Goal: Contribute content: Contribute content

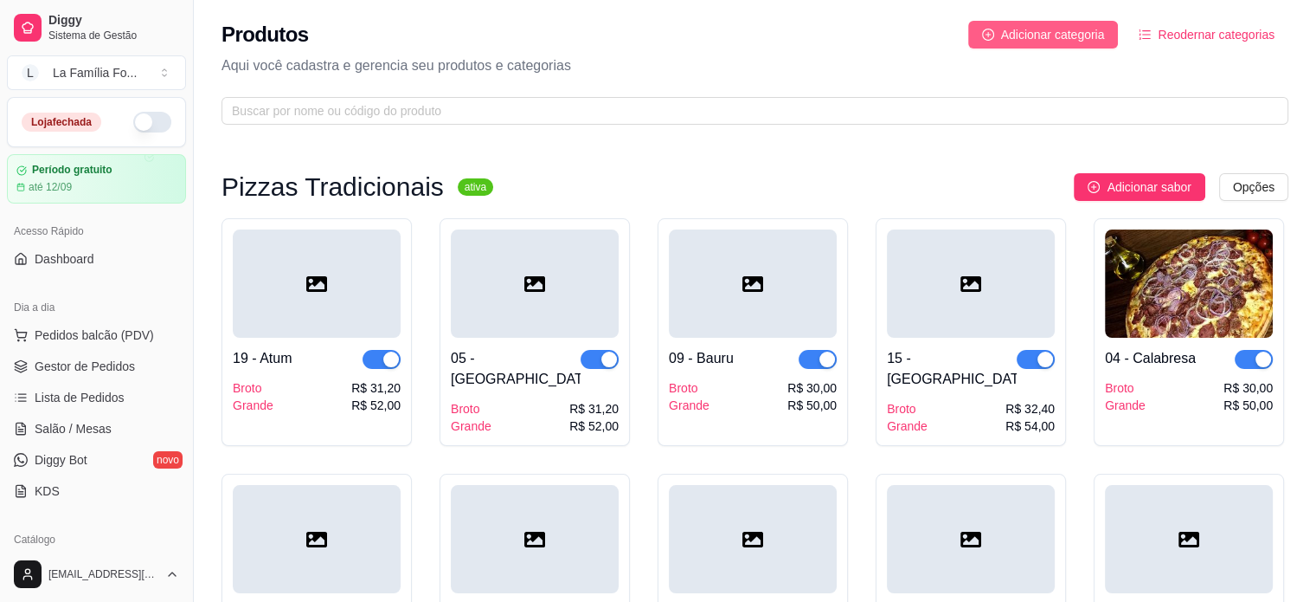
click at [1033, 41] on span "Adicionar categoria" at bounding box center [1053, 34] width 104 height 19
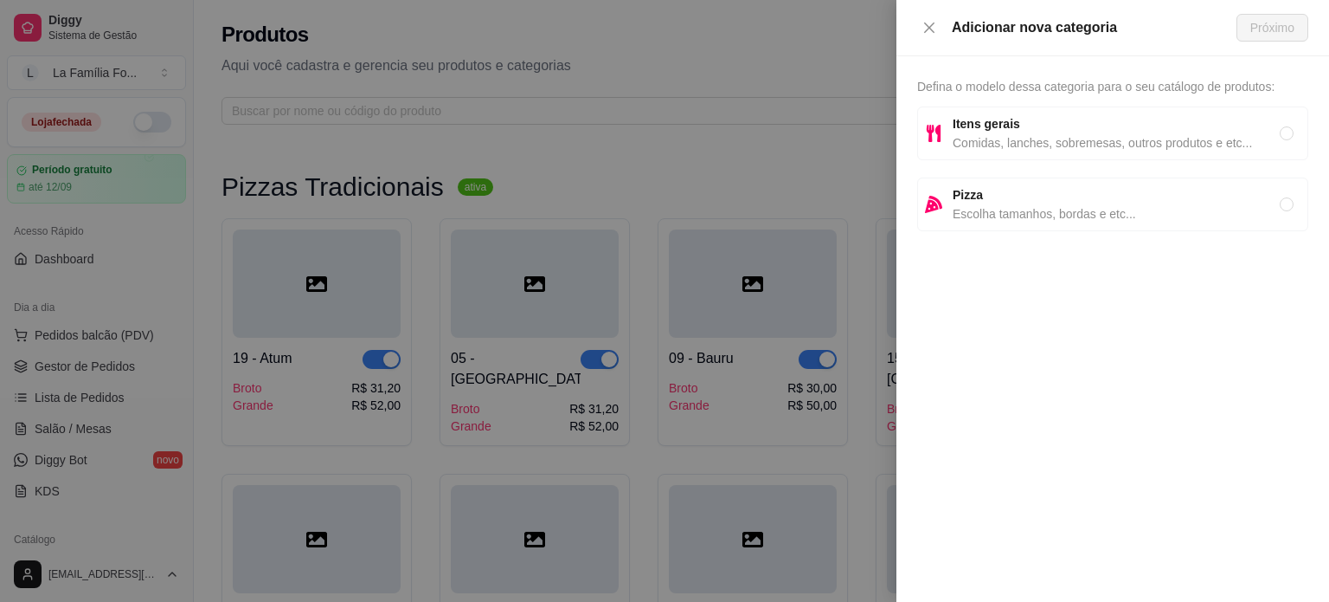
click at [988, 131] on strong "Itens gerais" at bounding box center [987, 124] width 68 height 14
radio input "true"
click at [1261, 29] on span "Próximo" at bounding box center [1273, 27] width 44 height 19
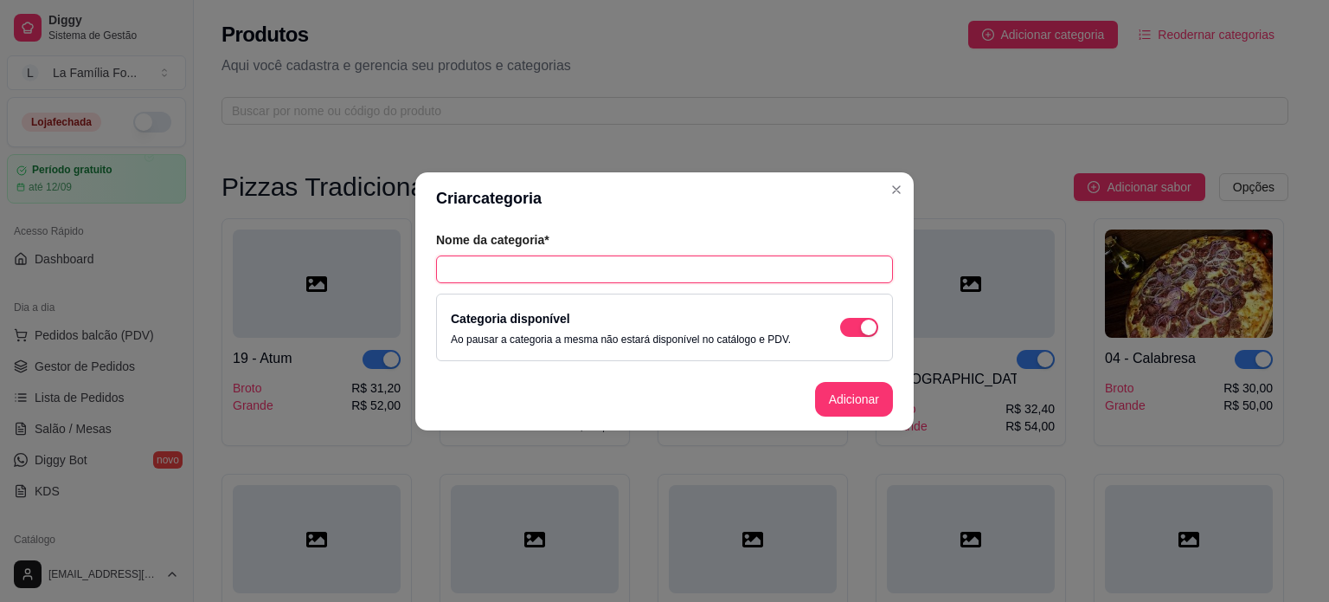
click at [539, 261] on input "text" at bounding box center [664, 269] width 457 height 28
type input "TORTONE"
click at [837, 402] on button "Adicionar" at bounding box center [854, 399] width 76 height 34
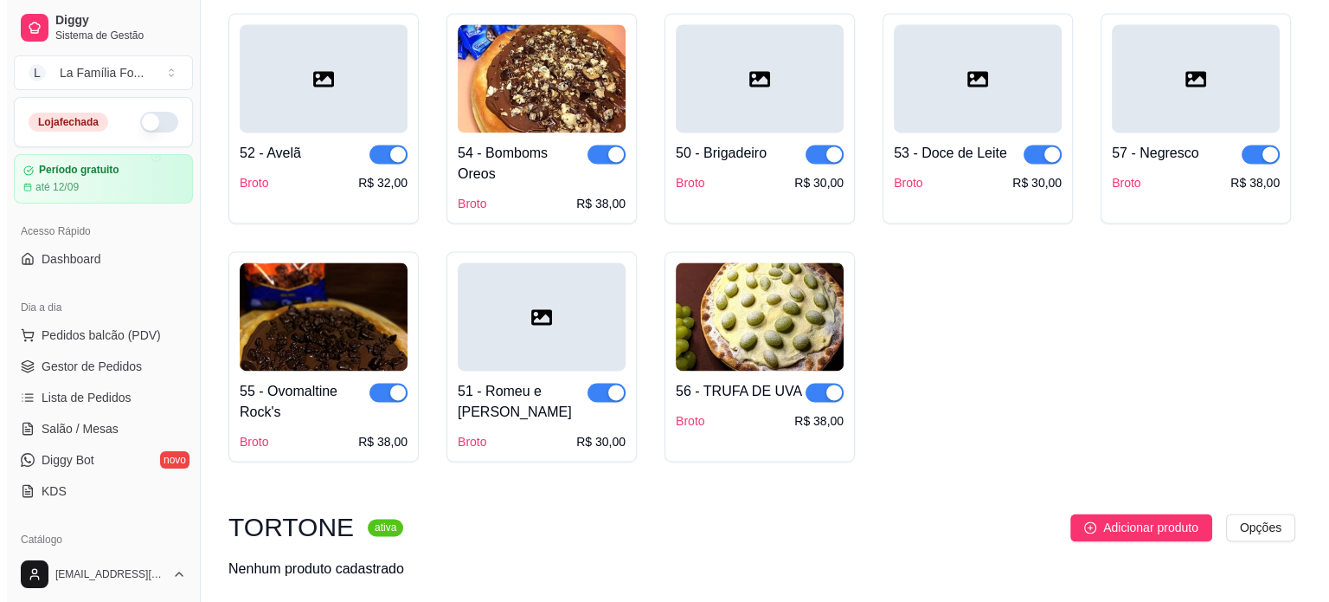
scroll to position [2565, 0]
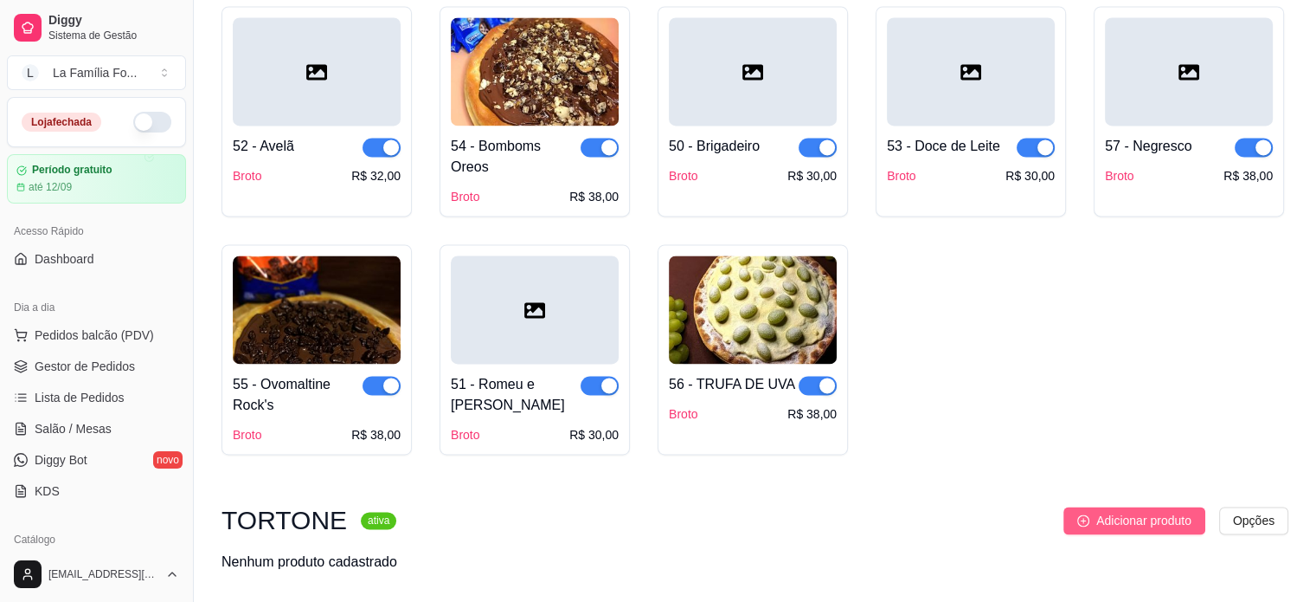
click at [1146, 511] on span "Adicionar produto" at bounding box center [1144, 520] width 95 height 19
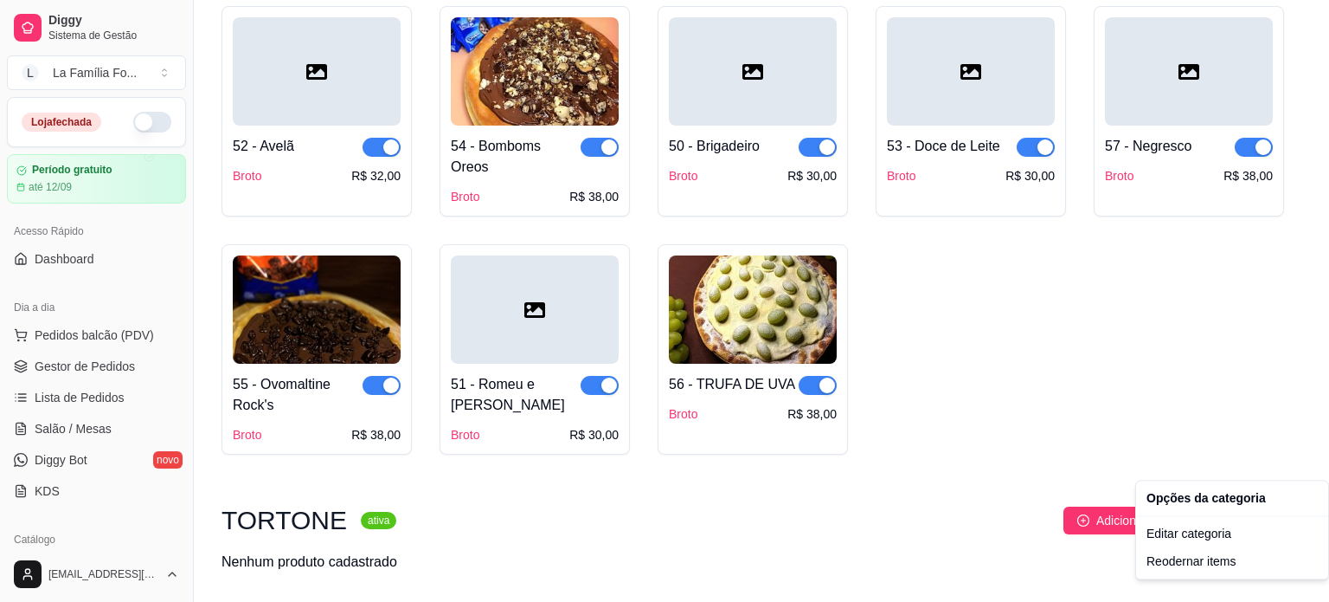
click at [1221, 536] on div "Editar categoria" at bounding box center [1232, 533] width 185 height 28
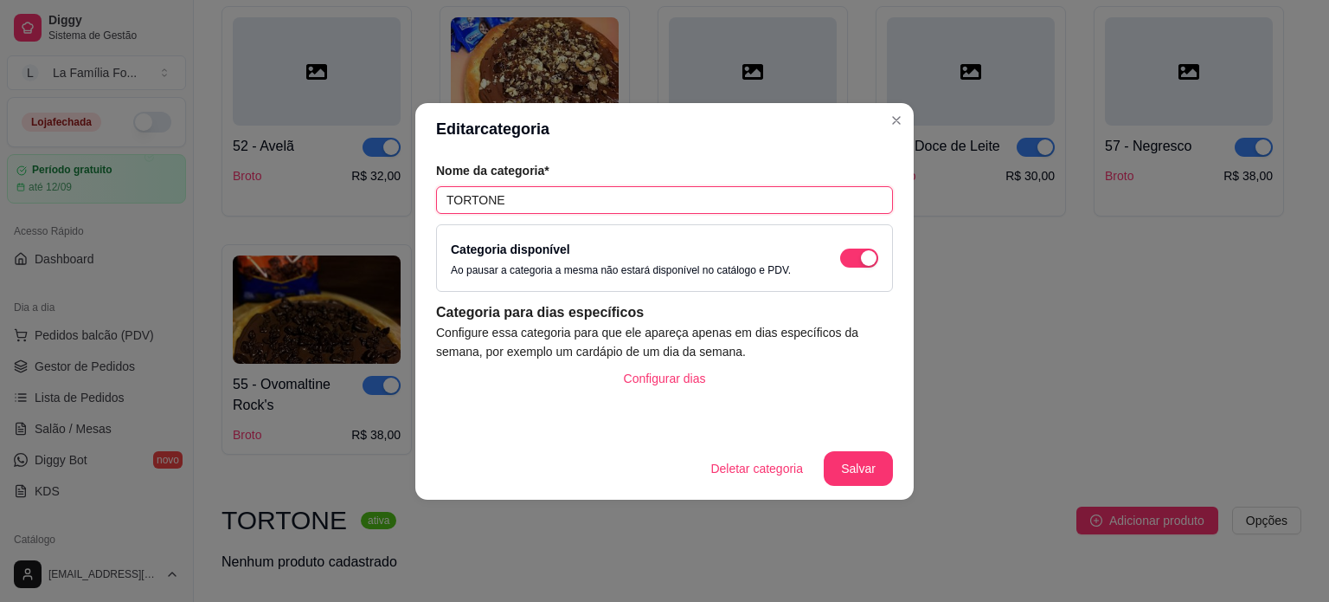
click at [665, 208] on input "TORTONE" at bounding box center [664, 200] width 457 height 28
type input "OUTROS"
click at [852, 486] on footer "Deletar categoria Salvar" at bounding box center [664, 468] width 499 height 62
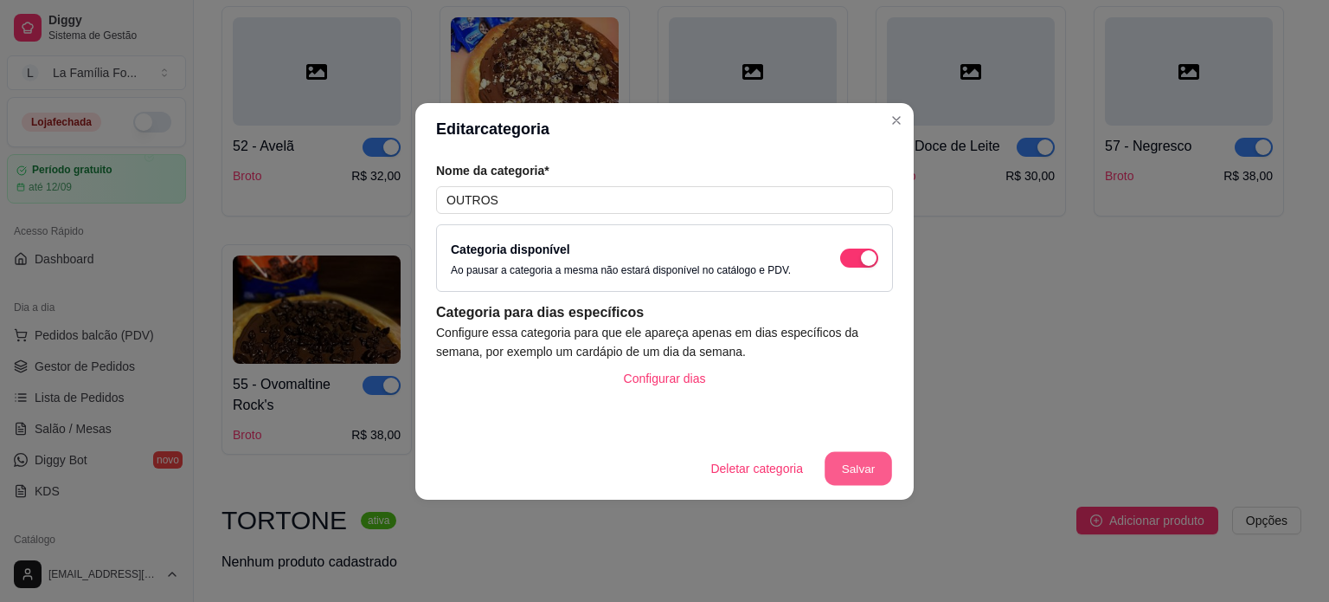
click at [852, 483] on button "Salvar" at bounding box center [859, 468] width 68 height 34
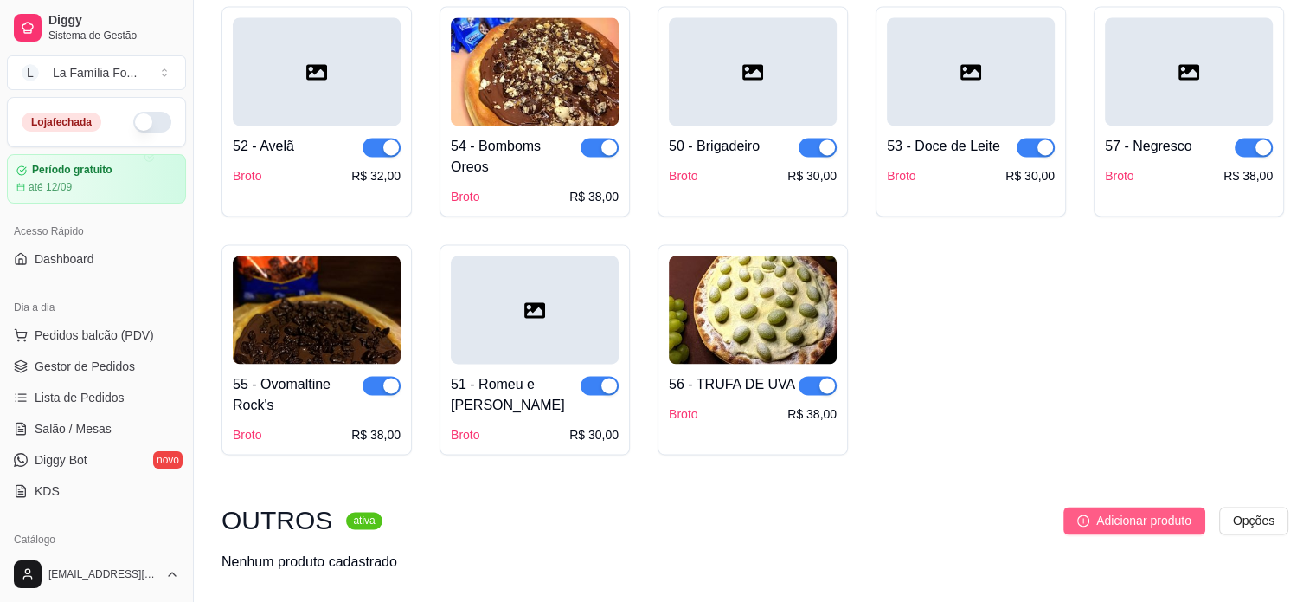
click at [1114, 511] on span "Adicionar produto" at bounding box center [1144, 520] width 95 height 19
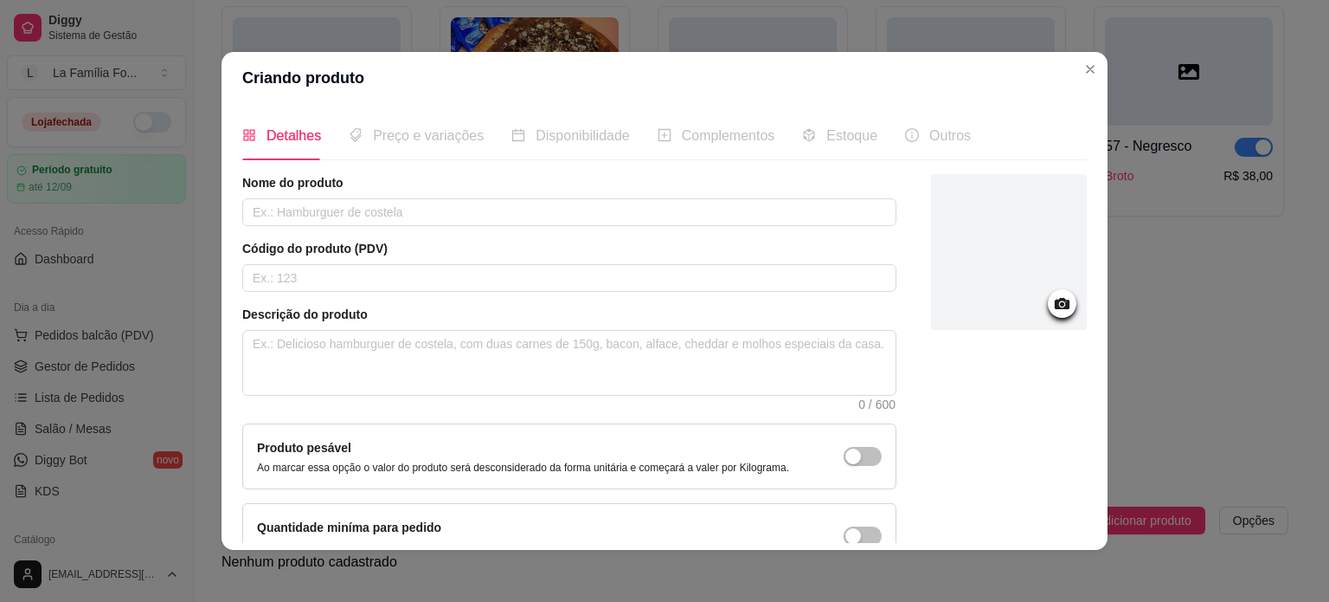
click at [492, 226] on div "Nome do produto Código do produto (PDV) Descrição do produto 0 / 600 Produto pe…" at bounding box center [569, 371] width 654 height 395
click at [488, 218] on input "text" at bounding box center [569, 212] width 654 height 28
click at [488, 218] on input "T" at bounding box center [569, 212] width 654 height 28
type input "TORTONE"
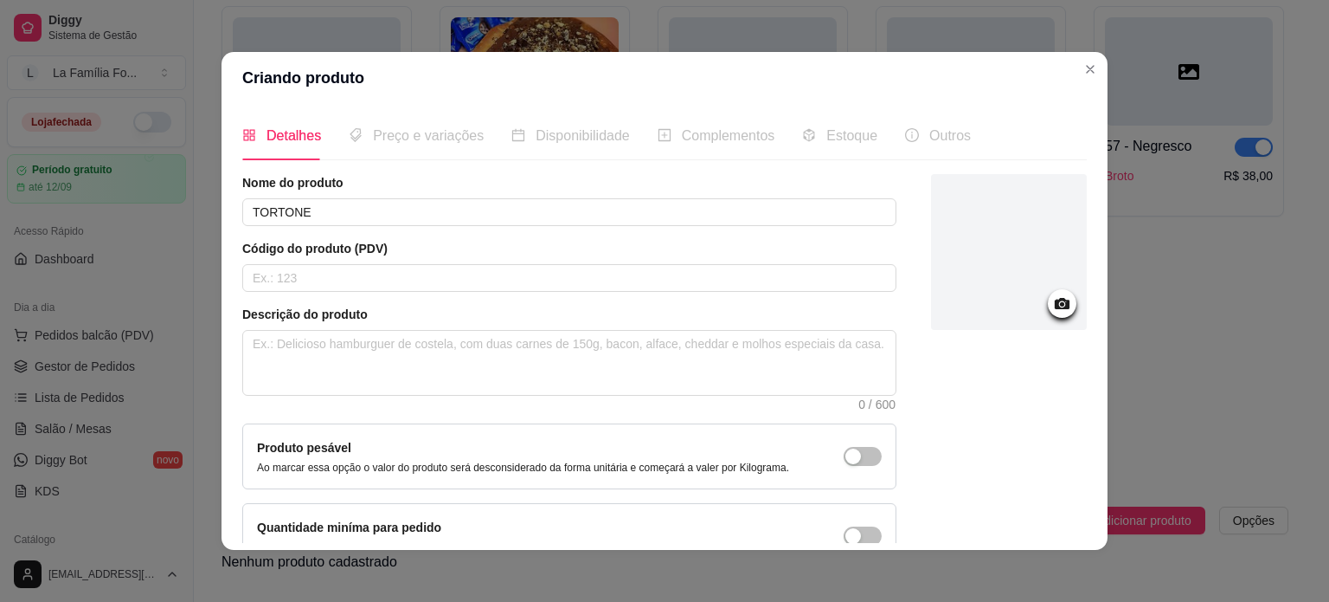
click at [434, 297] on div "Nome do produto TORTONE Código do produto (PDV) Descrição do produto 0 / 600 Pr…" at bounding box center [569, 371] width 654 height 395
click at [430, 291] on div "Nome do produto TORTONE Código do produto (PDV) Descrição do produto 0 / 600 Pr…" at bounding box center [569, 371] width 654 height 395
click at [409, 255] on article "Código do produto (PDV)" at bounding box center [569, 248] width 654 height 17
click at [416, 276] on input "text" at bounding box center [569, 278] width 654 height 28
type input "80"
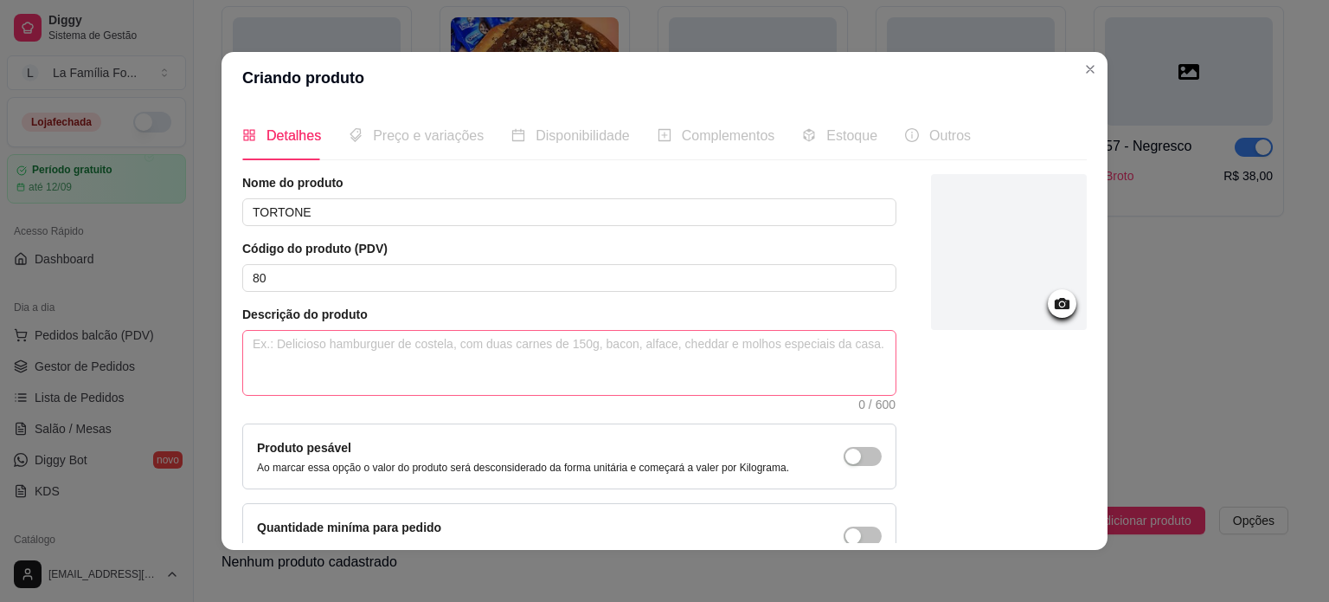
click at [391, 330] on span "0 / 600" at bounding box center [569, 363] width 654 height 66
click at [388, 359] on textarea at bounding box center [569, 363] width 653 height 64
paste textarea "Tortone é uma espécie de torta de pizza, onde a pizza é coberta com uma camada …"
type textarea "Tortone é uma espécie de torta de pizza, onde a pizza é coberta com uma camada …"
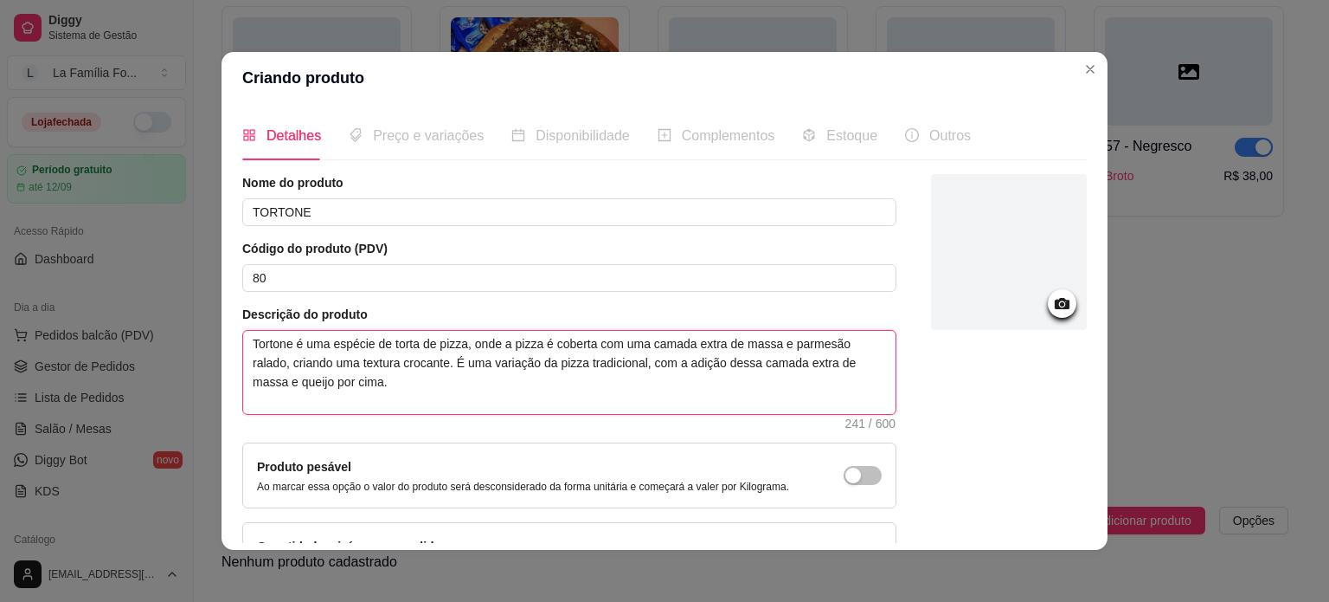
drag, startPoint x: 453, startPoint y: 380, endPoint x: 639, endPoint y: 372, distance: 186.2
click at [639, 372] on textarea "Tortone é uma espécie de torta de pizza, onde a pizza é coberta com uma camada …" at bounding box center [569, 372] width 653 height 83
drag, startPoint x: 422, startPoint y: 386, endPoint x: 653, endPoint y: 363, distance: 232.3
click at [653, 363] on textarea "Tortone é uma espécie de torta de pizza, onde a pizza é coberta com uma camada …" at bounding box center [569, 372] width 653 height 83
click at [550, 409] on textarea "Tortone é uma espécie de torta de pizza, onde a pizza é coberta com uma camada …" at bounding box center [569, 372] width 653 height 83
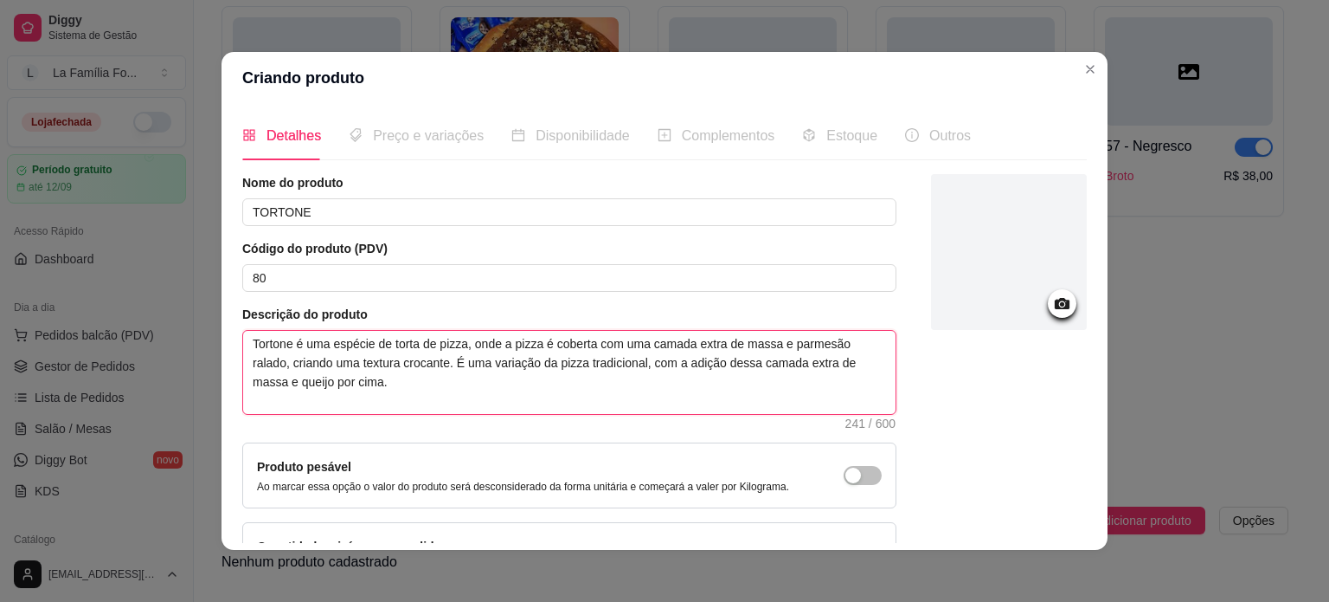
click at [531, 383] on textarea "Tortone é uma espécie de torta de pizza, onde a pizza é coberta com uma camada …" at bounding box center [569, 372] width 653 height 83
type textarea "Tortone é uma espécie de torta de pizza, onde a pizza é coberta com uma camada …"
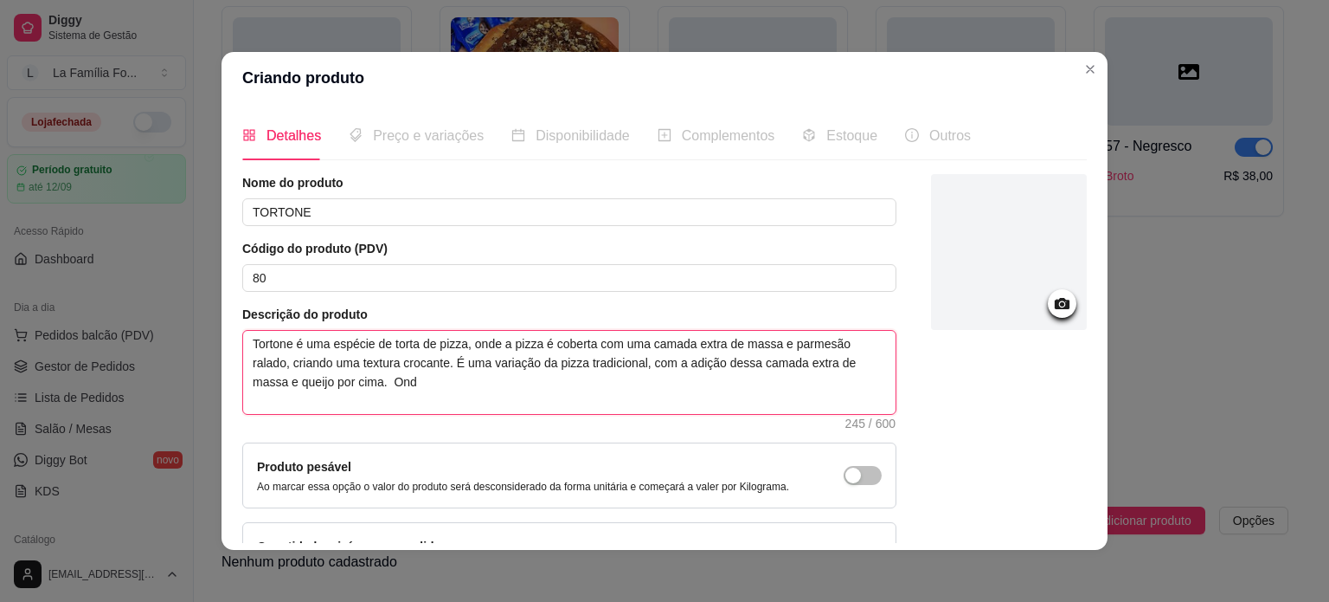
type textarea "Tortone é uma espécie de torta de pizza, onde a pizza é coberta com uma camada …"
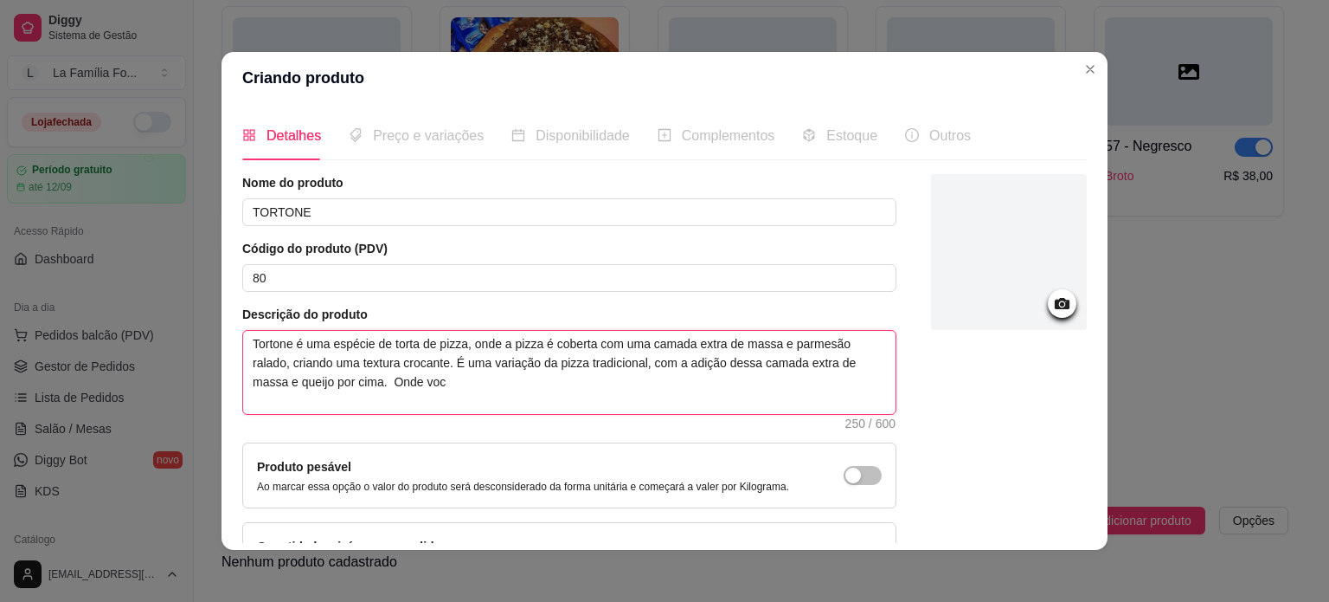
type textarea "Tortone é uma espécie de torta de pizza, onde a pizza é coberta com uma camada …"
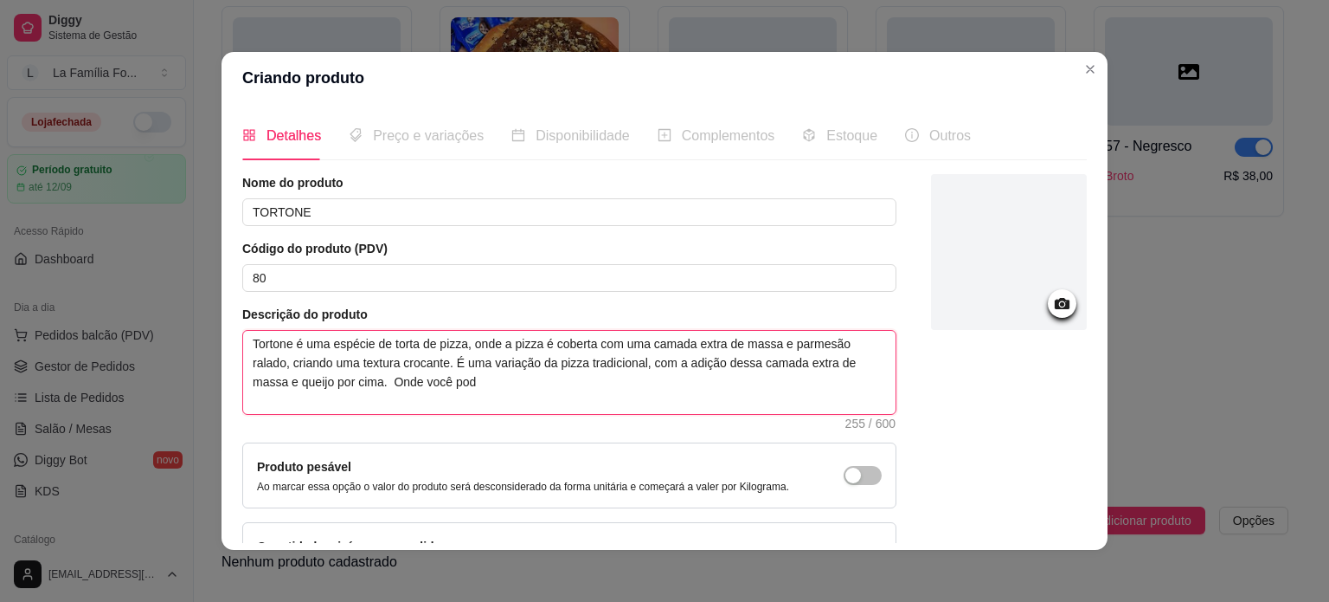
type textarea "Tortone é uma espécie de torta de pizza, onde a pizza é coberta com uma camada …"
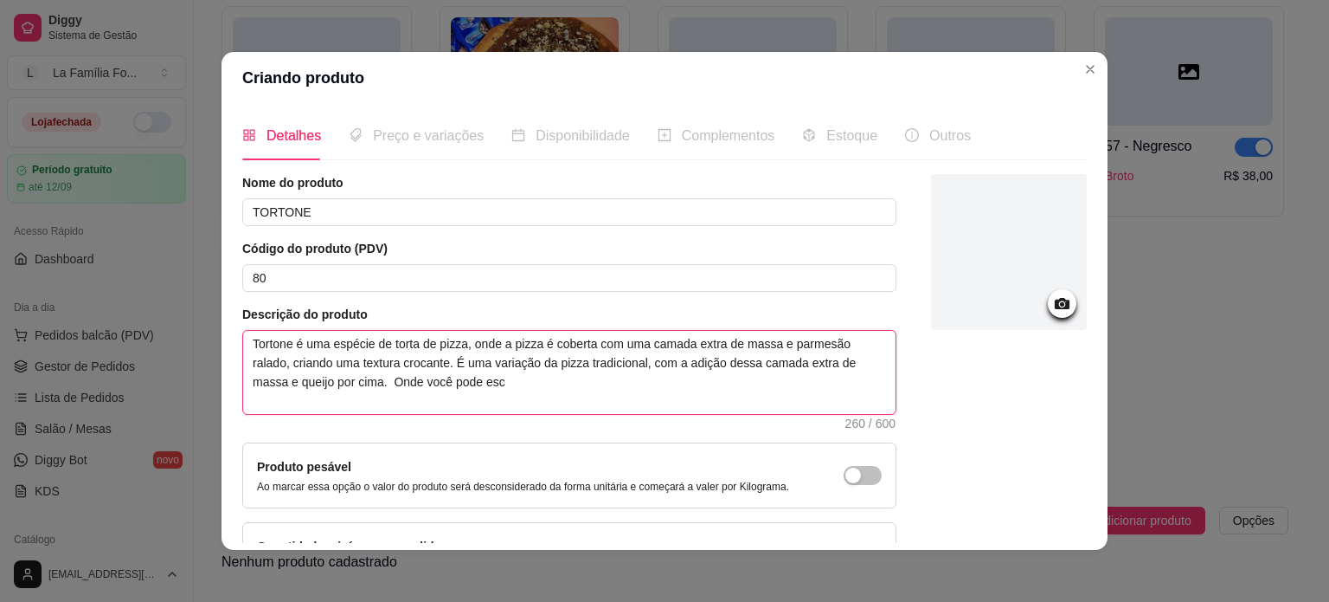
type textarea "Tortone é uma espécie de torta de pizza, onde a pizza é coberta com uma camada …"
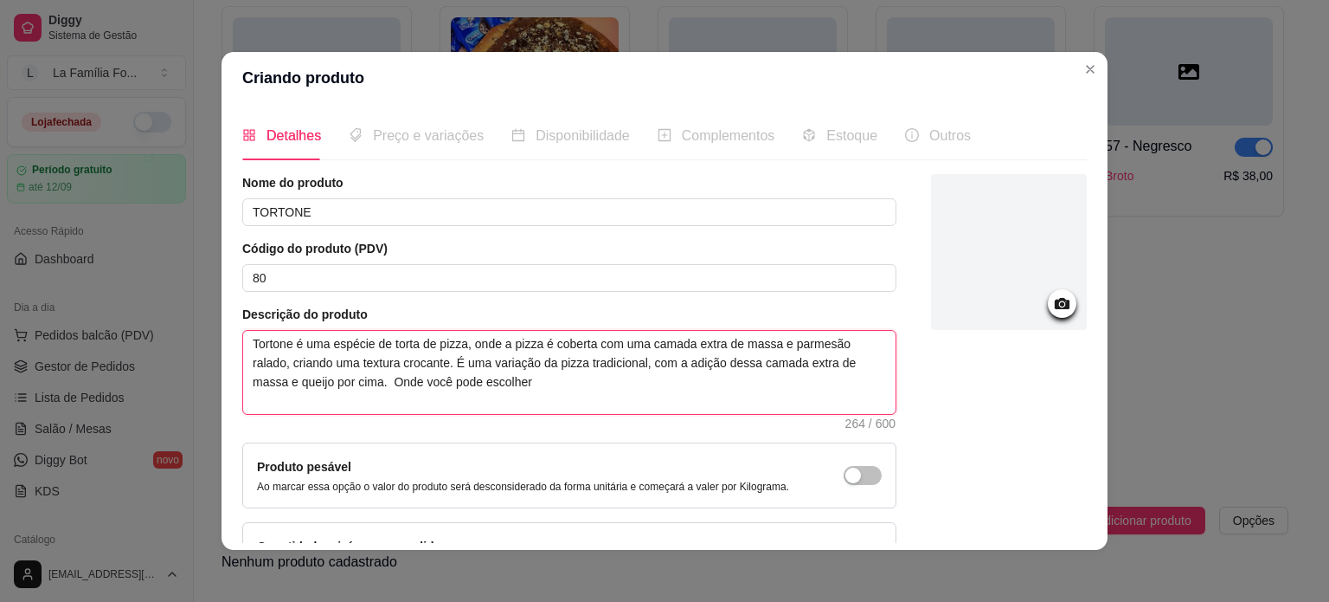
type textarea "Tortone é uma espécie de torta de pizza, onde a pizza é coberta com uma camada …"
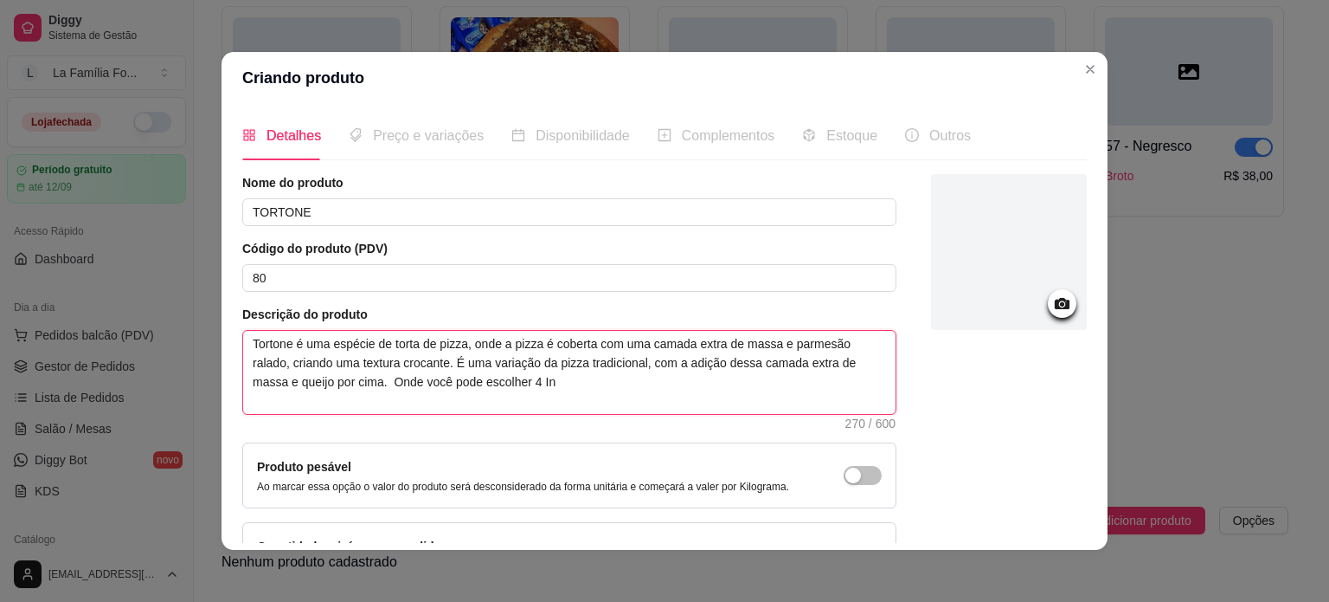
type textarea "Tortone é uma espécie de torta de pizza, onde a pizza é coberta com uma camada …"
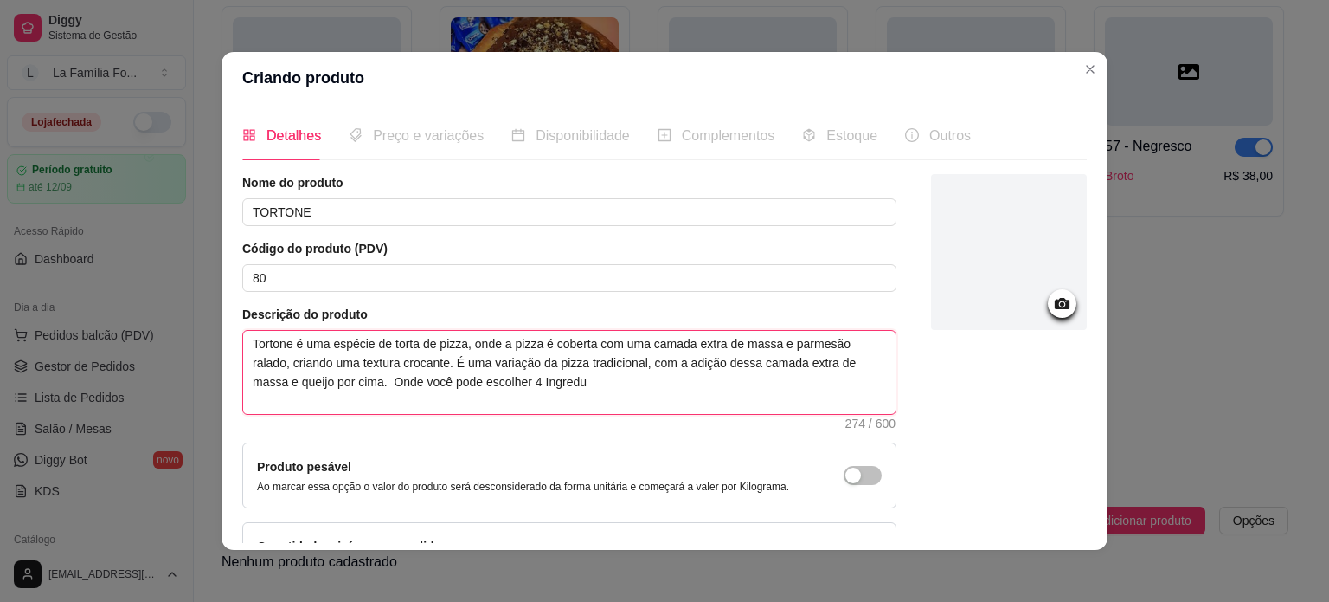
type textarea "Tortone é uma espécie de torta de pizza, onde a pizza é coberta com uma camada …"
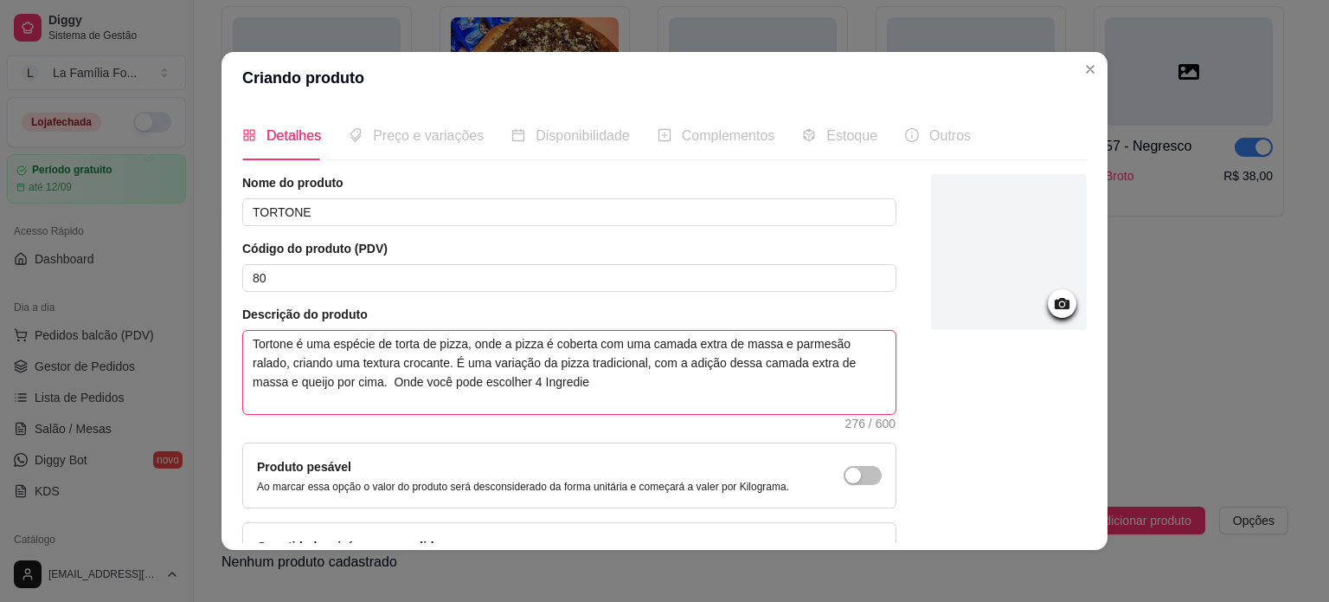
type textarea "Tortone é uma espécie de torta de pizza, onde a pizza é coberta com uma camada …"
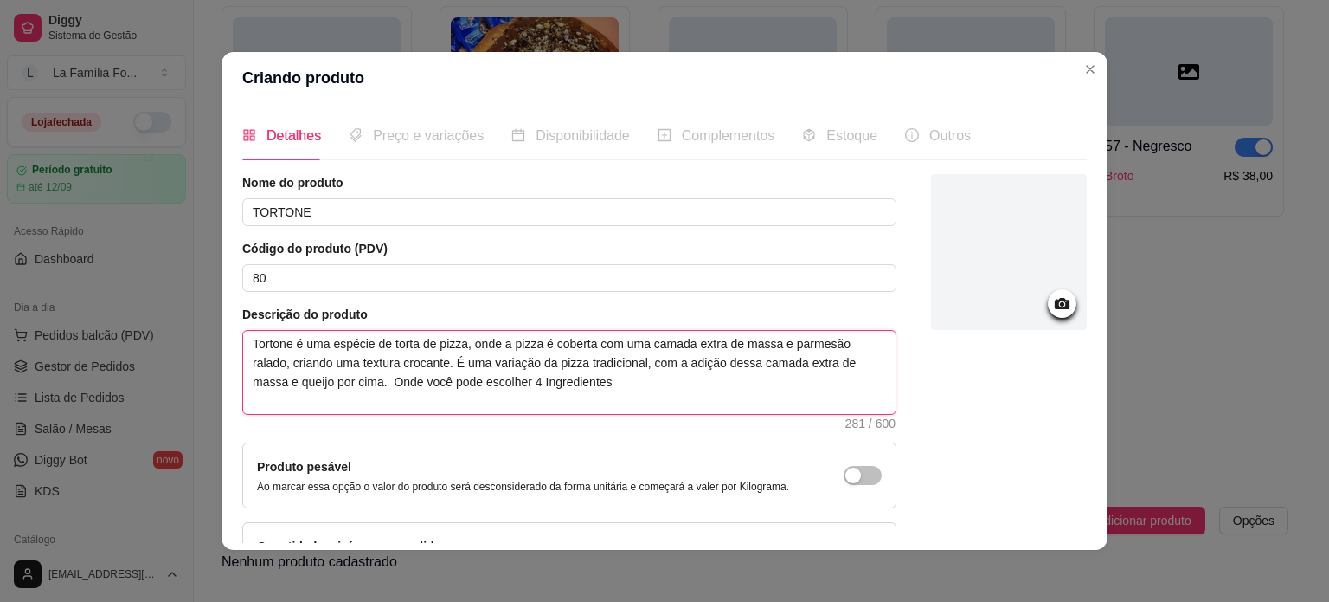
type textarea "Tortone é uma espécie de torta de pizza, onde a pizza é coberta com uma camada …"
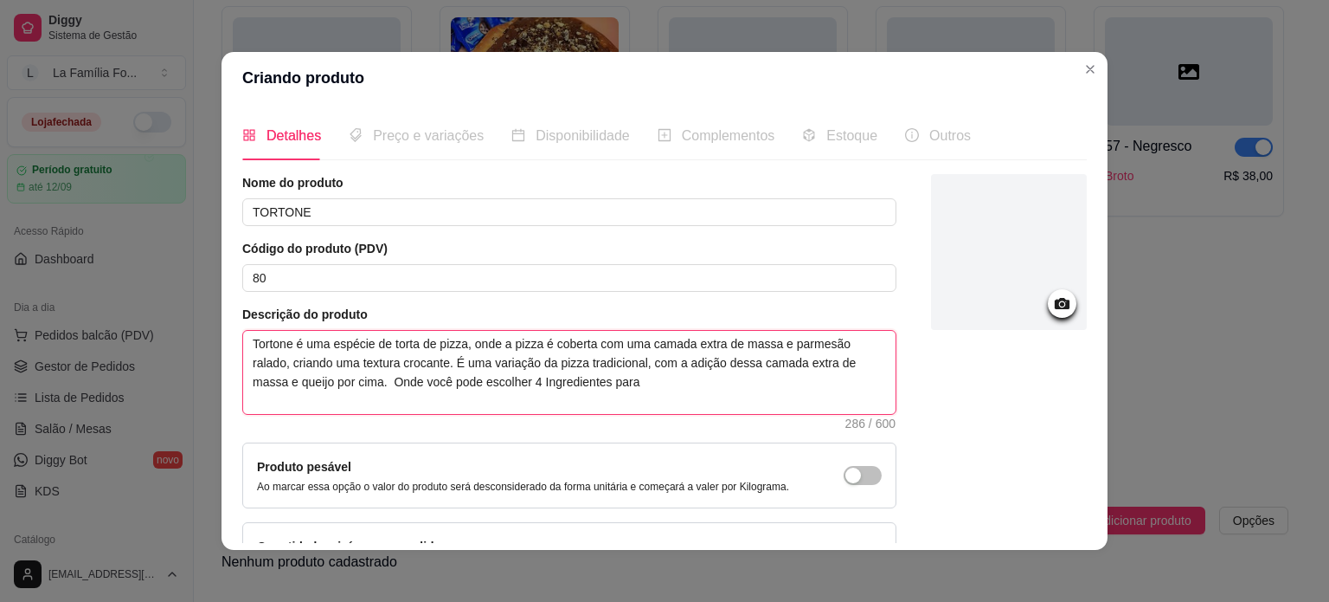
type textarea "Tortone é uma espécie de torta de pizza, onde a pizza é coberta com uma camada …"
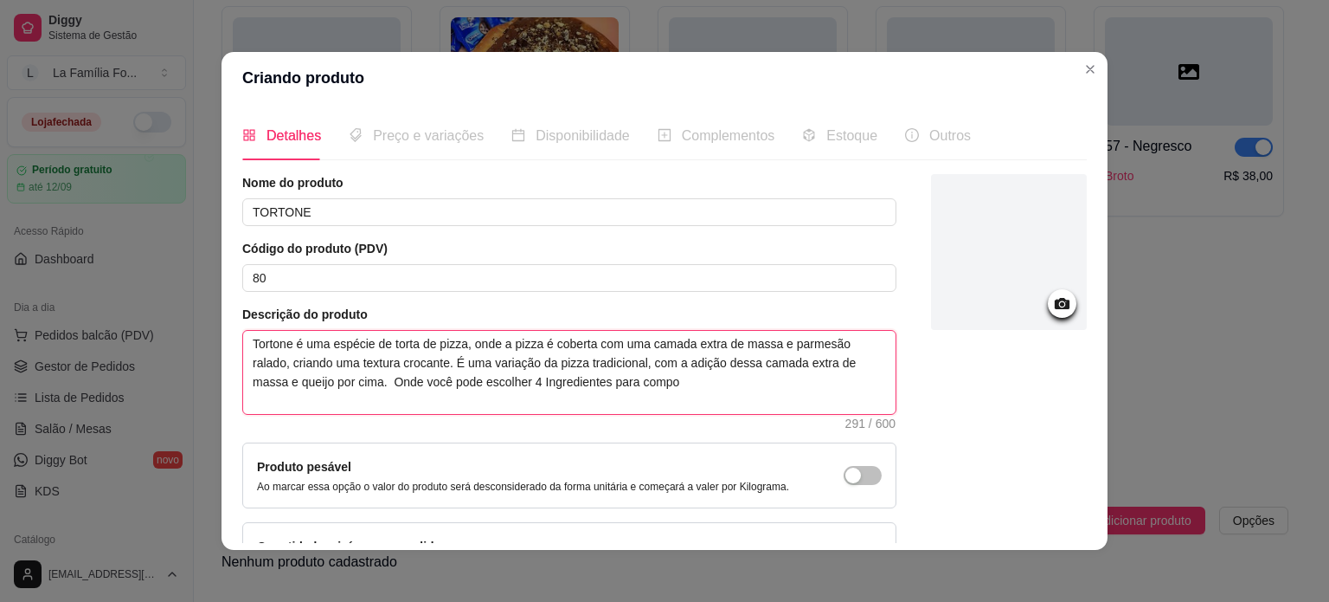
type textarea "Tortone é uma espécie de torta de pizza, onde a pizza é coberta com uma camada …"
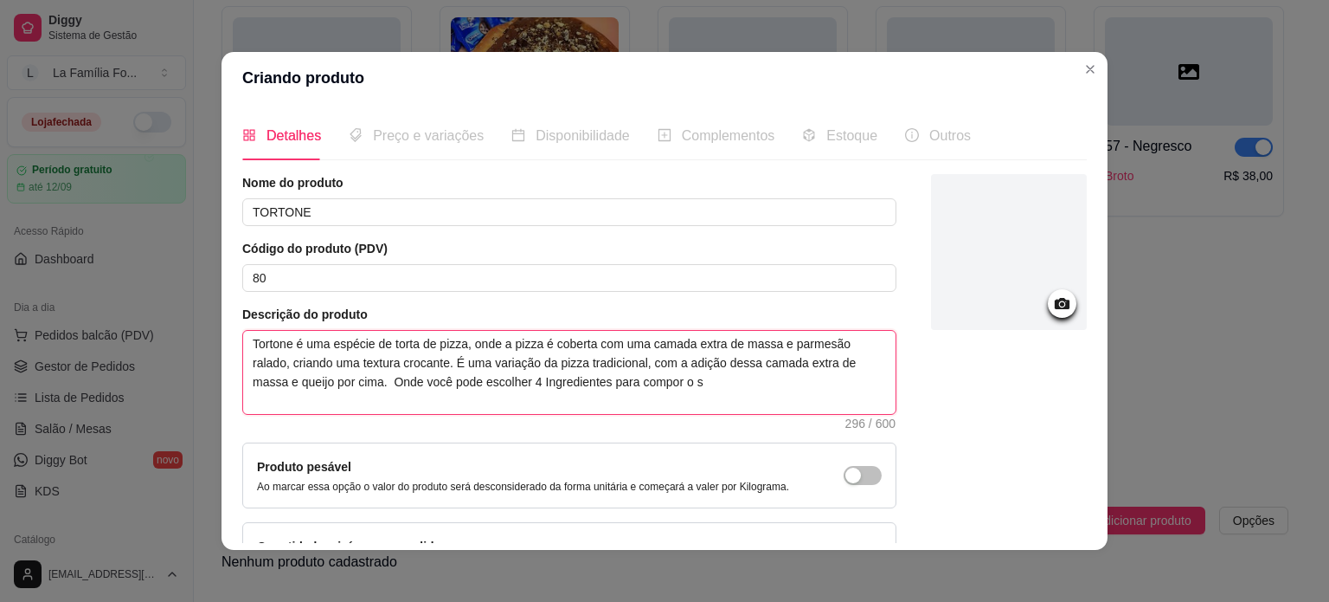
type textarea "Tortone é uma espécie de torta de pizza, onde a pizza é coberta com uma camada …"
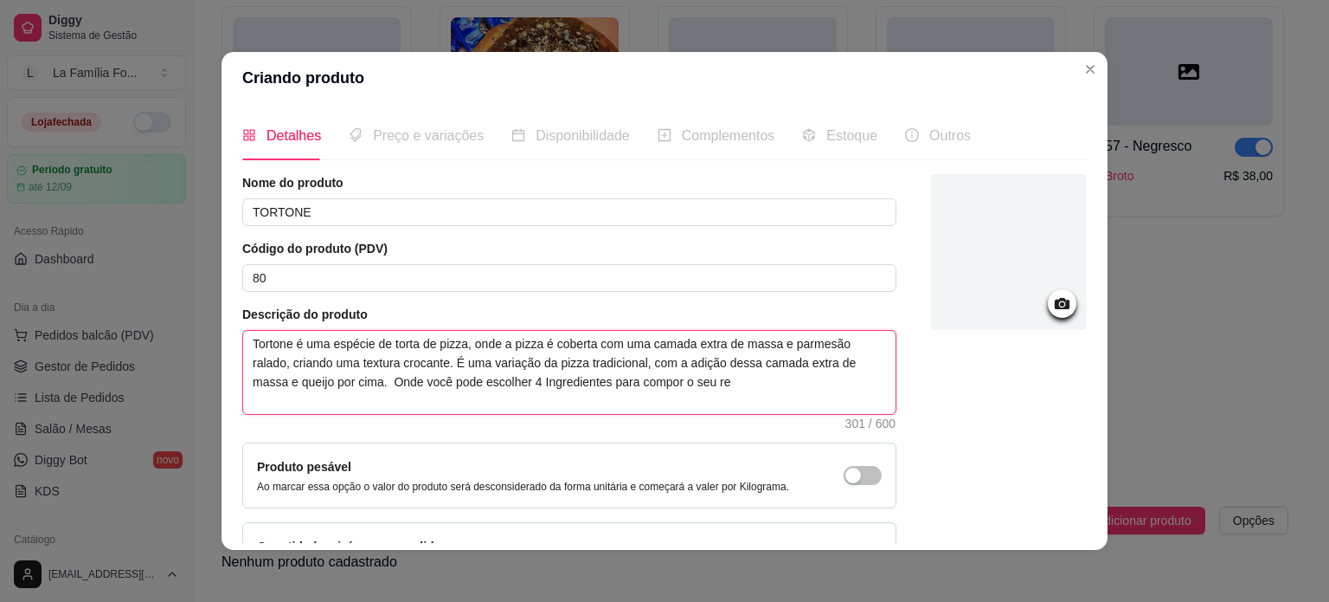
type textarea "Tortone é uma espécie de torta de pizza, onde a pizza é coberta com uma camada …"
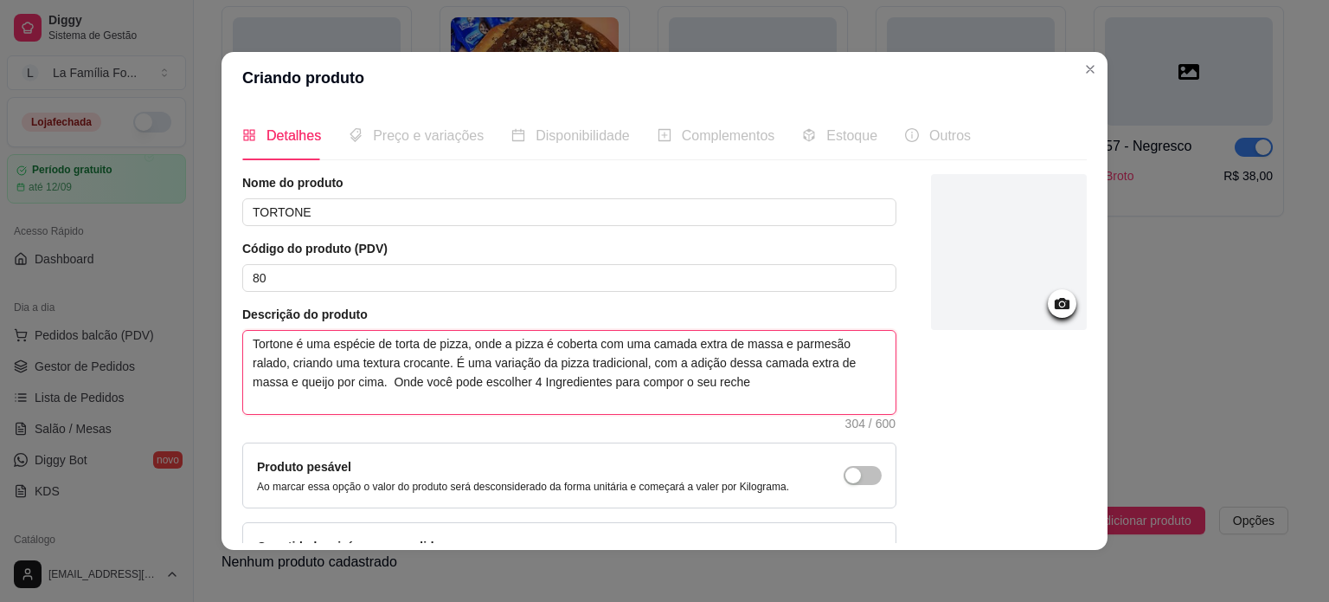
type textarea "Tortone é uma espécie de torta de pizza, onde a pizza é coberta com uma camada …"
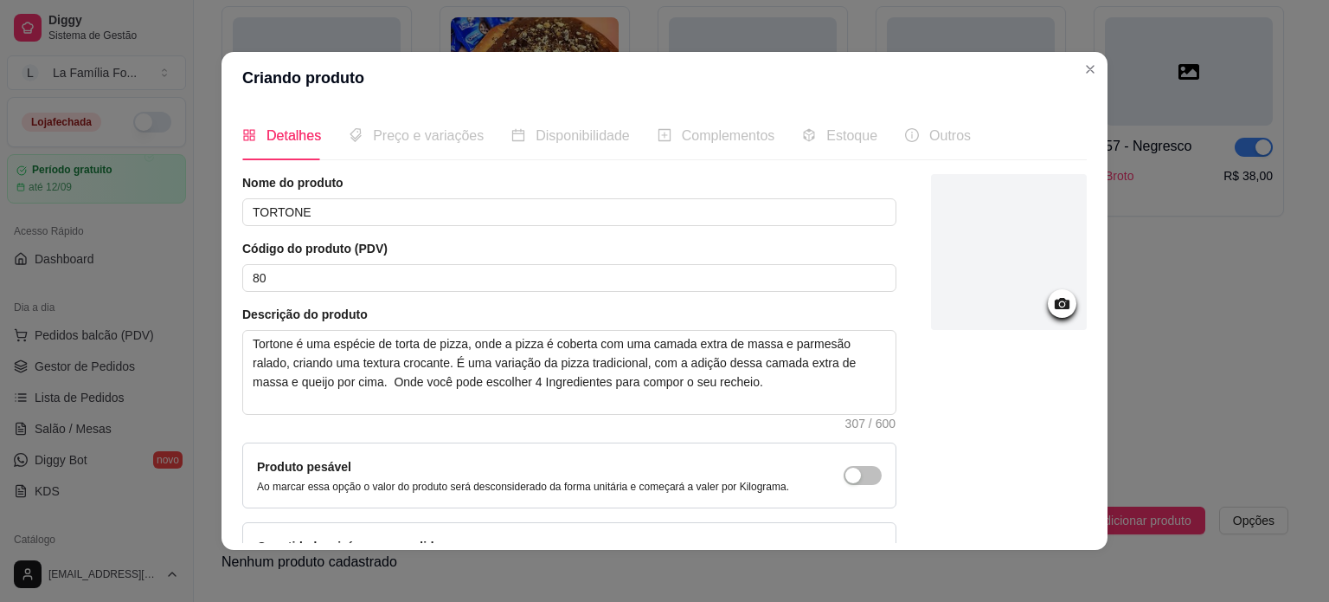
click at [1052, 307] on icon at bounding box center [1062, 303] width 20 height 20
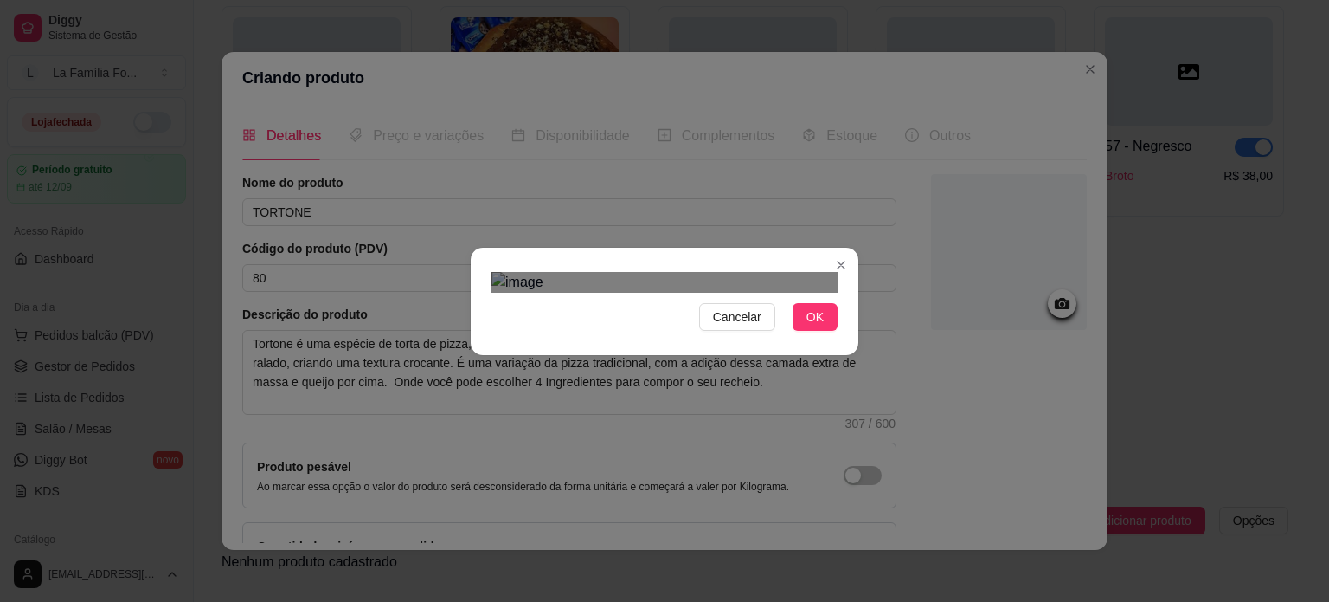
click at [685, 340] on div "Use the arrow keys to move the crop selection area" at bounding box center [665, 460] width 312 height 312
click at [812, 326] on span "OK" at bounding box center [815, 316] width 17 height 19
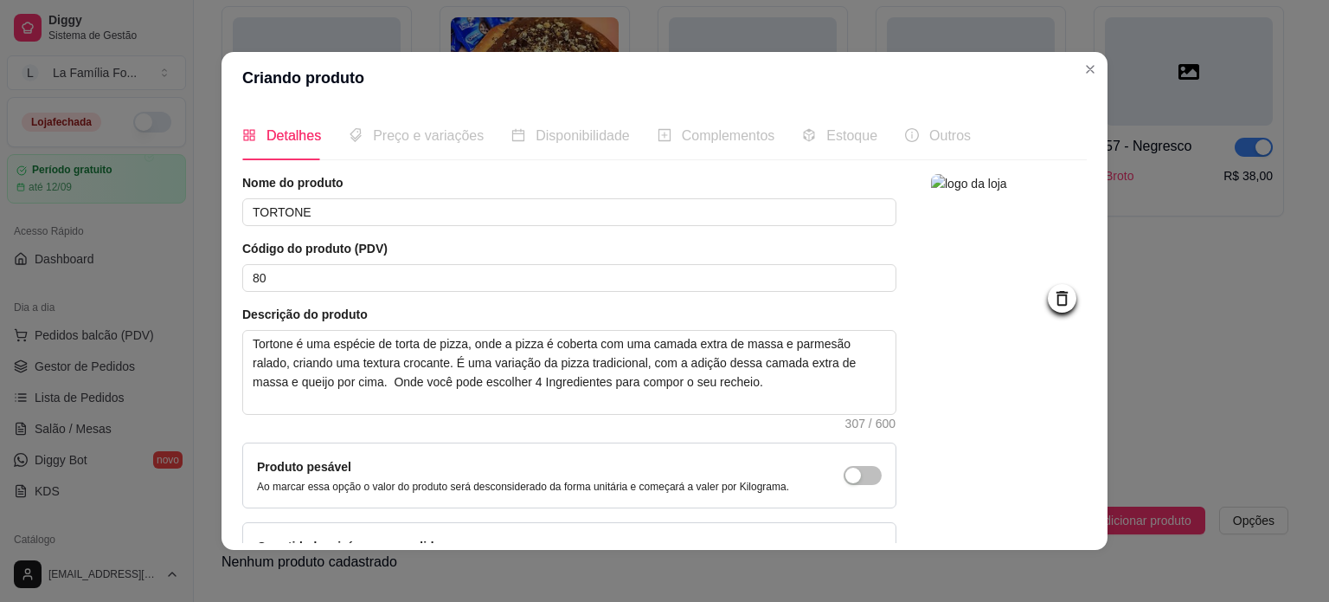
drag, startPoint x: 1065, startPoint y: 389, endPoint x: 1064, endPoint y: 531, distance: 141.1
click at [1064, 531] on div at bounding box center [1009, 381] width 156 height 414
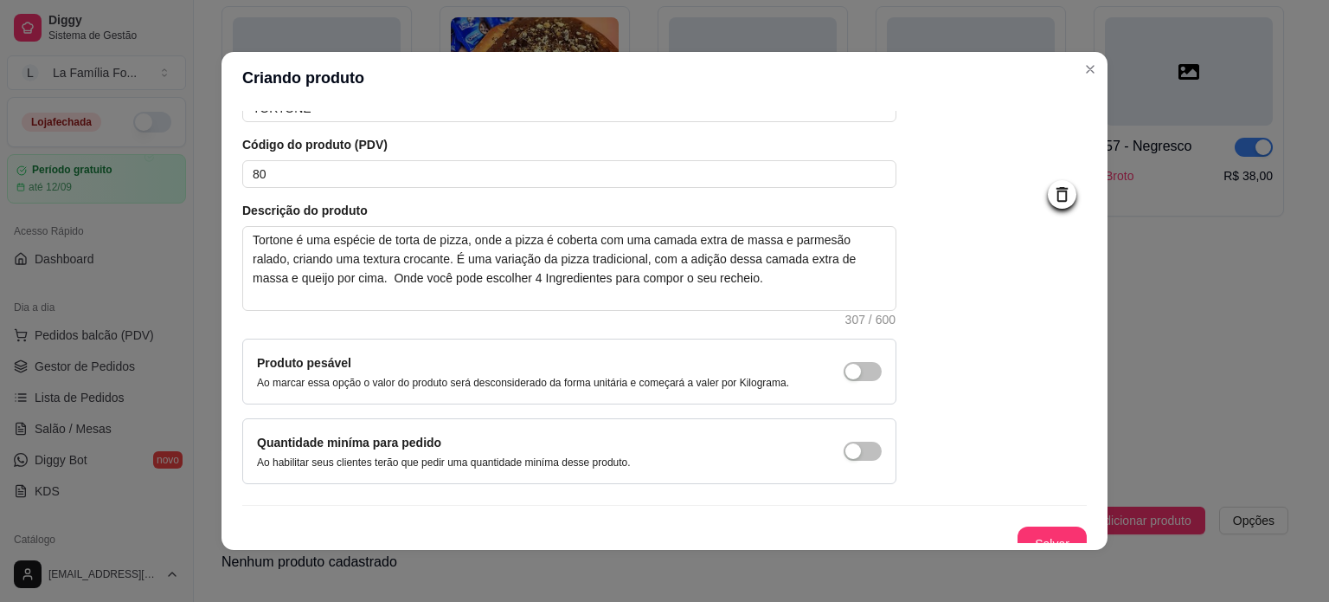
scroll to position [119, 0]
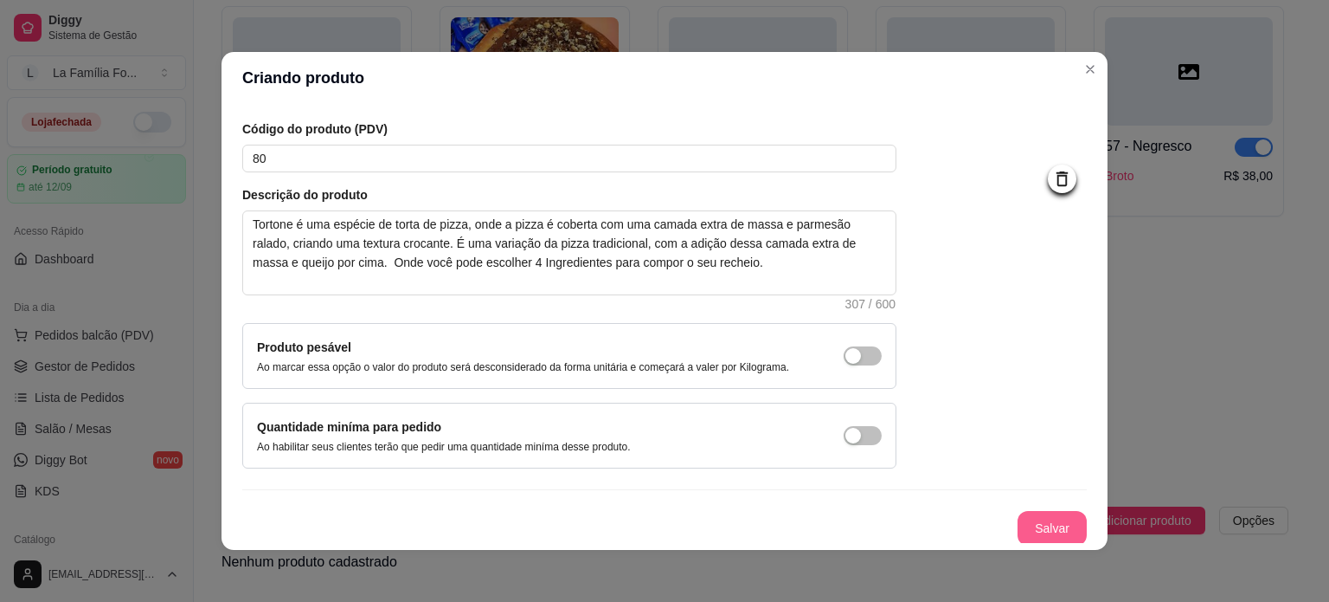
click at [1035, 528] on button "Salvar" at bounding box center [1052, 528] width 69 height 35
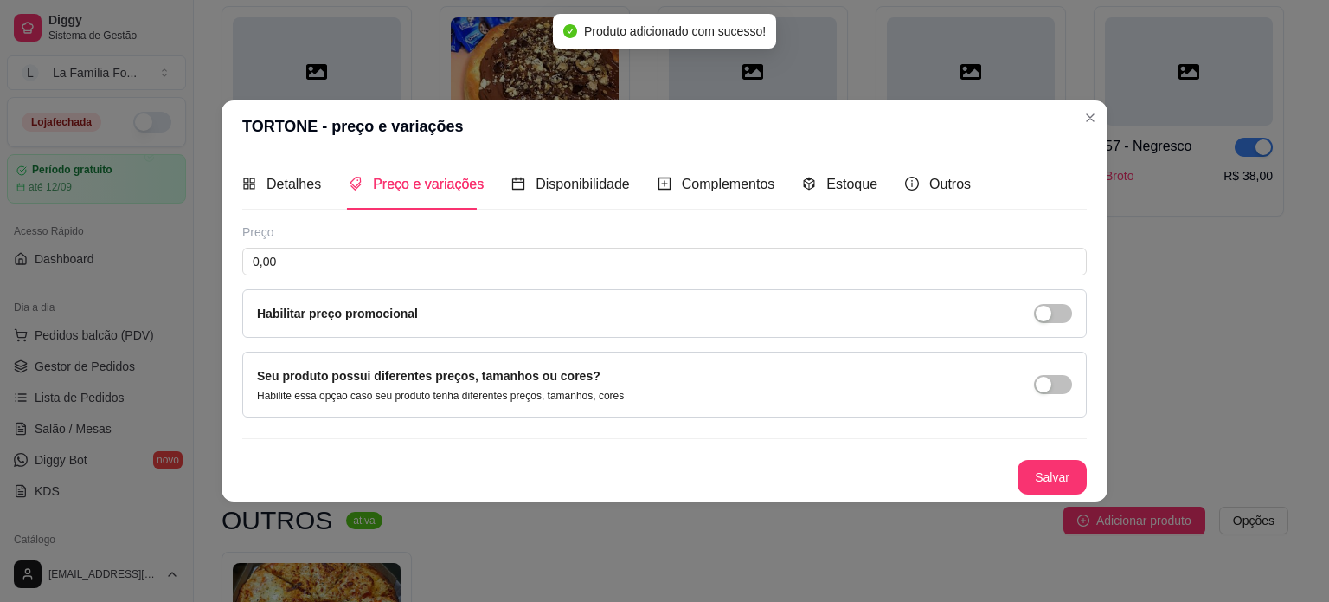
scroll to position [0, 0]
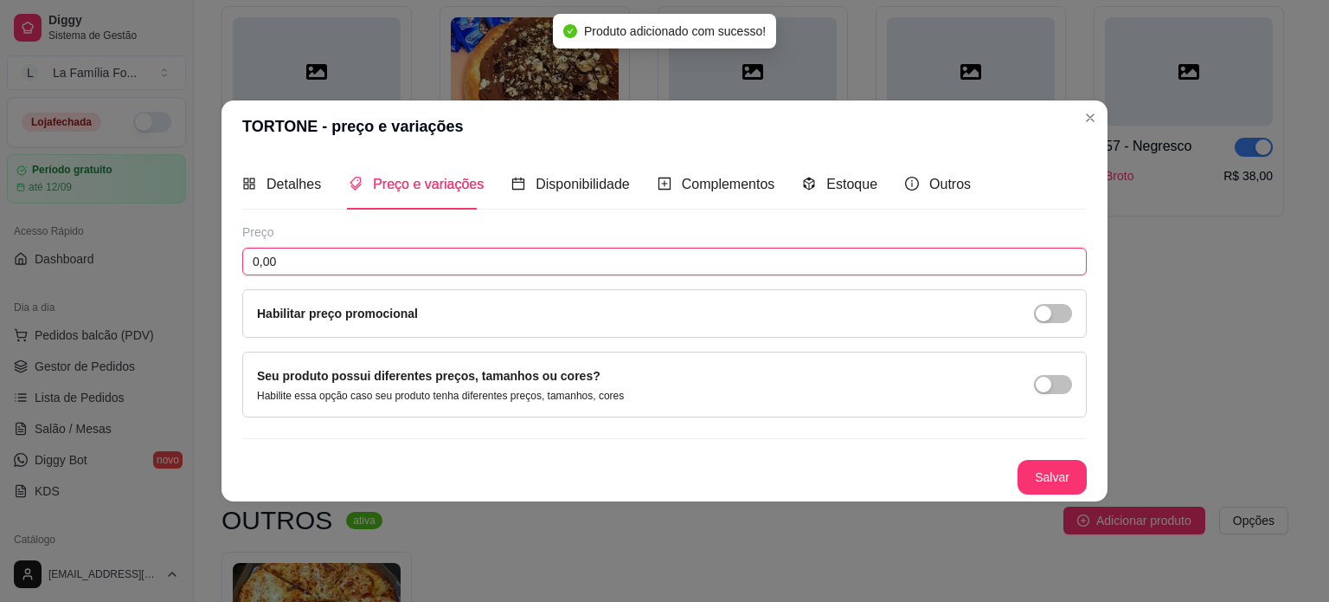
click at [440, 261] on input "0,00" at bounding box center [664, 262] width 845 height 28
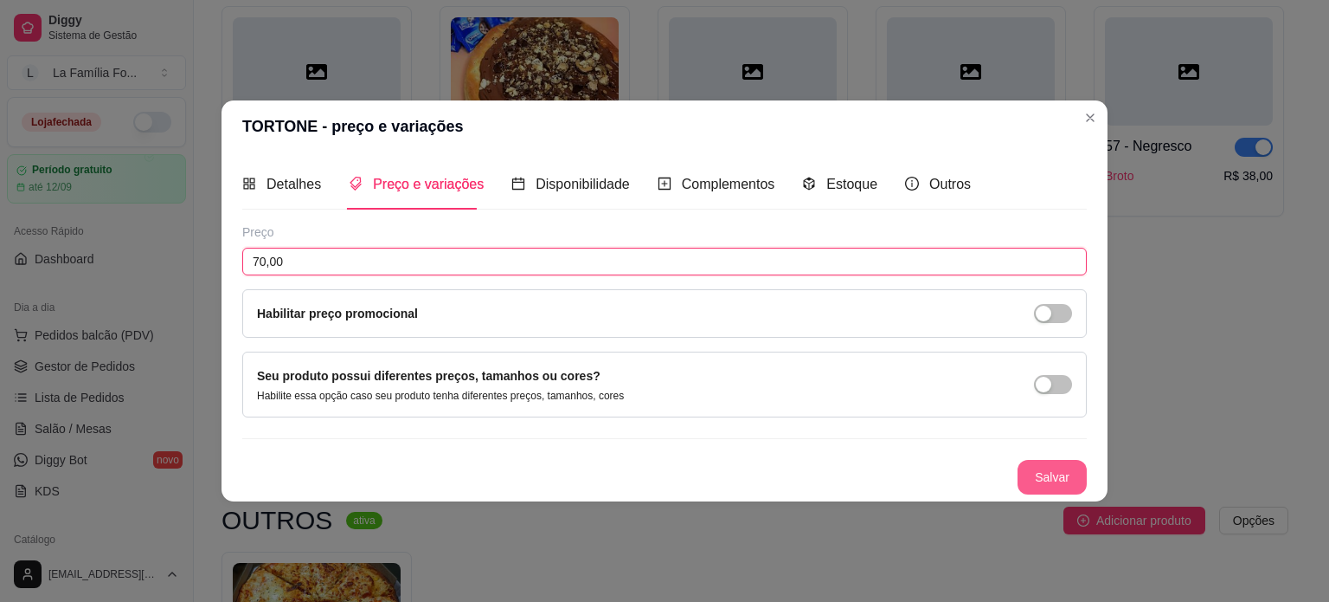
type input "70,00"
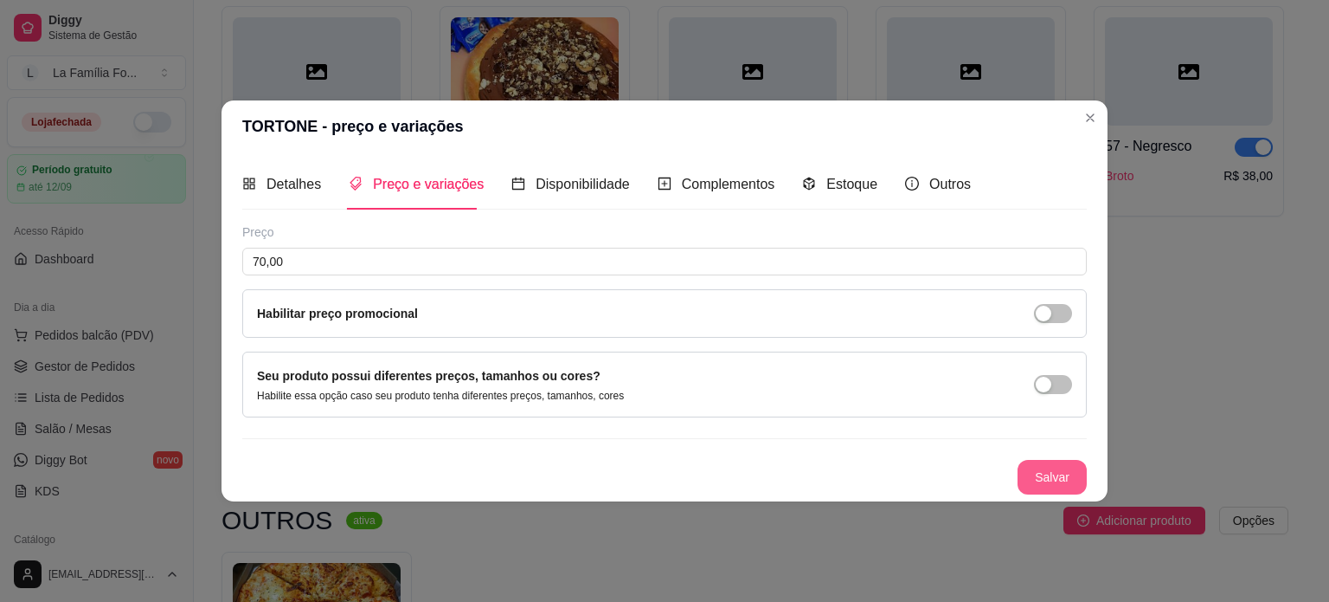
click at [1060, 487] on button "Salvar" at bounding box center [1052, 477] width 69 height 35
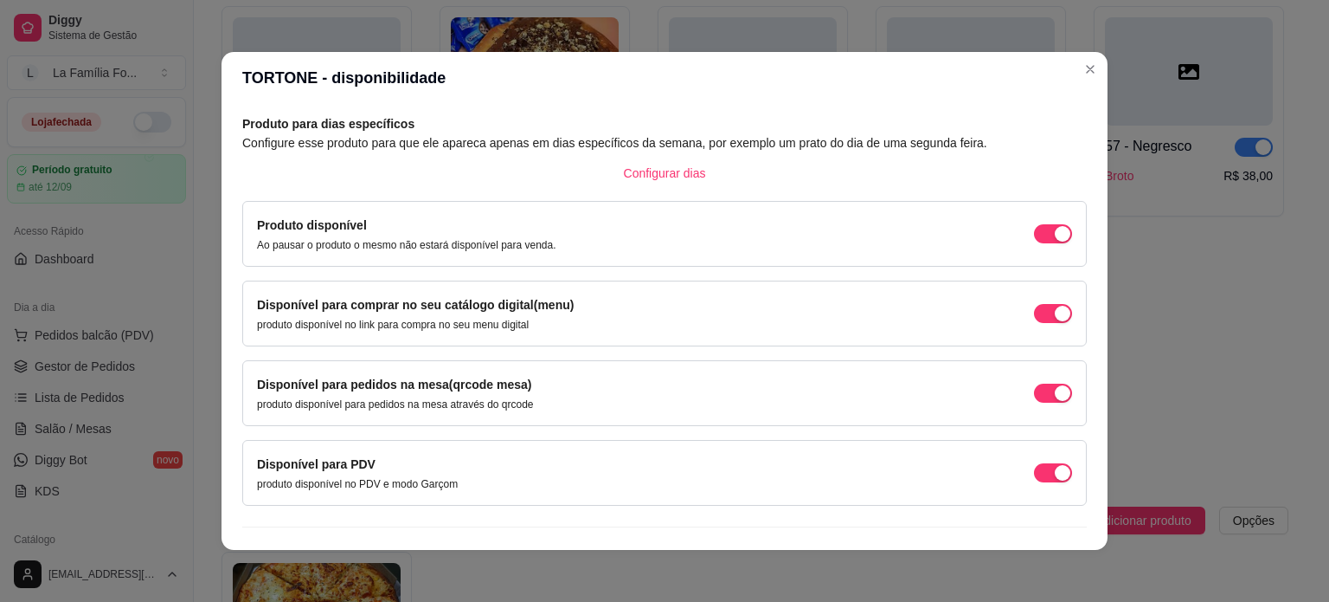
scroll to position [107, 0]
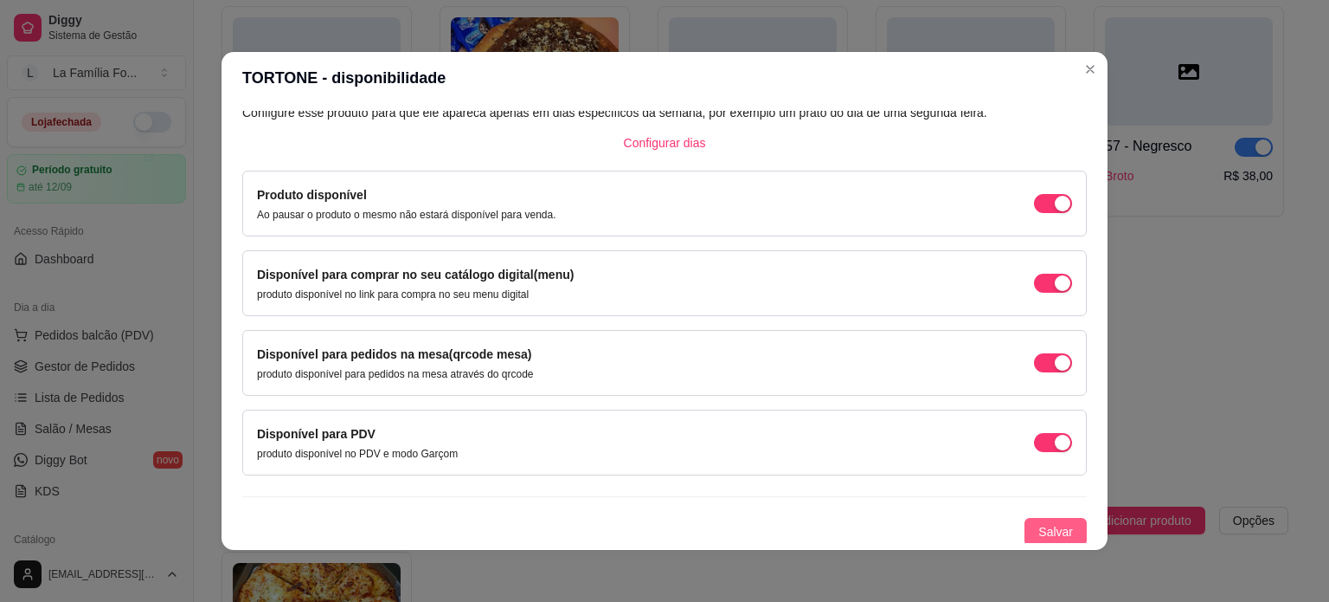
click at [1044, 525] on span "Salvar" at bounding box center [1056, 531] width 35 height 19
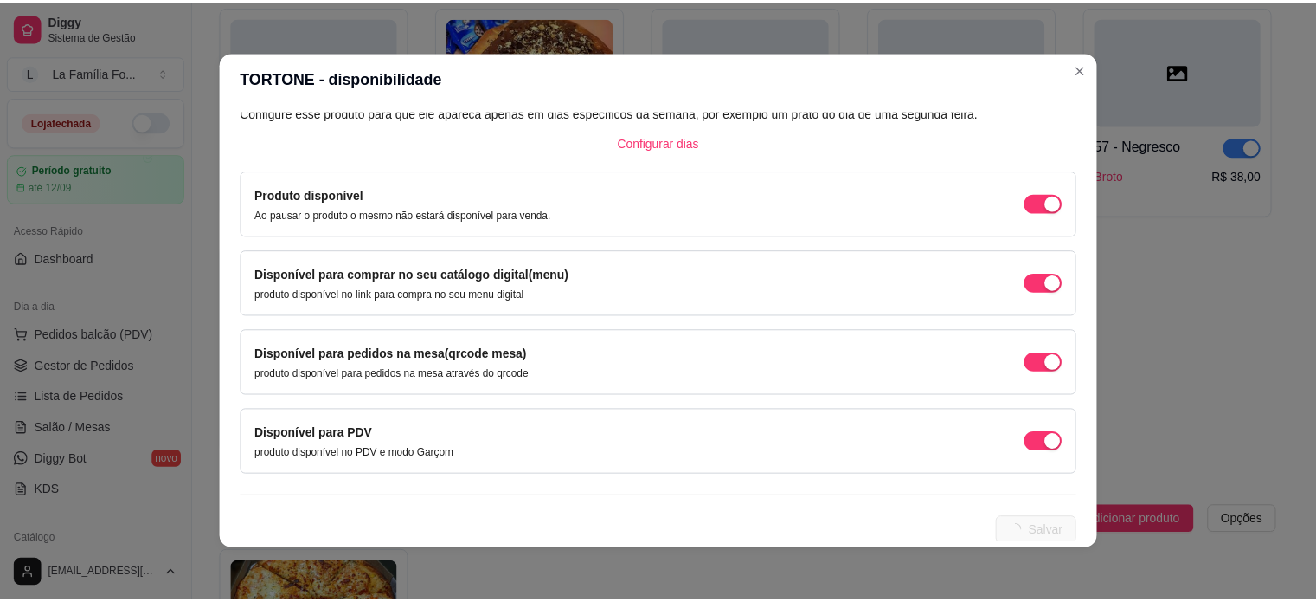
scroll to position [0, 0]
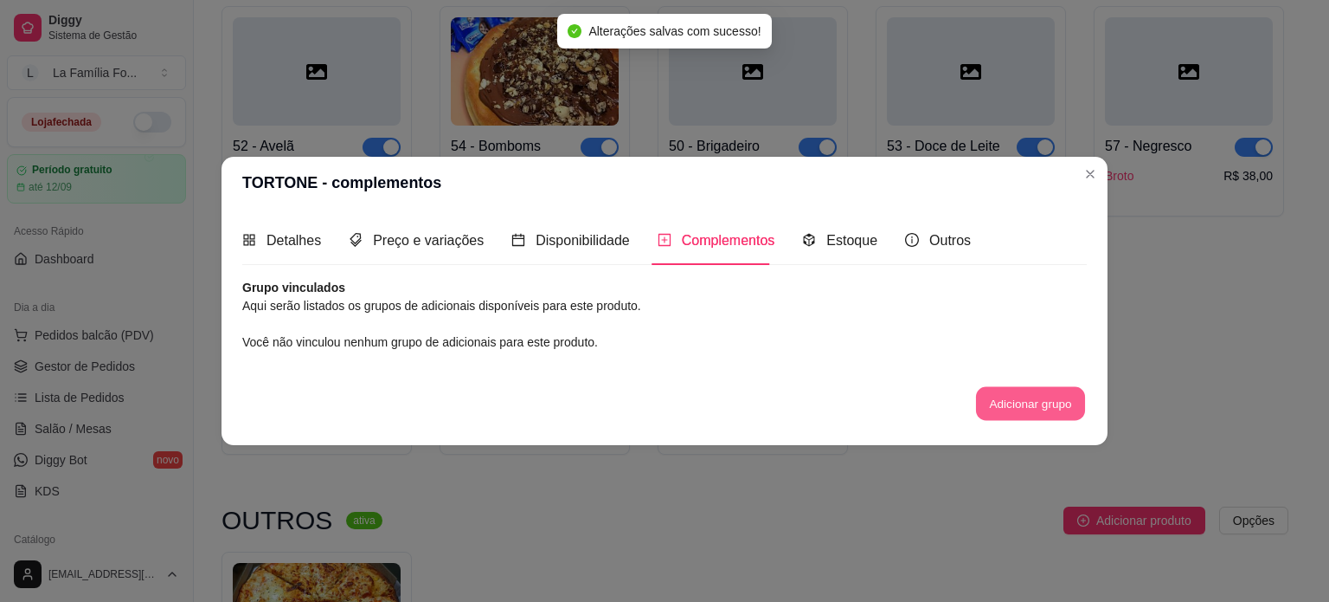
click at [1065, 406] on button "Adicionar grupo" at bounding box center [1030, 404] width 109 height 34
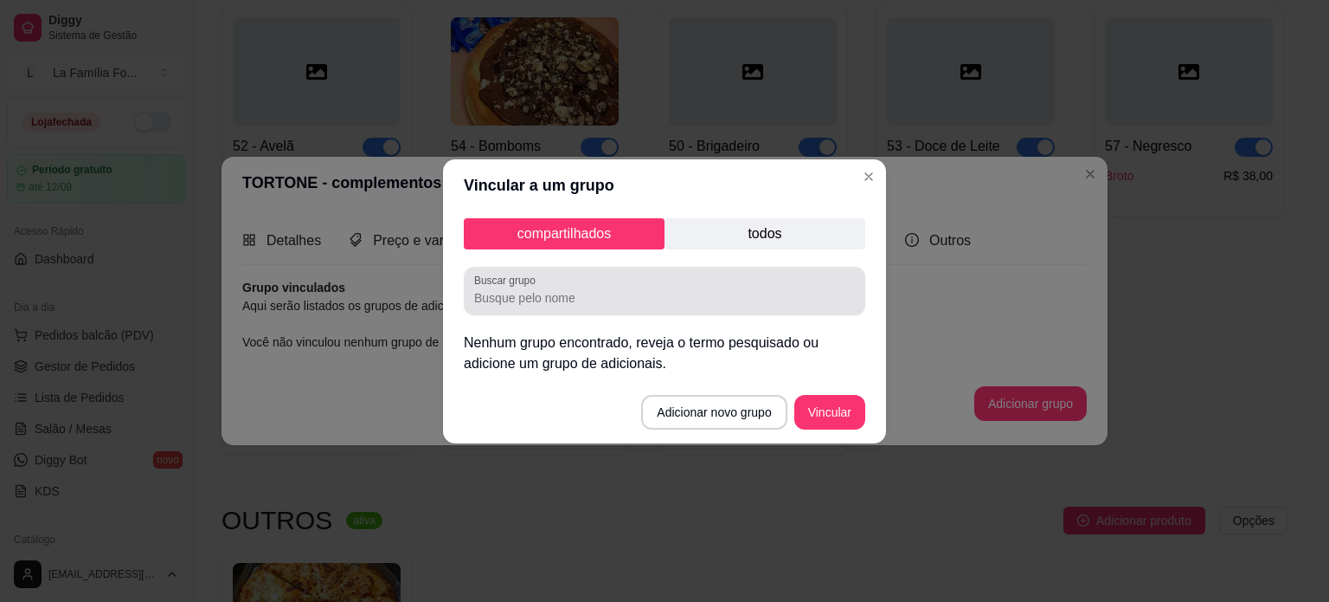
click at [528, 273] on label "Buscar grupo" at bounding box center [508, 280] width 68 height 15
click at [528, 289] on input "Buscar grupo" at bounding box center [664, 297] width 381 height 17
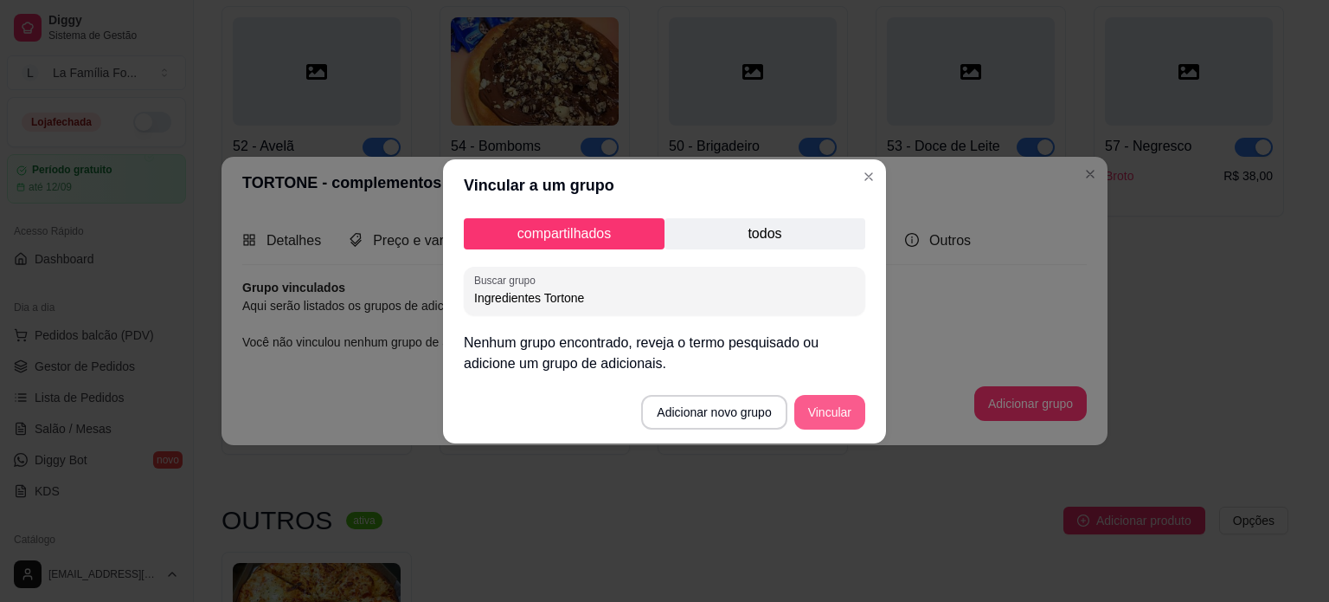
type input "Ingredientes Tortone"
click at [829, 411] on button "Vincular" at bounding box center [830, 412] width 71 height 35
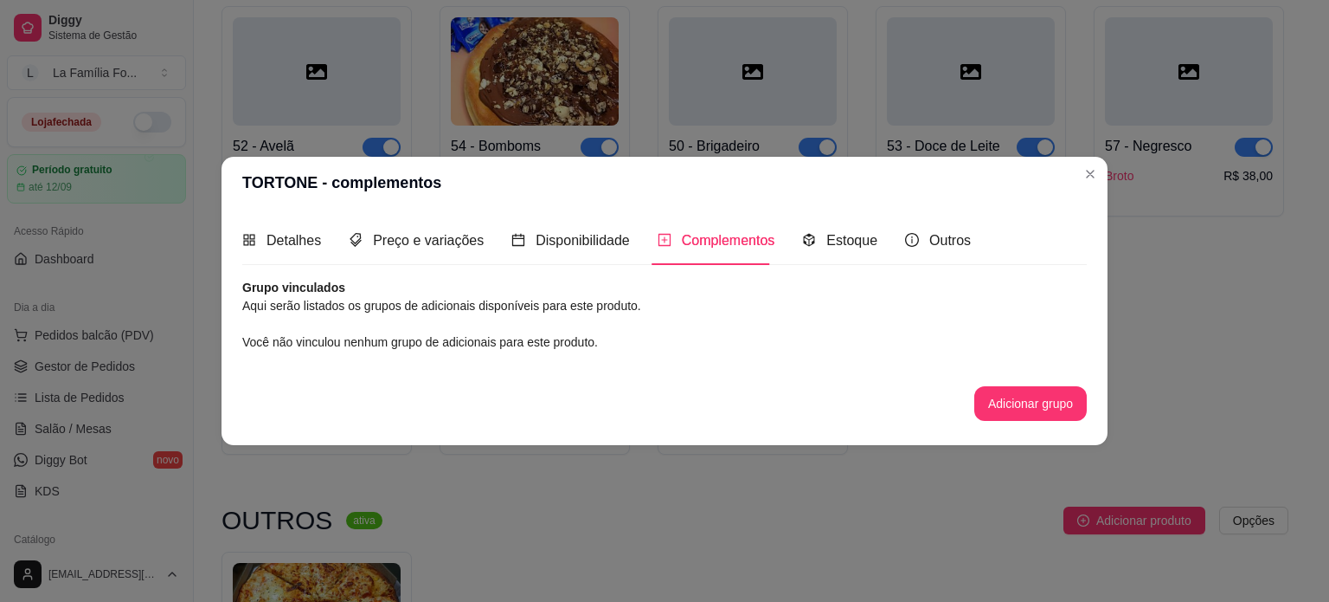
click at [582, 345] on span "Você não vinculou nenhum grupo de adicionais para este produto." at bounding box center [420, 342] width 356 height 14
click at [561, 331] on div "Grupo vinculados Aqui serão listados os grupos de adicionais disponíveis para e…" at bounding box center [664, 350] width 845 height 142
click at [497, 352] on div "Grupo vinculados Aqui serão listados os grupos de adicionais disponíveis para e…" at bounding box center [664, 350] width 845 height 142
click at [479, 291] on article "Grupo vinculados" at bounding box center [664, 287] width 845 height 17
click at [646, 238] on div "Detalhes Preço e variações Disponibilidade Complementos Estoque Outros" at bounding box center [606, 240] width 729 height 49
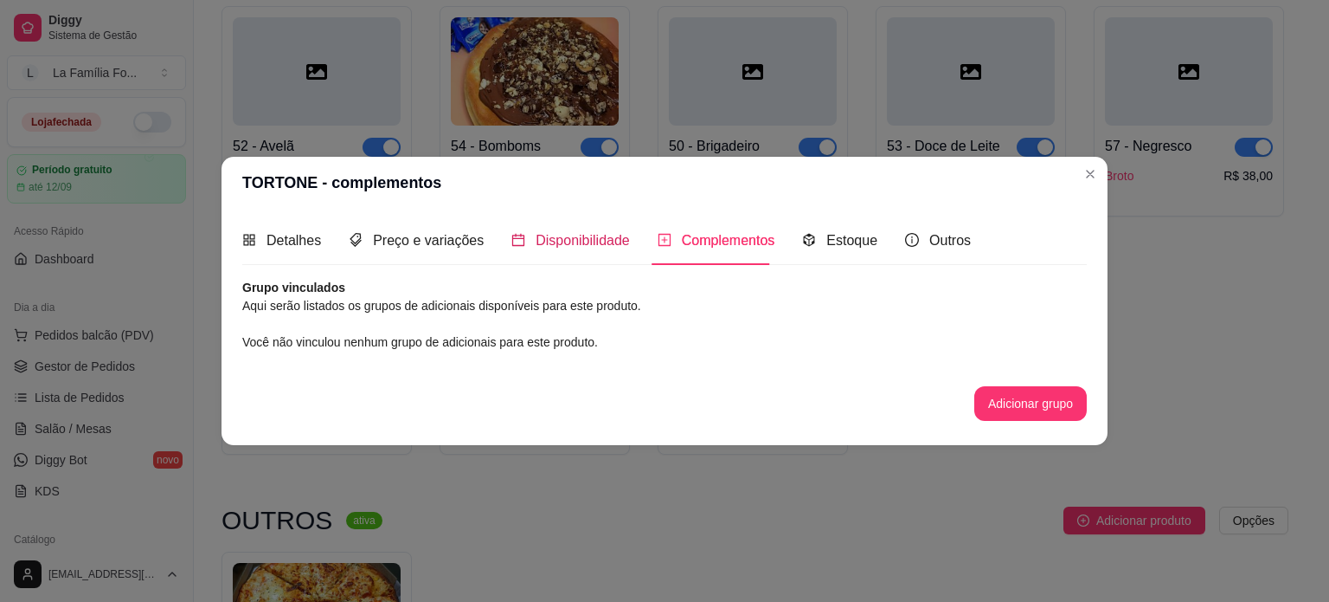
click at [599, 238] on span "Disponibilidade" at bounding box center [583, 240] width 94 height 15
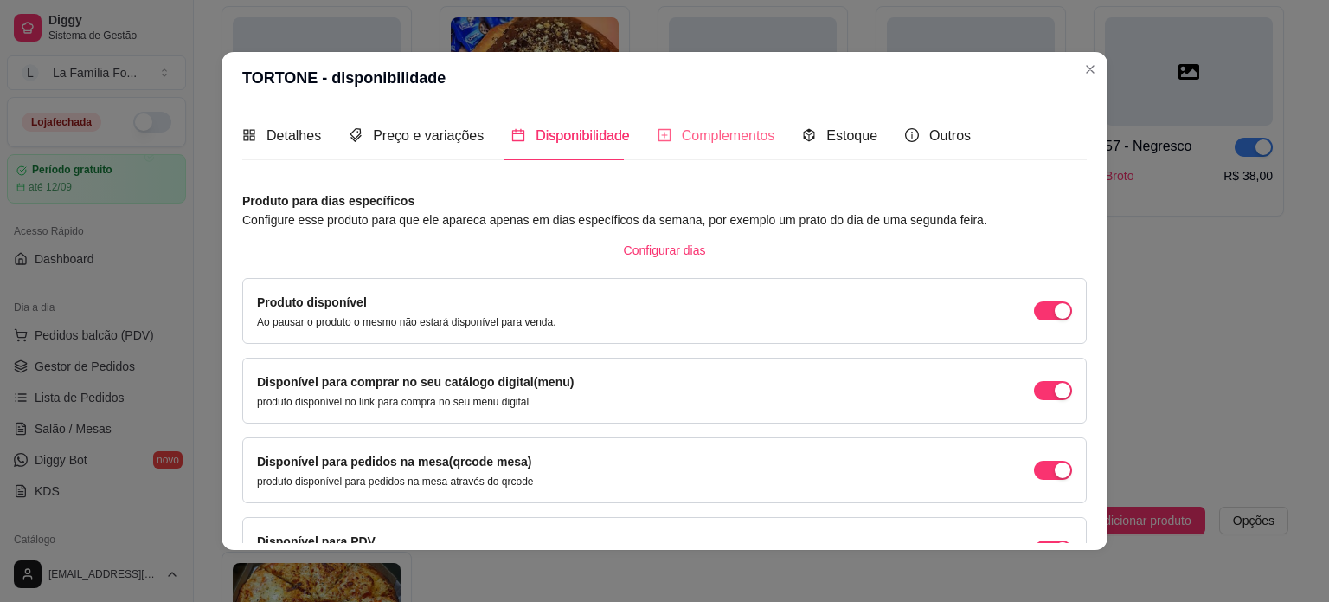
click at [697, 111] on div "Complementos" at bounding box center [717, 135] width 118 height 49
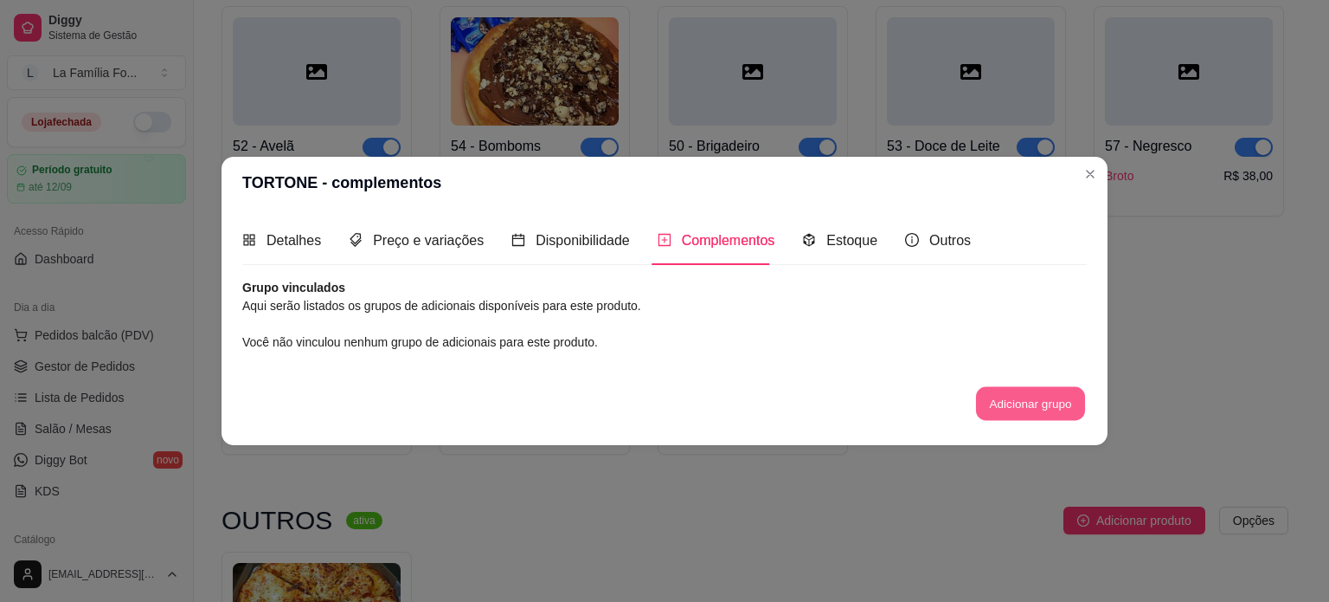
click at [998, 396] on button "Adicionar grupo" at bounding box center [1030, 404] width 109 height 34
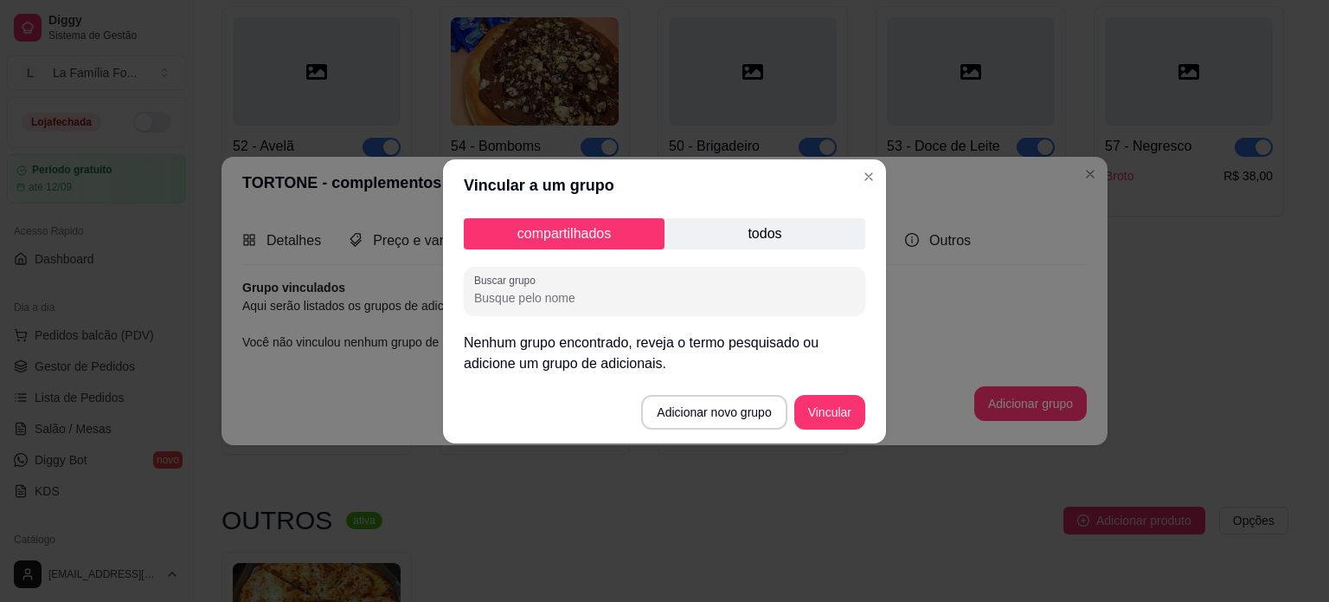
click at [691, 243] on p "todos" at bounding box center [765, 233] width 201 height 31
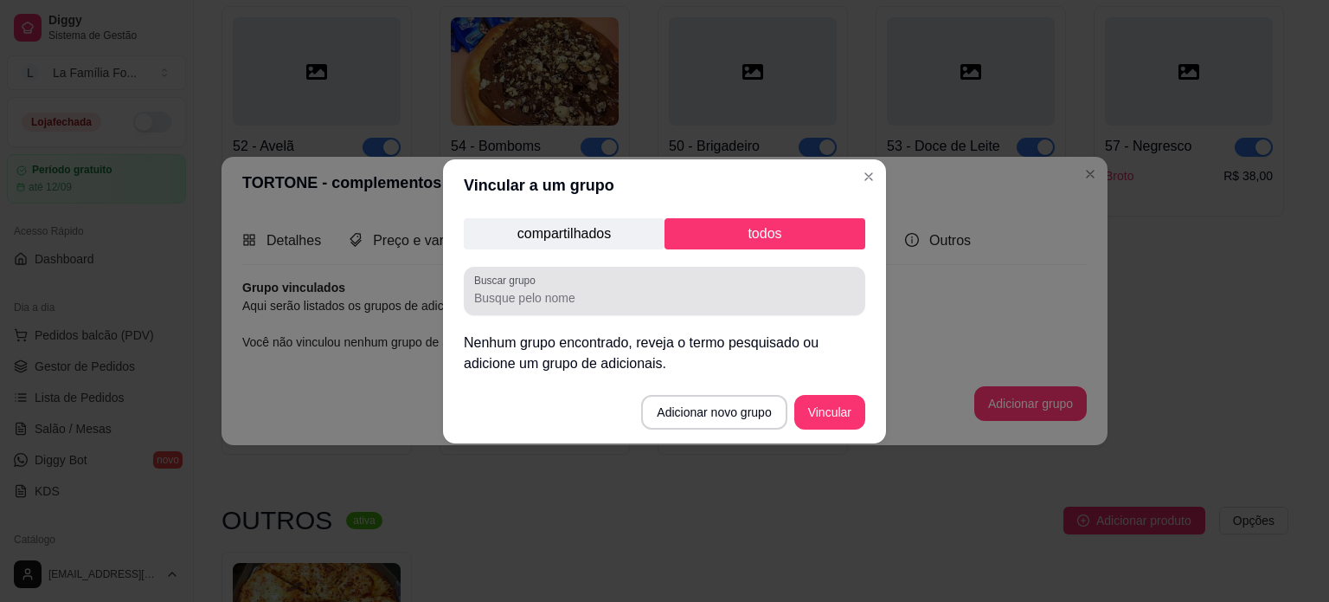
click at [537, 278] on label "Buscar grupo" at bounding box center [508, 280] width 68 height 15
click at [537, 289] on input "Buscar grupo" at bounding box center [664, 297] width 381 height 17
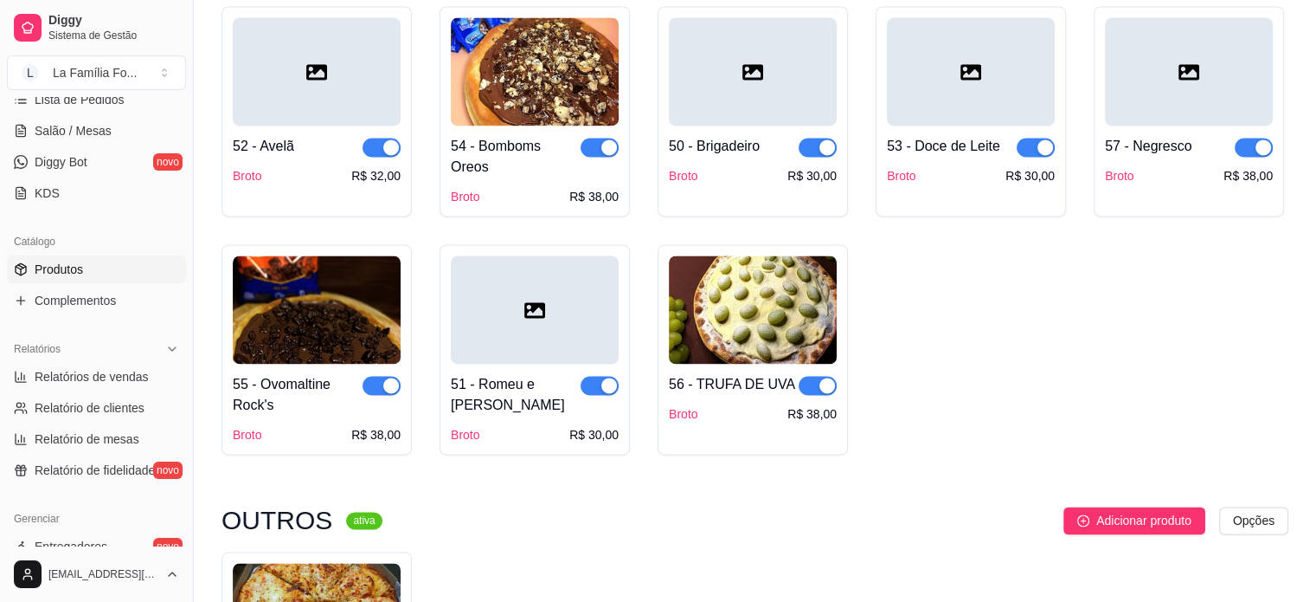
scroll to position [303, 0]
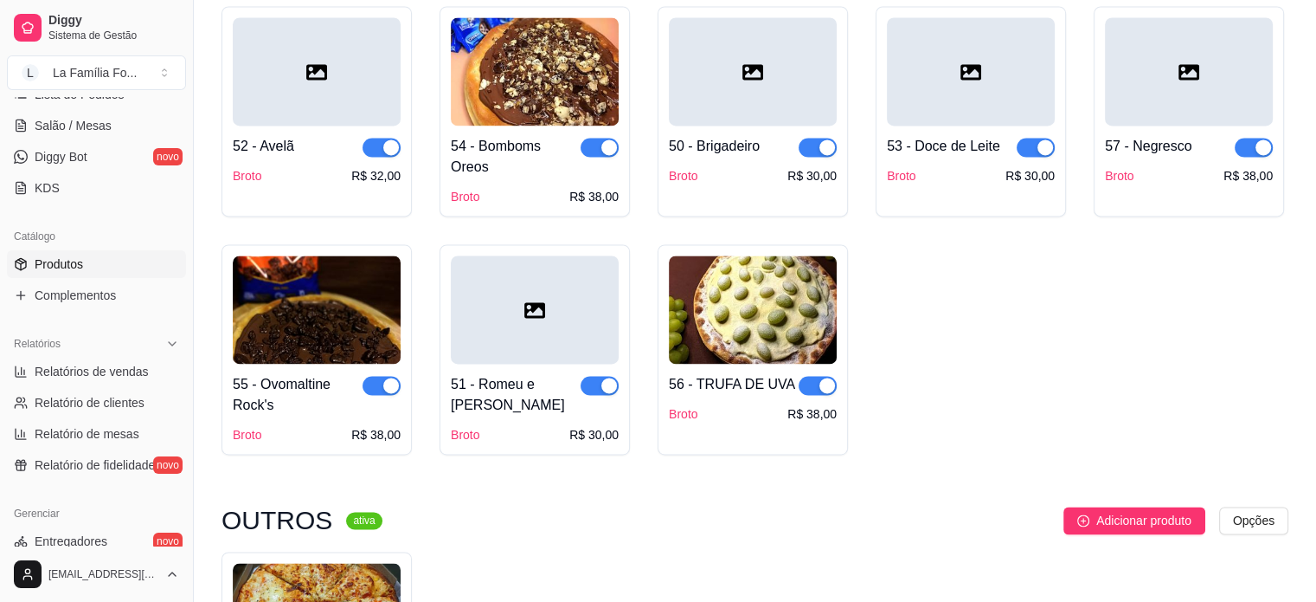
click at [116, 307] on link "Complementos" at bounding box center [96, 295] width 179 height 28
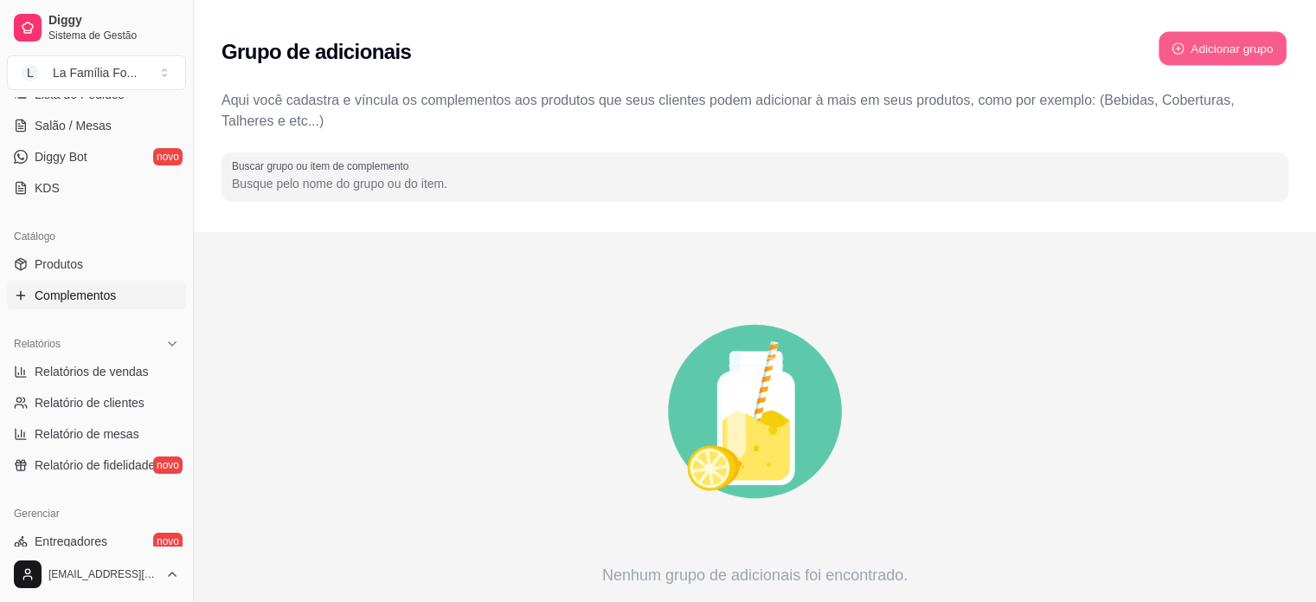
click at [1226, 37] on button "Adicionar grupo" at bounding box center [1223, 49] width 128 height 34
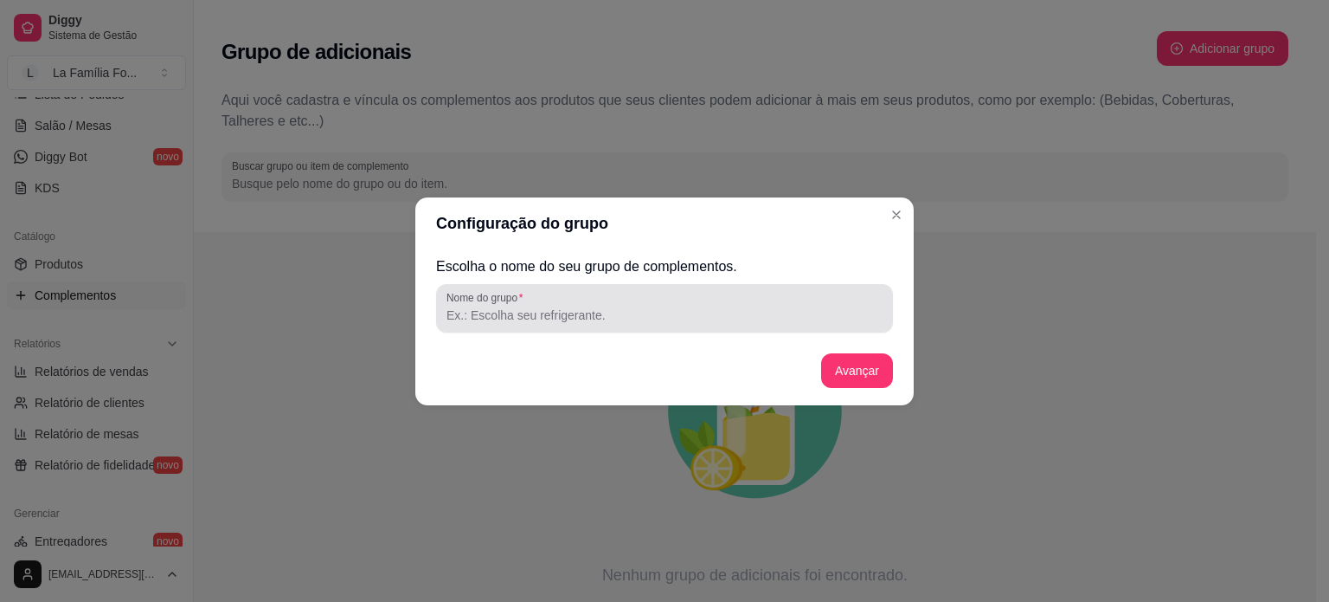
click at [586, 313] on input "Nome do grupo" at bounding box center [665, 314] width 436 height 17
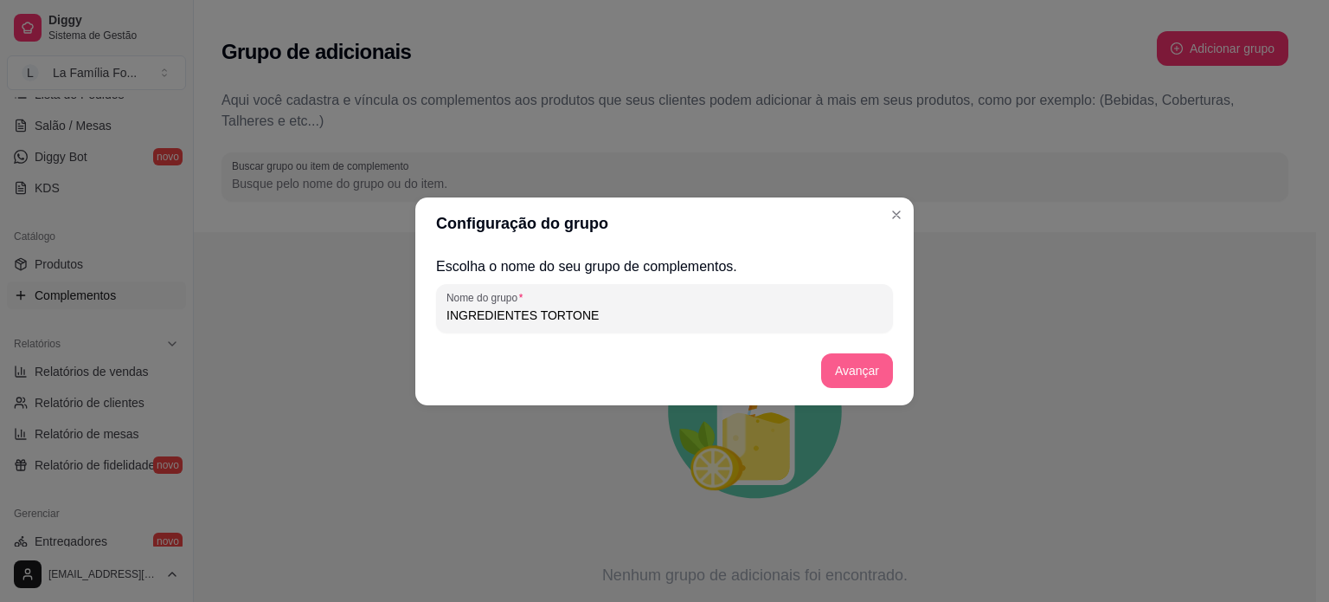
type input "INGREDIENTES TORTONE"
click at [878, 377] on button "Avançar" at bounding box center [857, 370] width 72 height 35
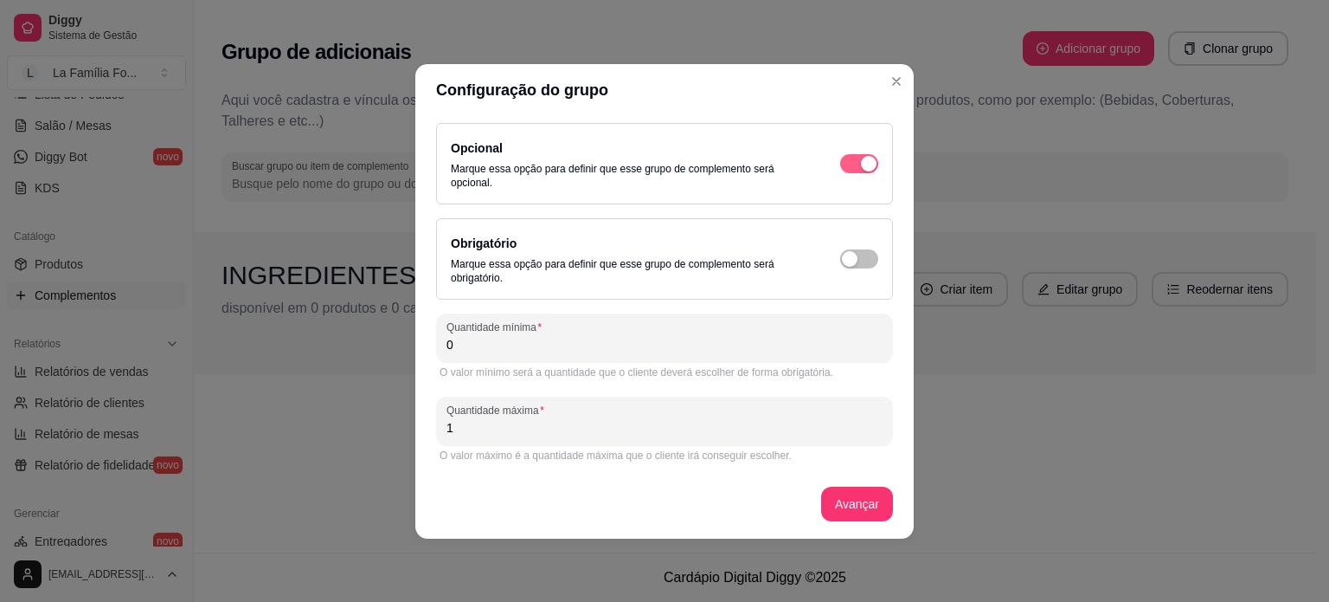
click at [852, 162] on span "button" at bounding box center [859, 163] width 38 height 19
click at [859, 162] on span "button" at bounding box center [859, 163] width 38 height 19
click at [851, 260] on div "button" at bounding box center [850, 259] width 16 height 16
click at [595, 370] on div "O valor mínimo será a quantidade que o cliente deverá escolher de forma obrigat…" at bounding box center [665, 372] width 450 height 14
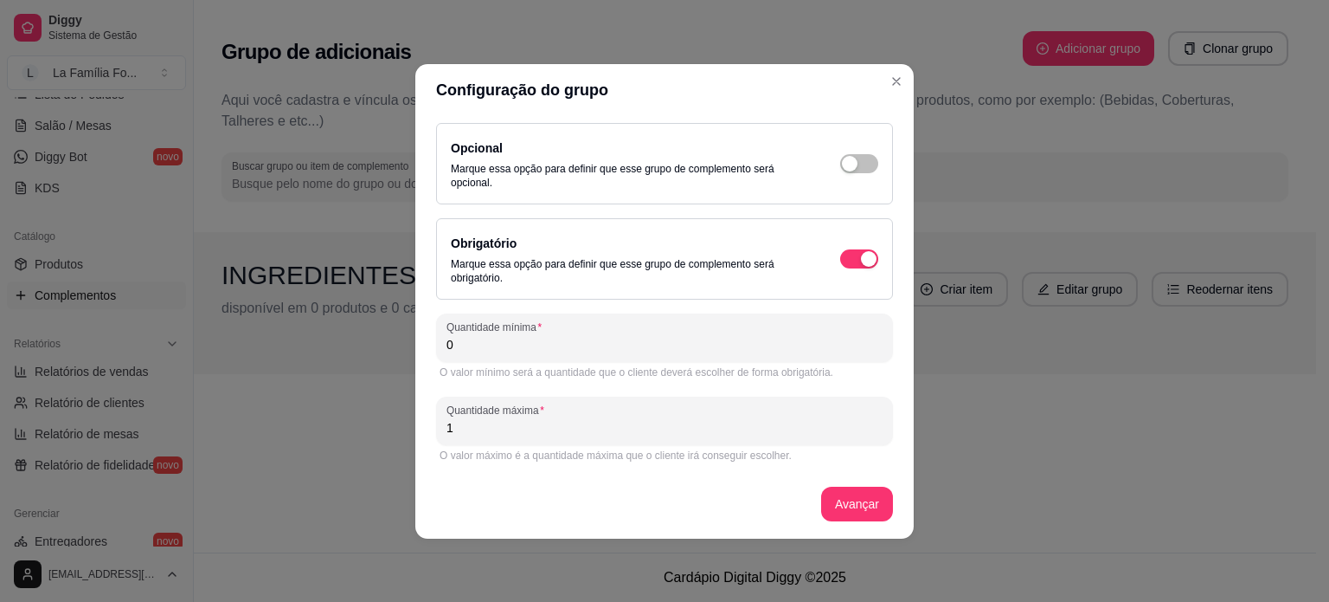
click at [563, 336] on input "0" at bounding box center [665, 344] width 436 height 17
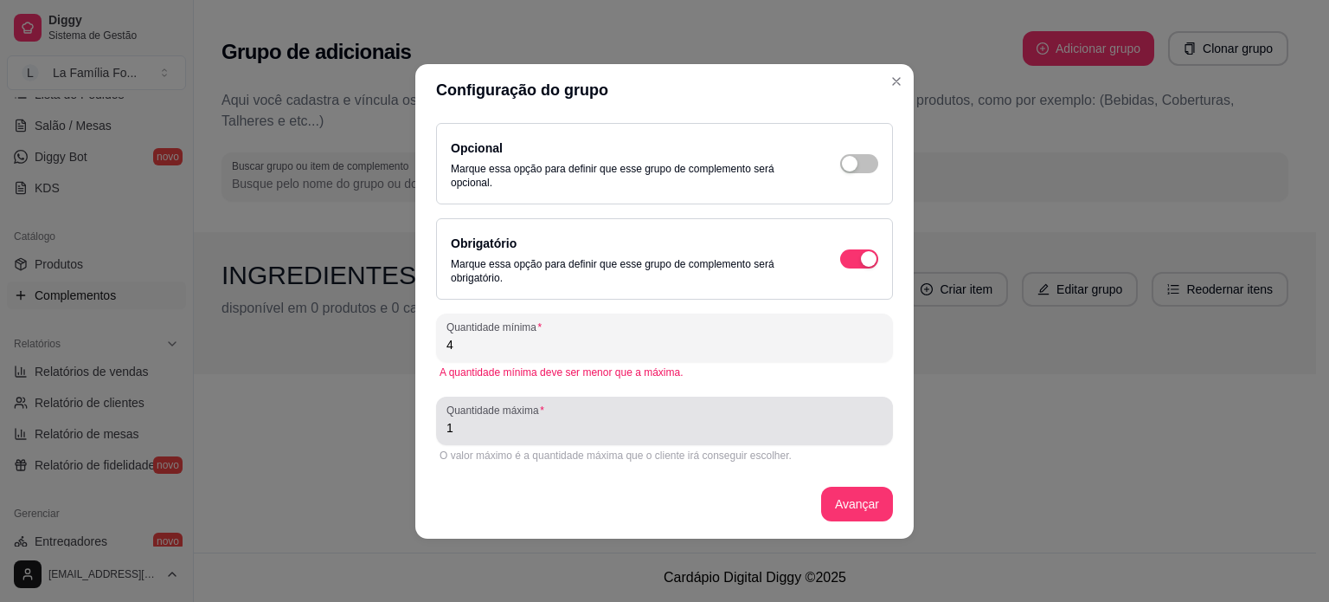
type input "4"
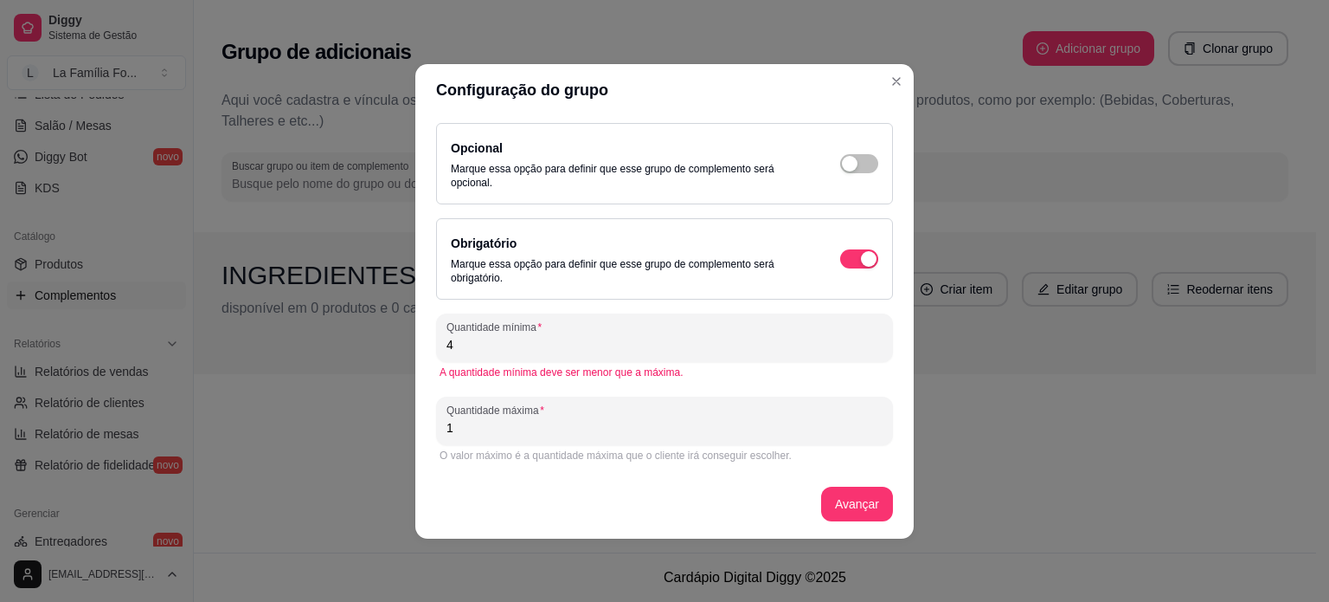
click at [530, 431] on input "1" at bounding box center [665, 427] width 436 height 17
type input "4"
click at [859, 518] on button "Avançar" at bounding box center [857, 503] width 70 height 34
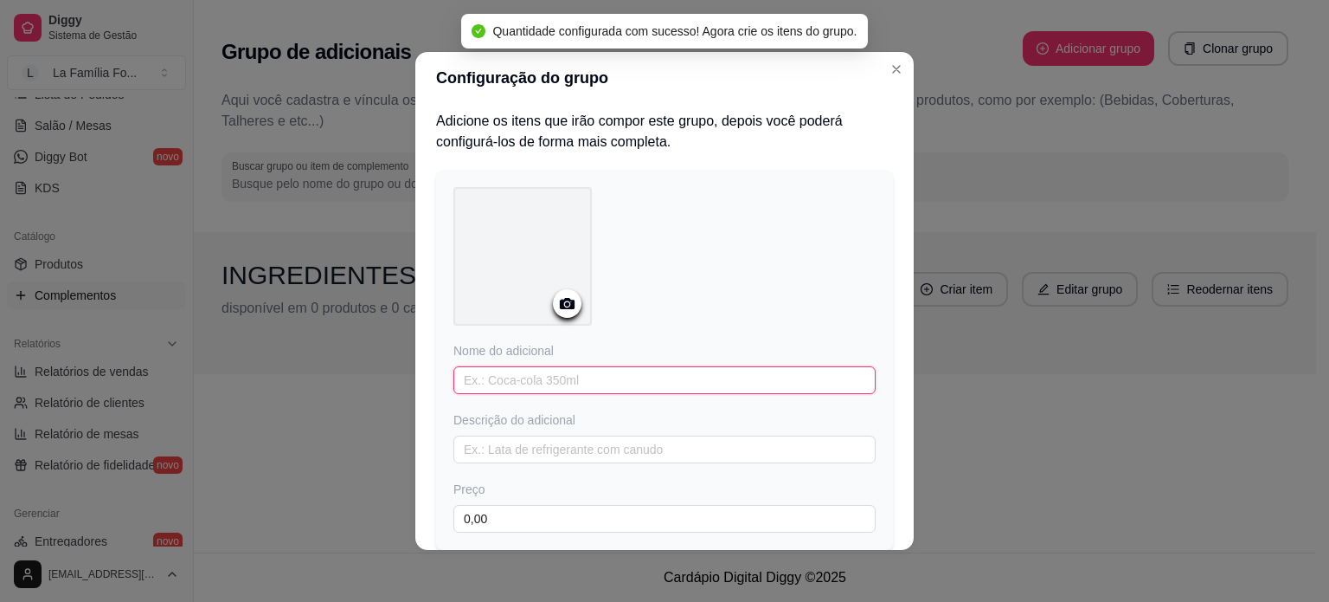
click at [558, 386] on input "text" at bounding box center [665, 380] width 422 height 28
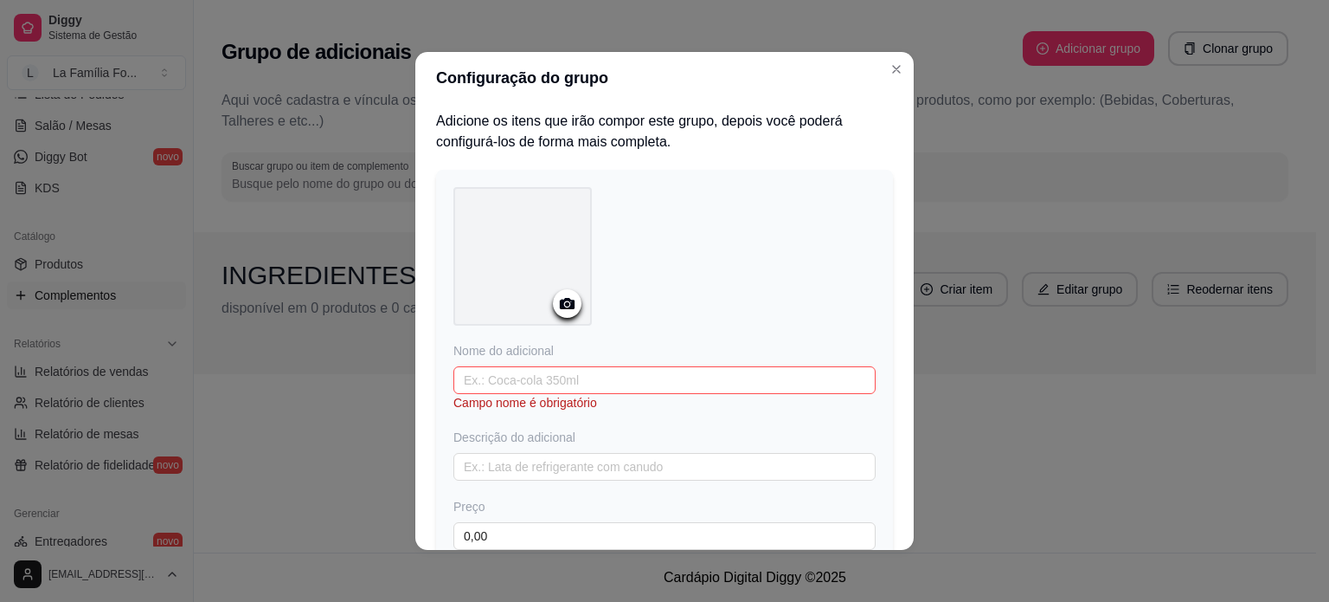
drag, startPoint x: 881, startPoint y: 352, endPoint x: 884, endPoint y: 387, distance: 34.7
click at [884, 387] on div "Adicione os itens que irão compor este grupo, depois você poderá configurá-los …" at bounding box center [664, 327] width 499 height 446
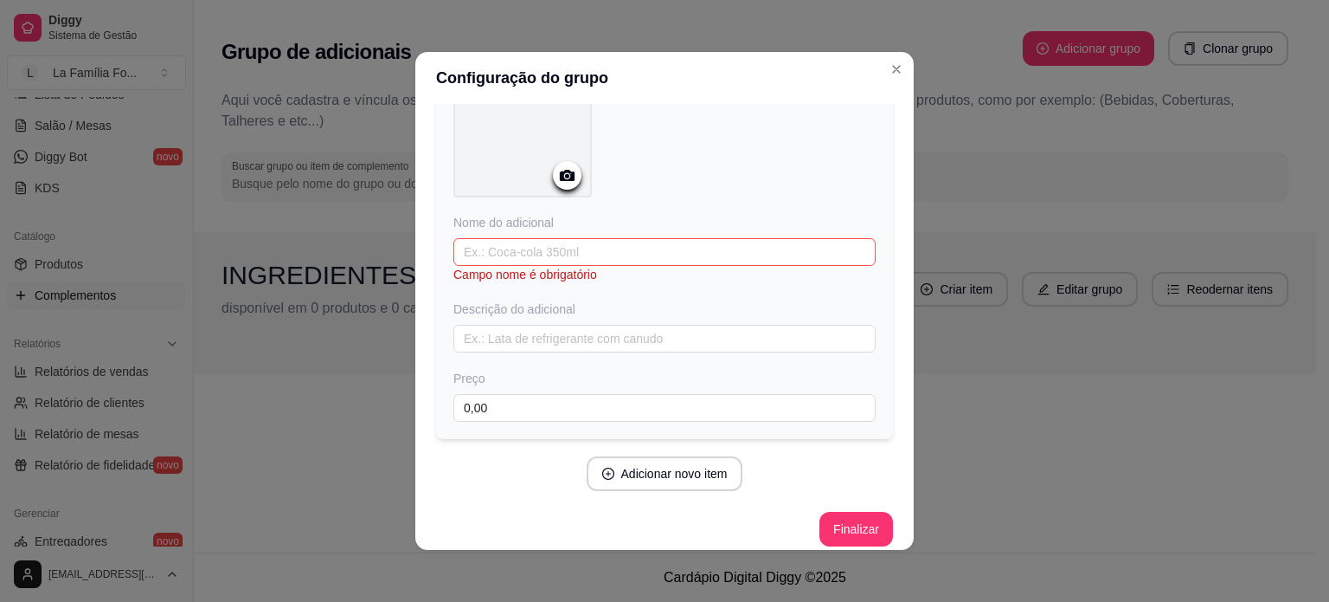
scroll to position [139, 0]
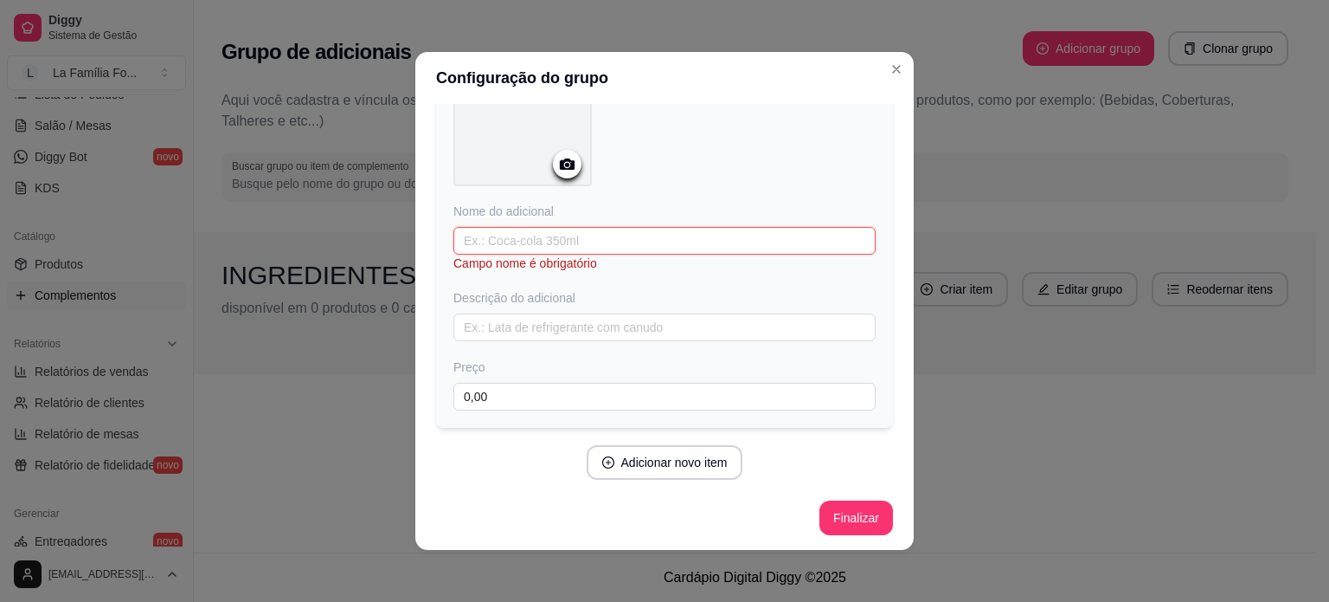
click at [561, 237] on input "text" at bounding box center [665, 241] width 422 height 28
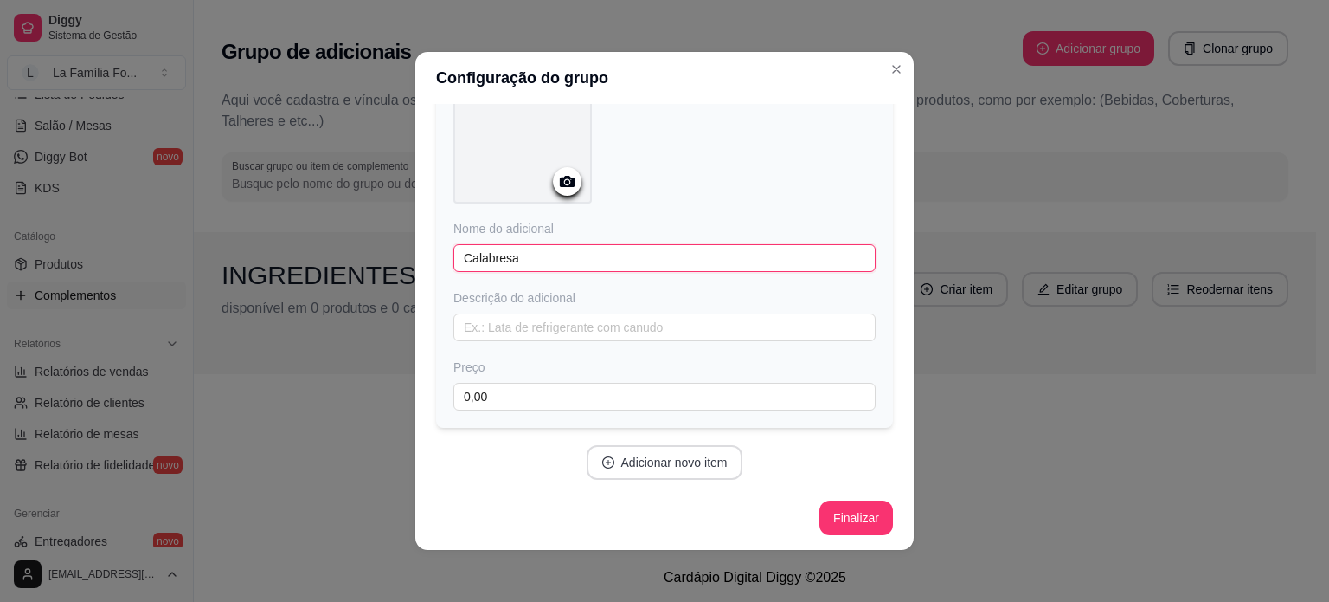
type input "Calabresa"
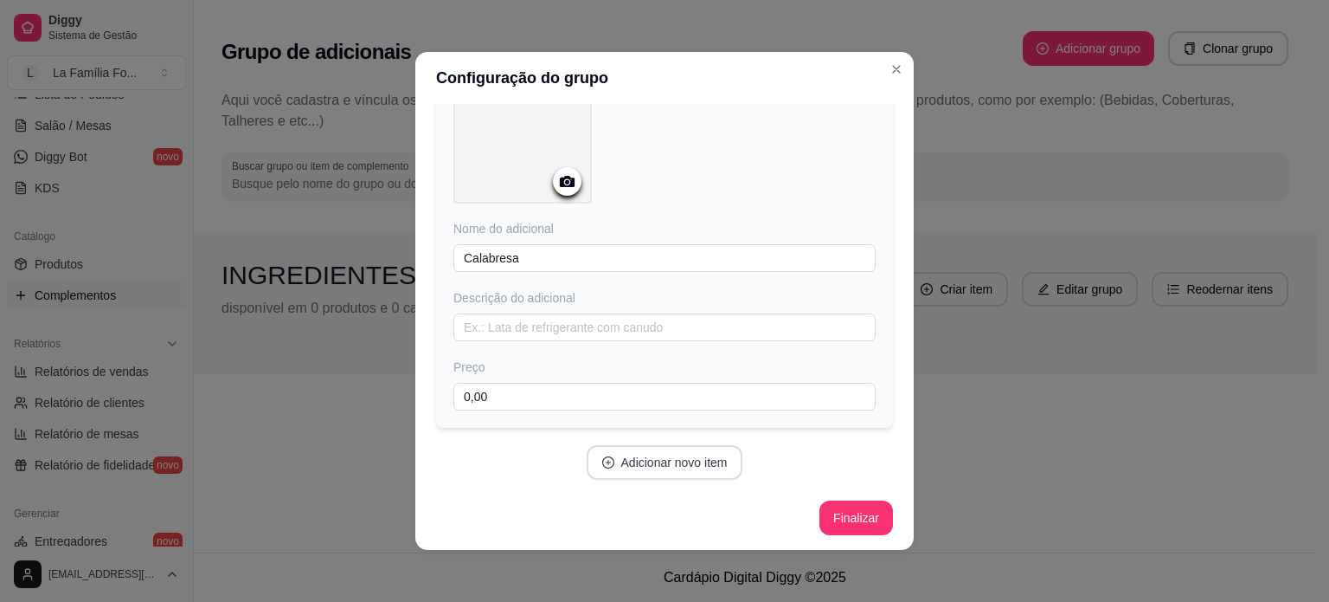
click at [587, 460] on button "Adicionar novo item" at bounding box center [665, 462] width 157 height 35
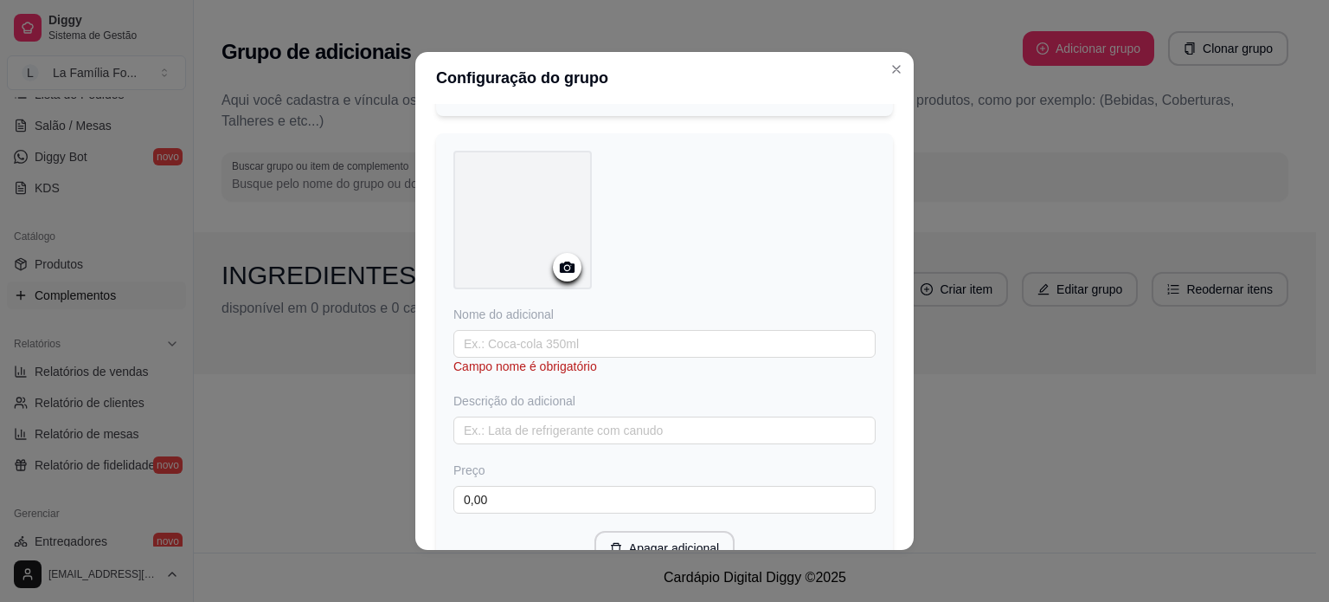
scroll to position [516, 0]
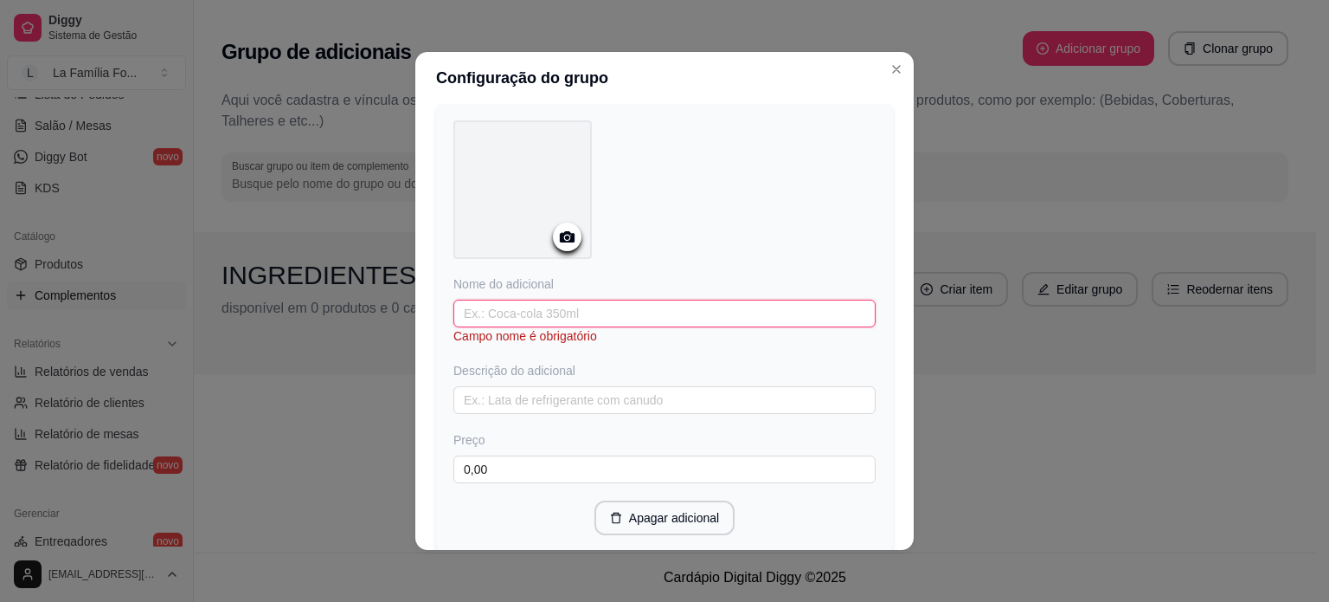
click at [540, 318] on input "text" at bounding box center [665, 313] width 422 height 28
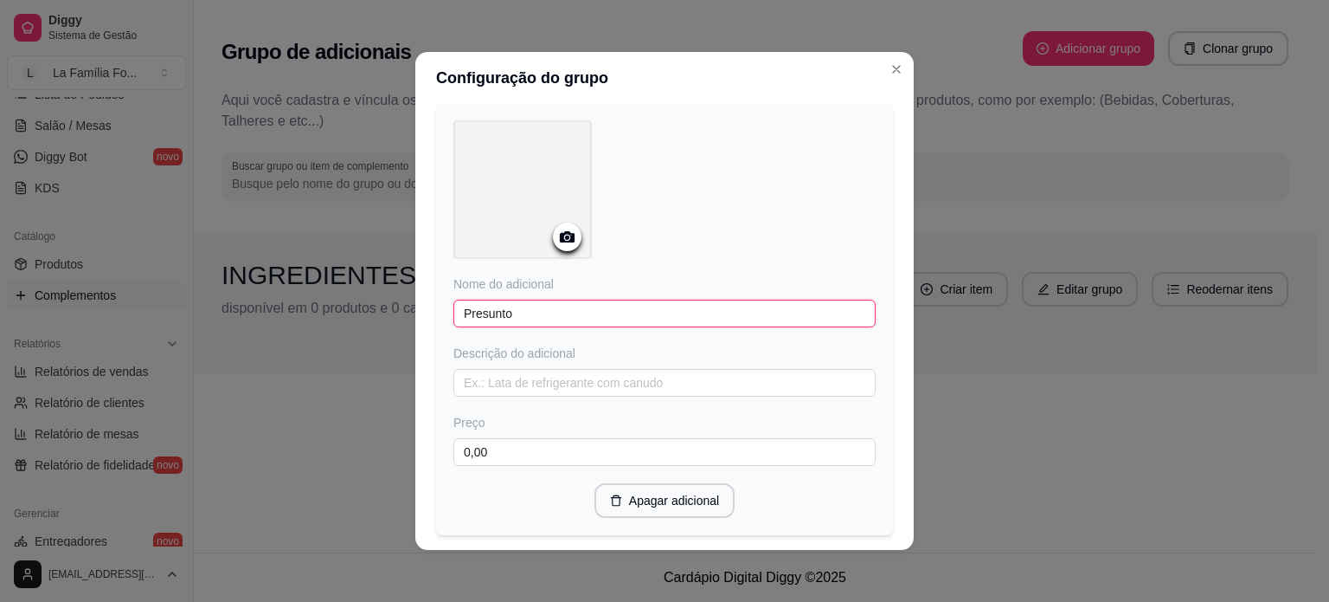
type input "Presunto"
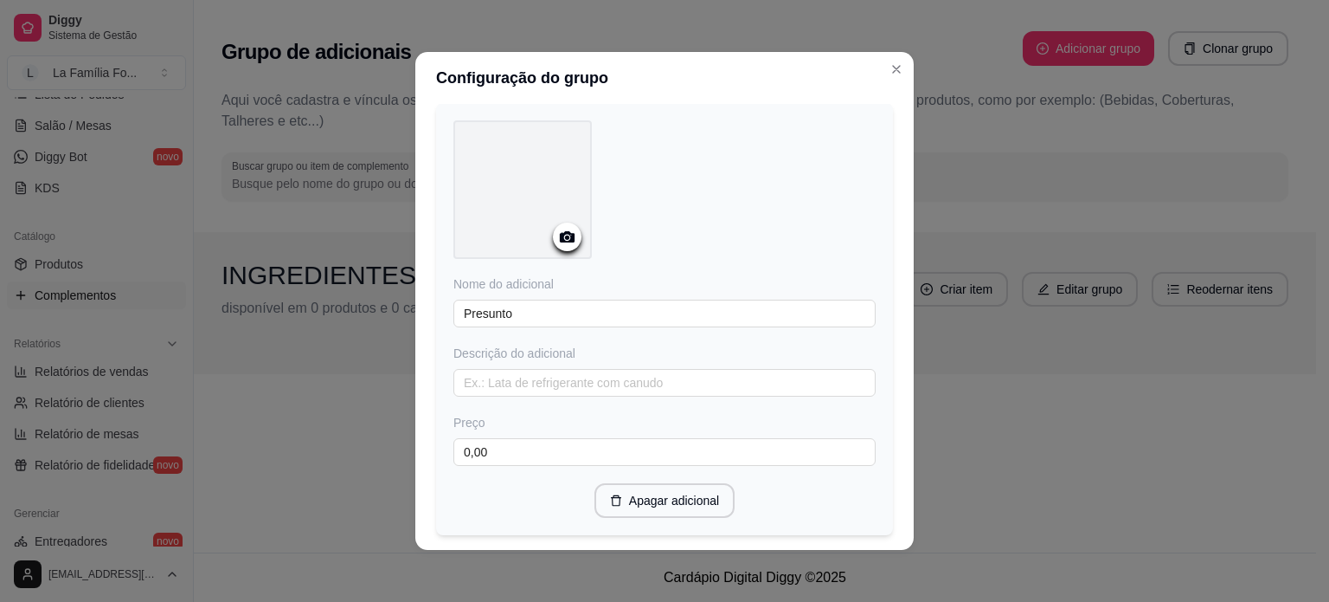
scroll to position [621, 0]
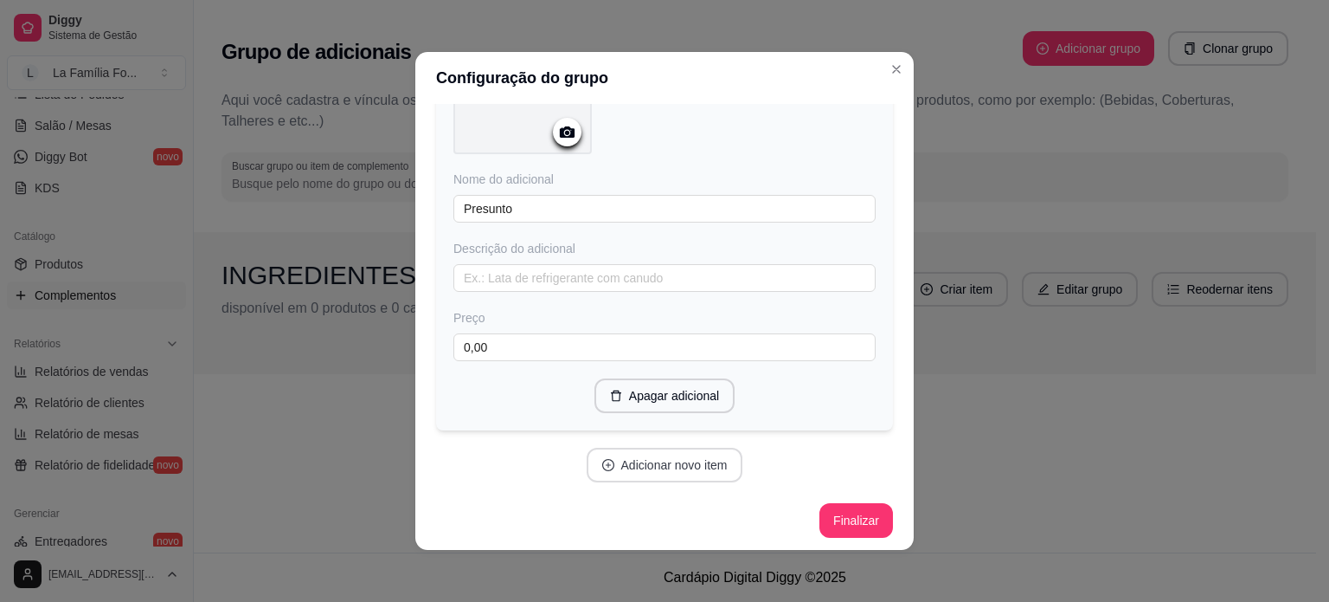
click at [726, 463] on button "Adicionar novo item" at bounding box center [665, 464] width 157 height 35
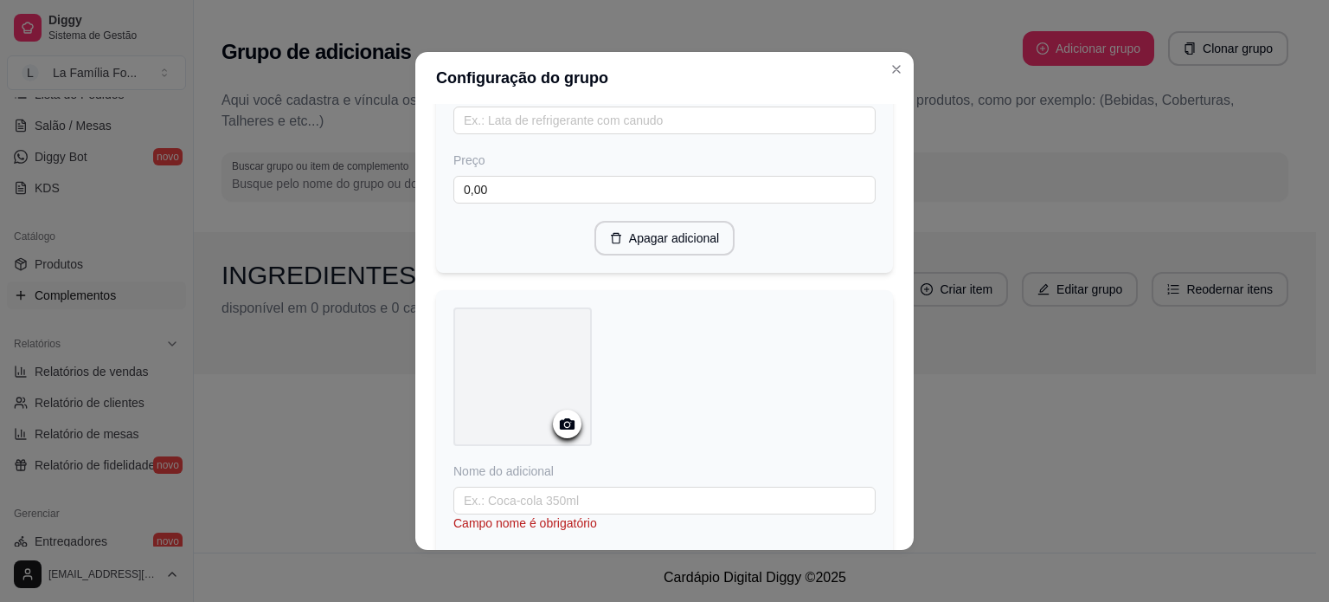
scroll to position [781, 0]
click at [810, 477] on div "Nome do adicional Campo nome é obrigatório Descrição do adicional Preço 0,00" at bounding box center [665, 564] width 422 height 208
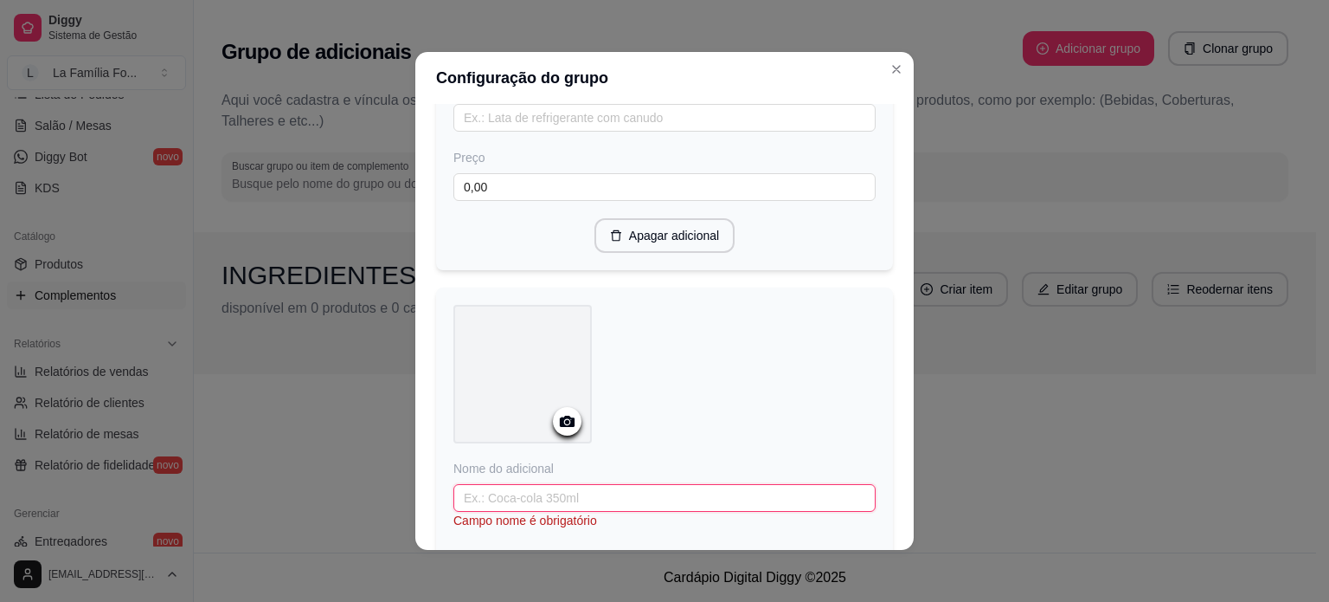
click at [806, 487] on input "text" at bounding box center [665, 498] width 422 height 28
type input "f"
type input "Frango"
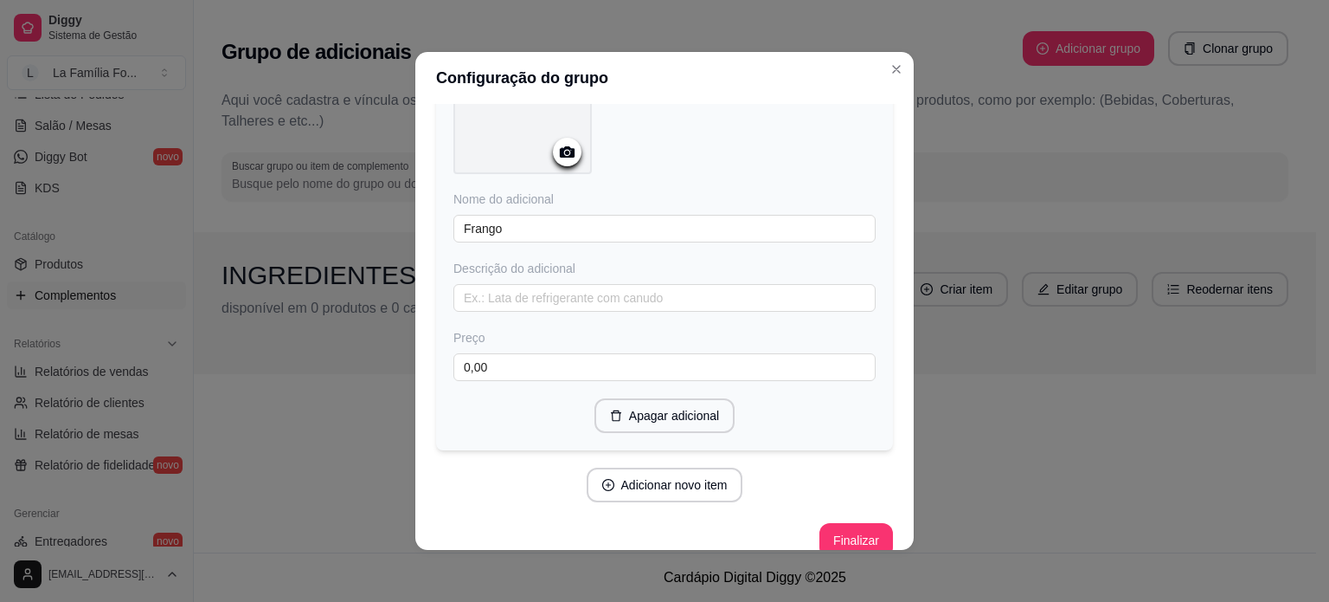
scroll to position [1053, 0]
click at [714, 473] on button "Adicionar novo item" at bounding box center [665, 482] width 152 height 34
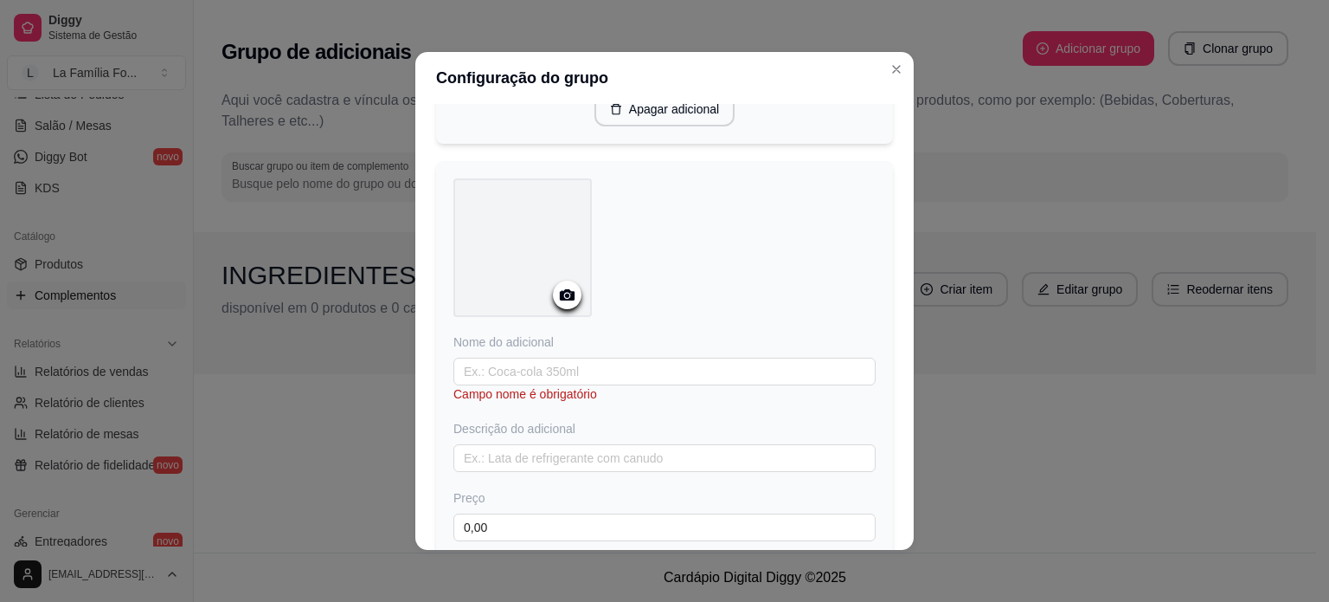
scroll to position [1350, 0]
click at [659, 373] on input "text" at bounding box center [665, 378] width 422 height 28
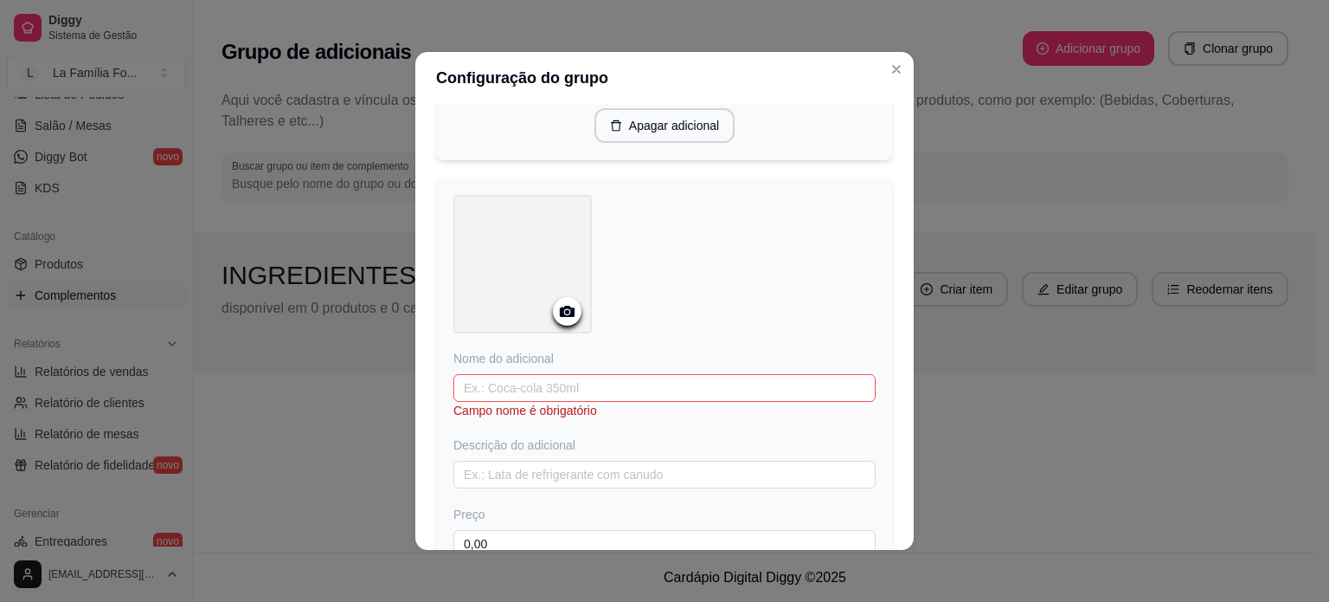
scroll to position [1343, 0]
click at [679, 370] on input "text" at bounding box center [665, 384] width 422 height 28
type input "Muçarela"
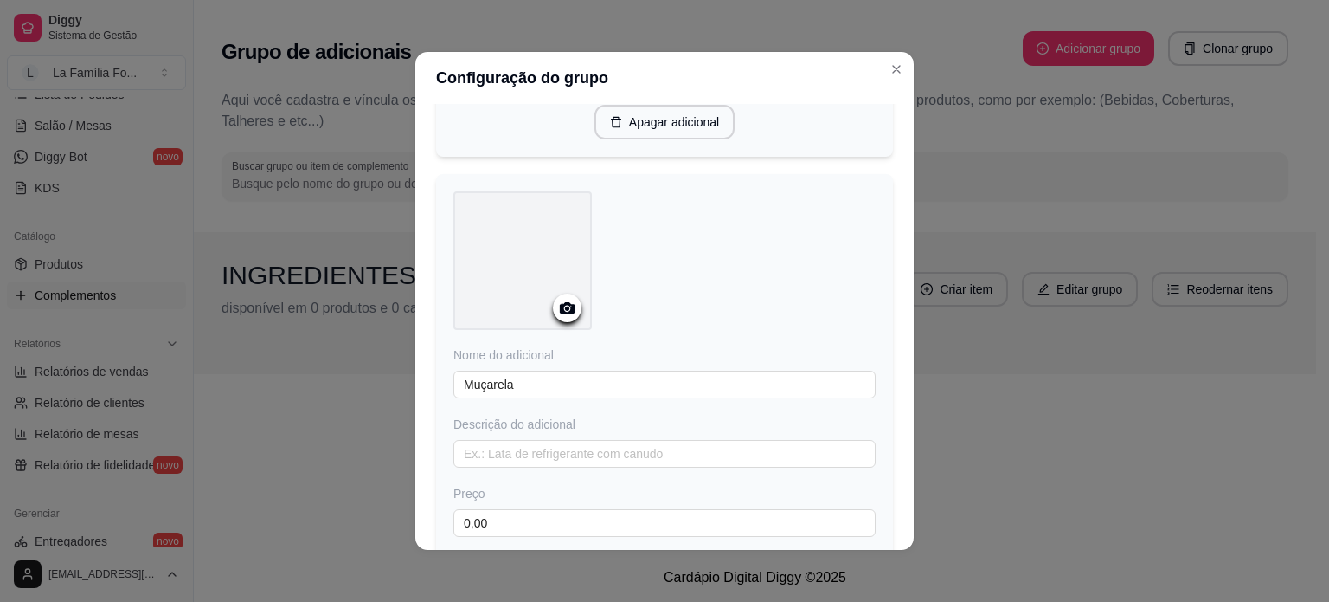
scroll to position [1515, 0]
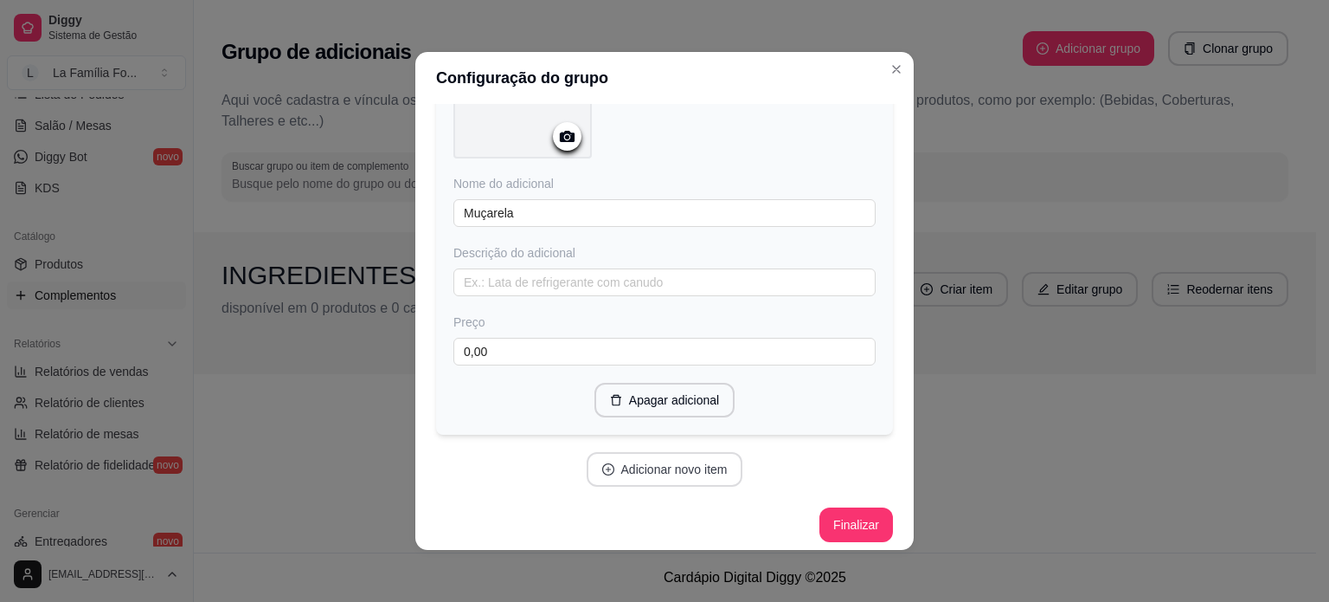
click at [710, 460] on button "Adicionar novo item" at bounding box center [665, 469] width 157 height 35
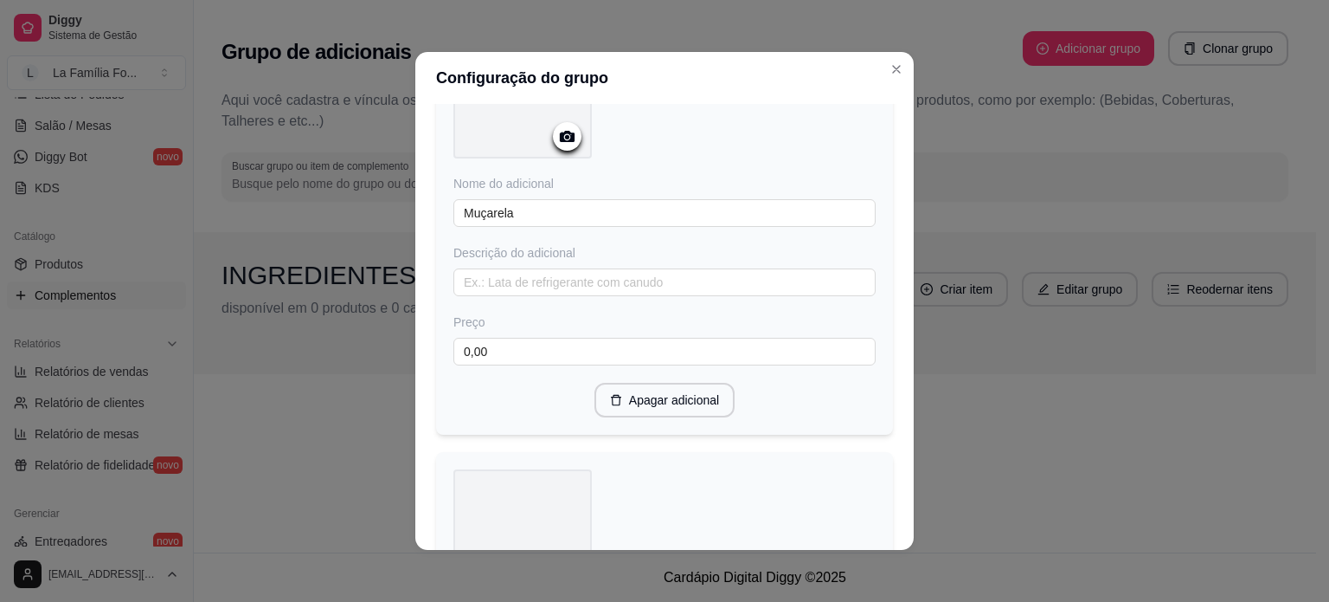
click at [910, 409] on div "Configuração do grupo Adicione os itens que irão compor este grupo, depois você…" at bounding box center [664, 301] width 1329 height 602
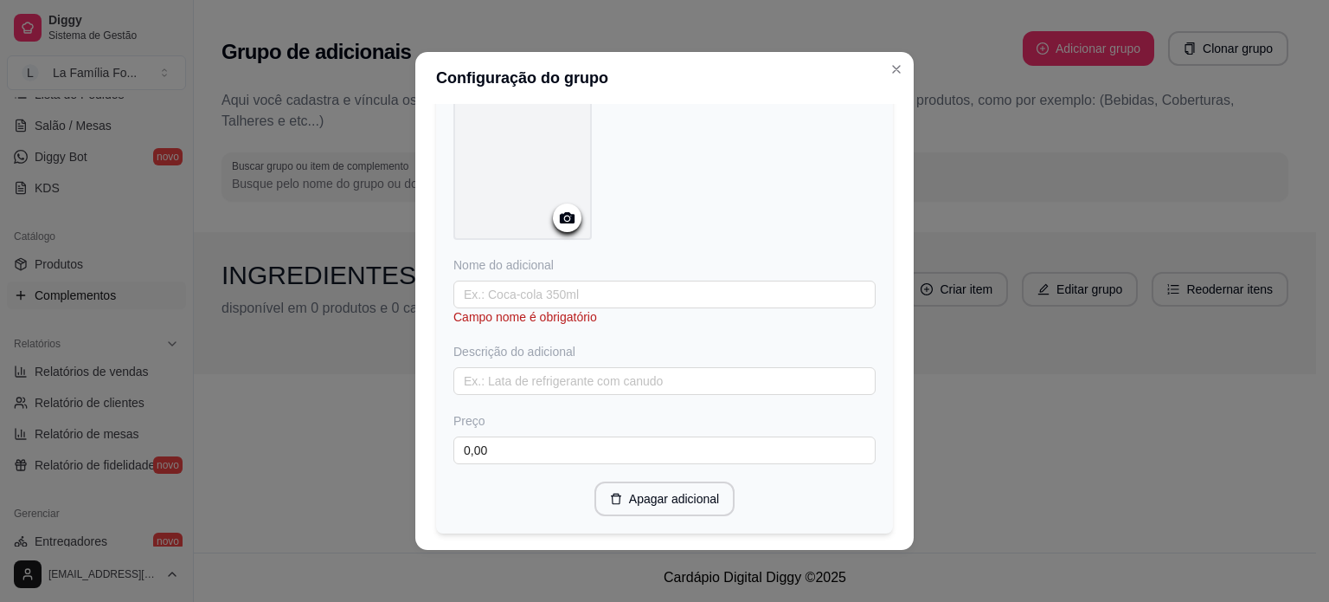
scroll to position [1877, 0]
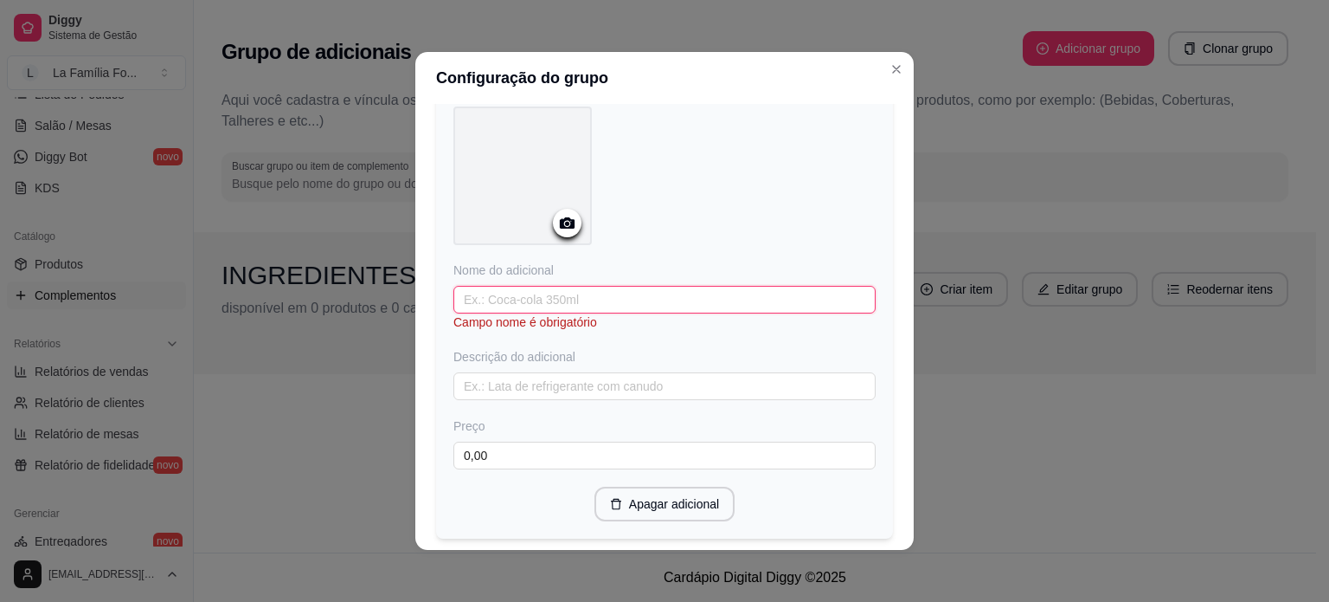
click at [623, 293] on input "text" at bounding box center [665, 300] width 422 height 28
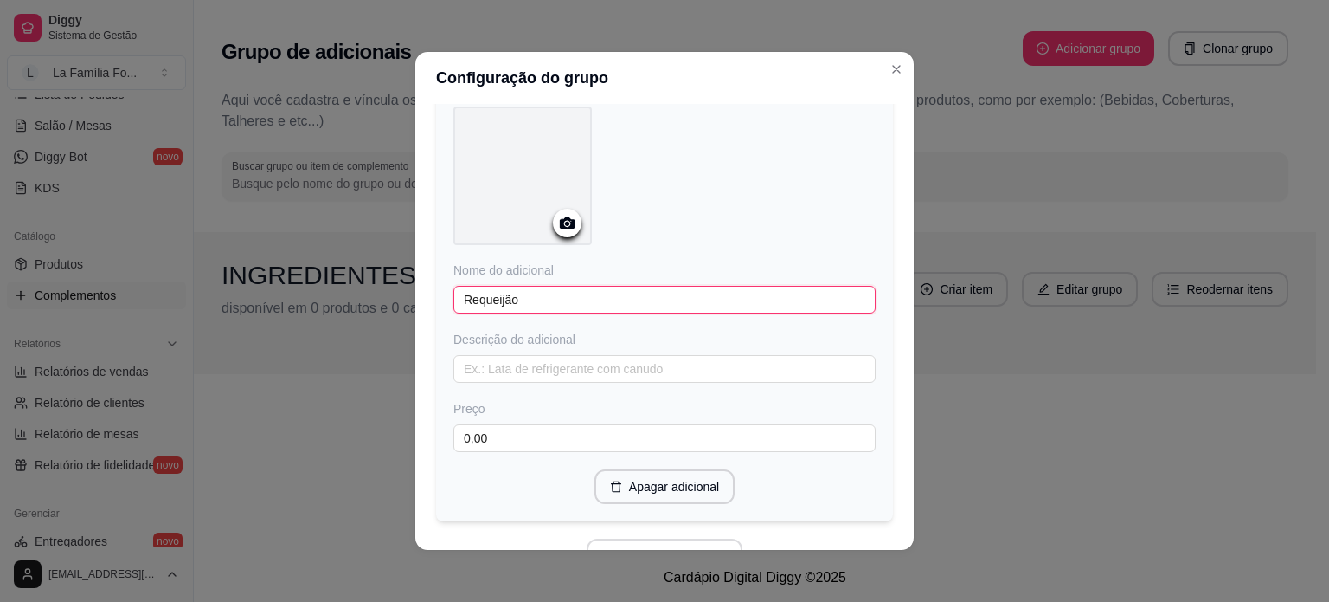
type input "Requeijão"
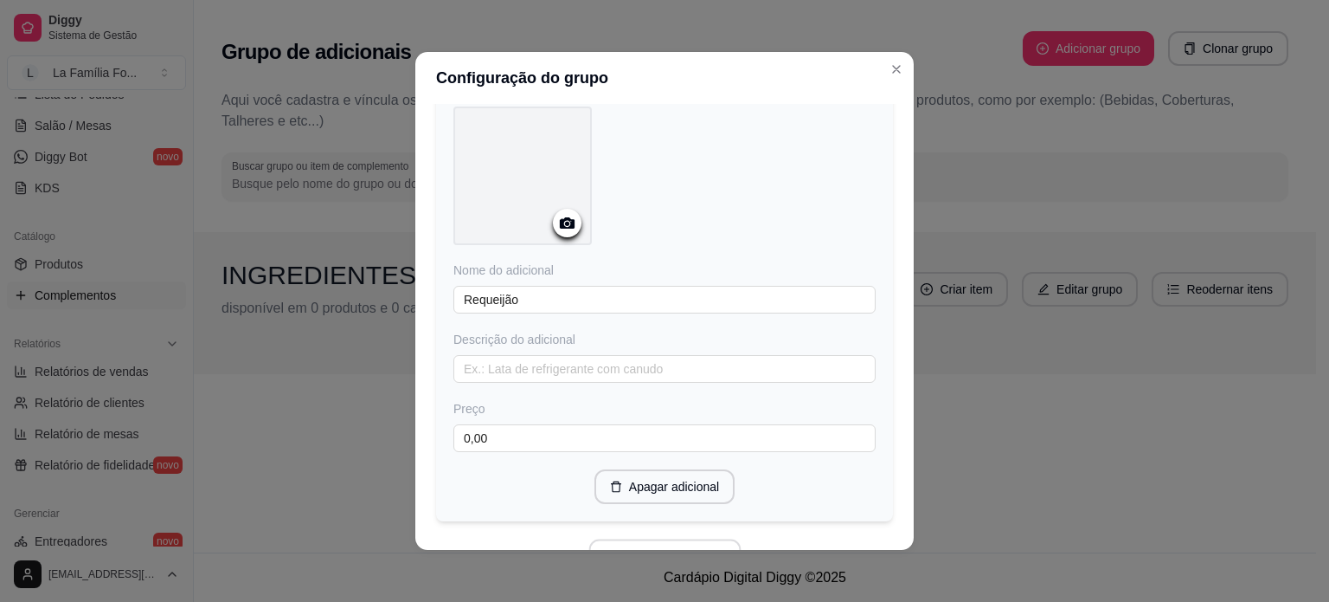
click at [711, 539] on button "Adicionar novo item" at bounding box center [665, 556] width 152 height 34
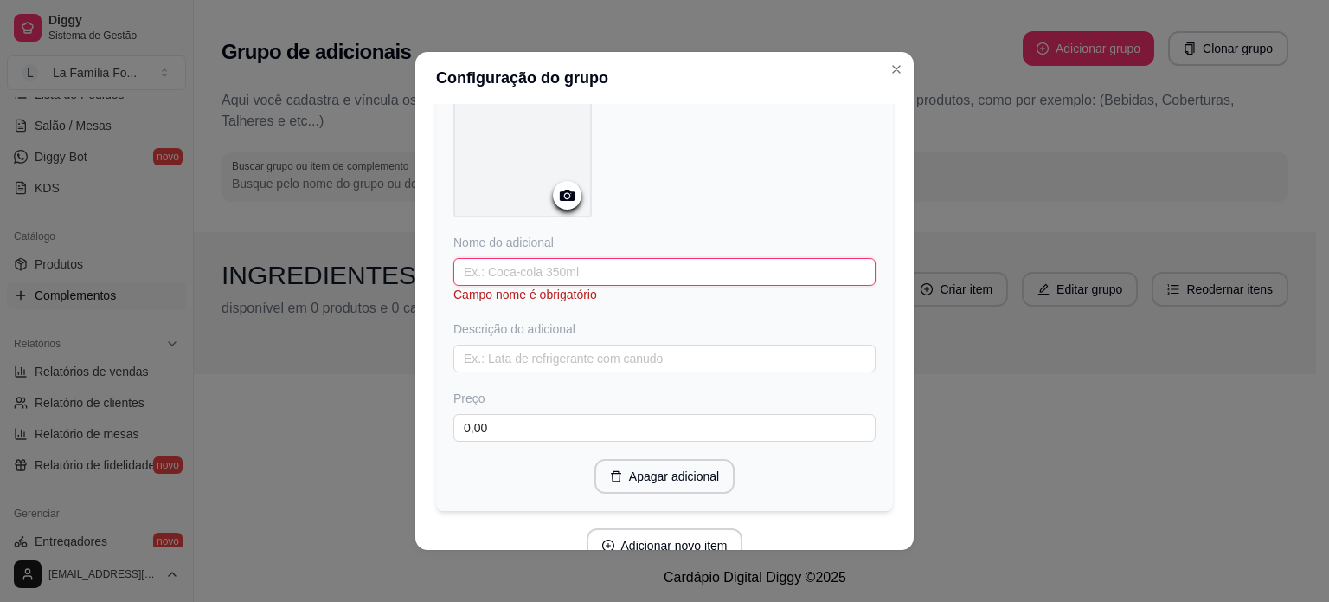
click at [651, 258] on input "text" at bounding box center [665, 272] width 422 height 28
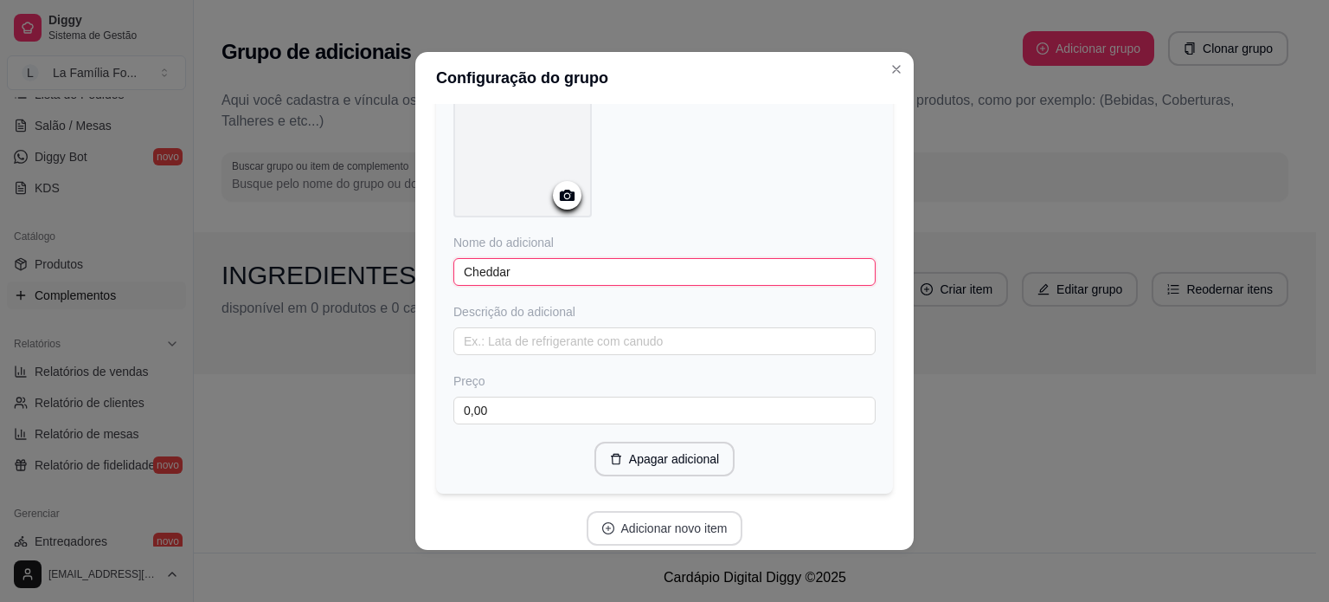
type input "Cheddar"
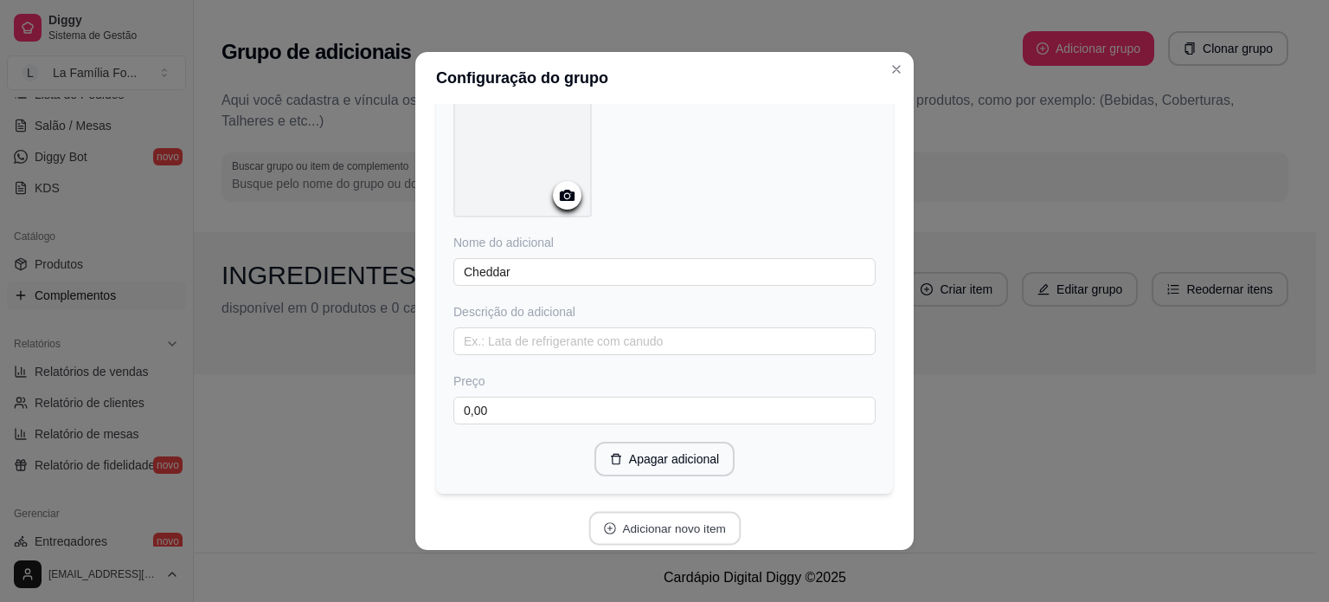
click at [606, 526] on button "Adicionar novo item" at bounding box center [665, 528] width 152 height 34
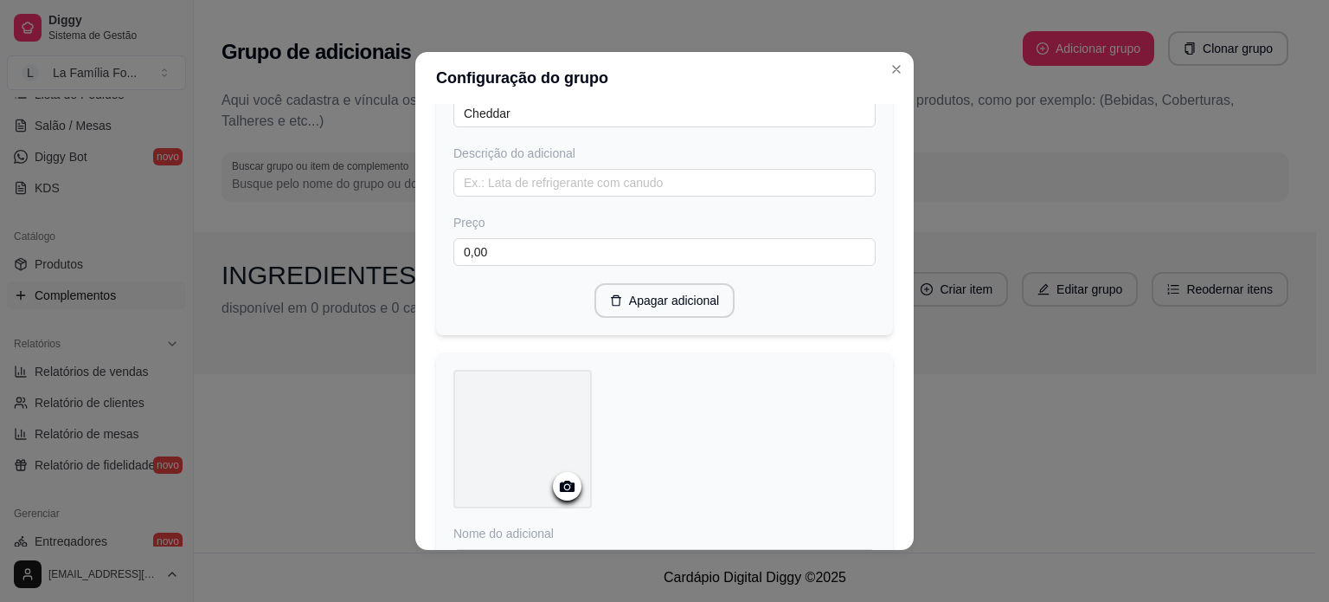
scroll to position [2873, 0]
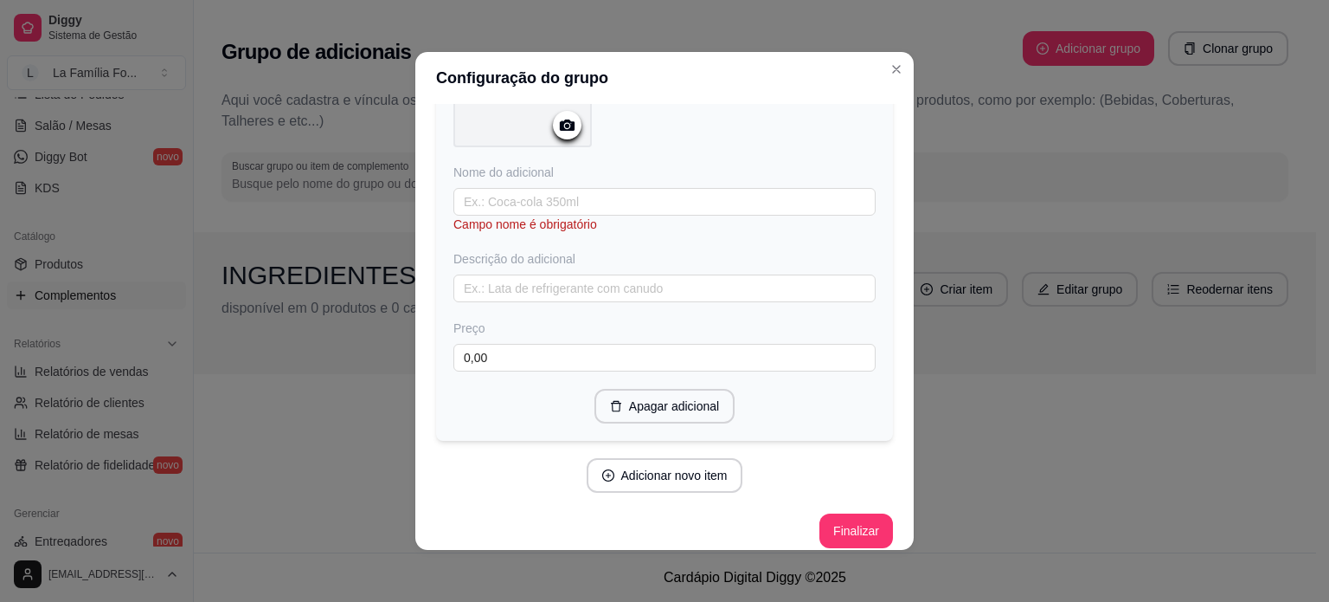
click at [582, 169] on div "Nome do adicional Campo nome é obrigatório Descrição do adicional Preço 0,00" at bounding box center [665, 268] width 422 height 208
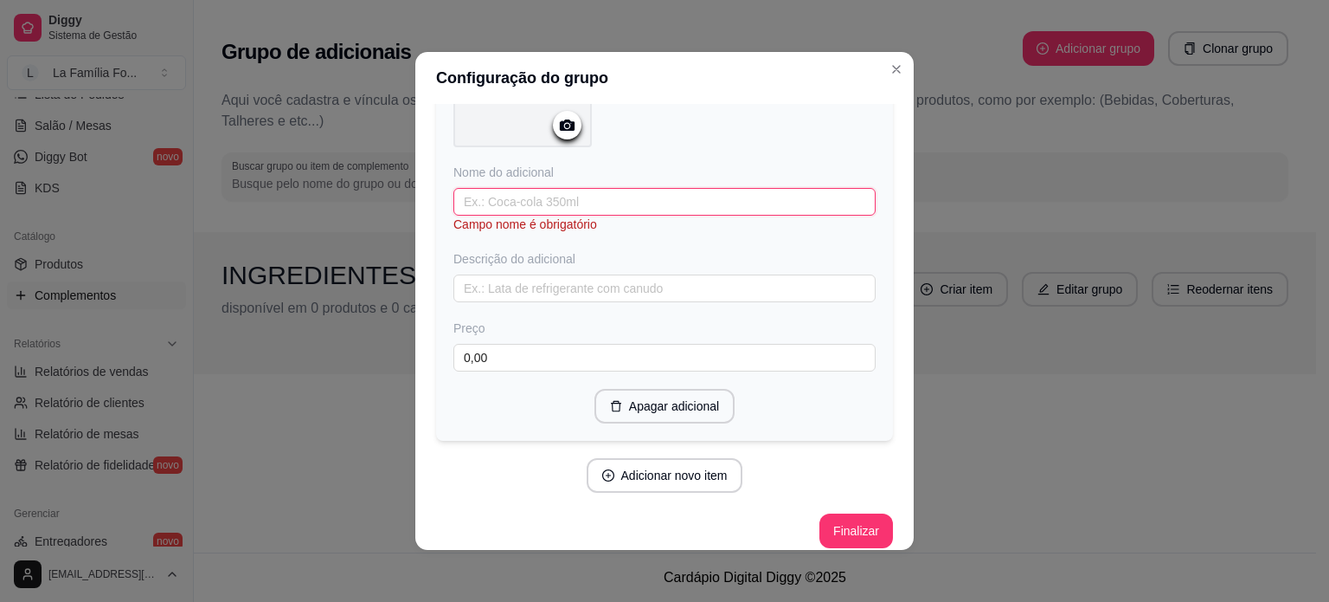
click at [587, 188] on input "text" at bounding box center [665, 202] width 422 height 28
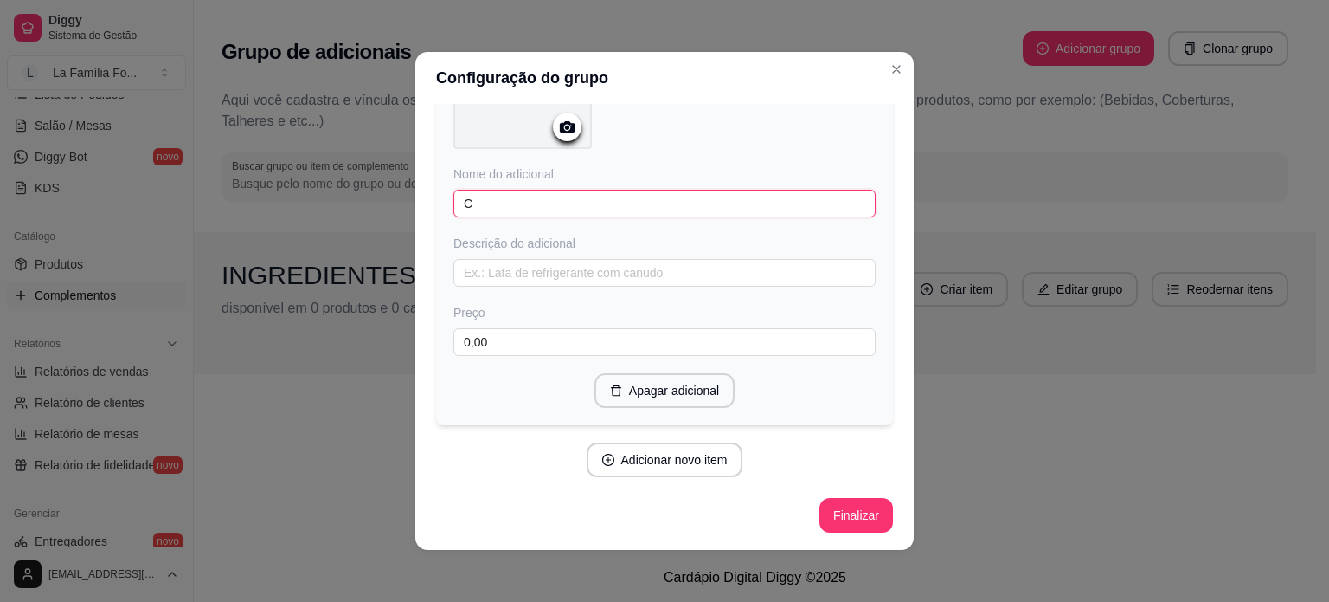
scroll to position [2856, 0]
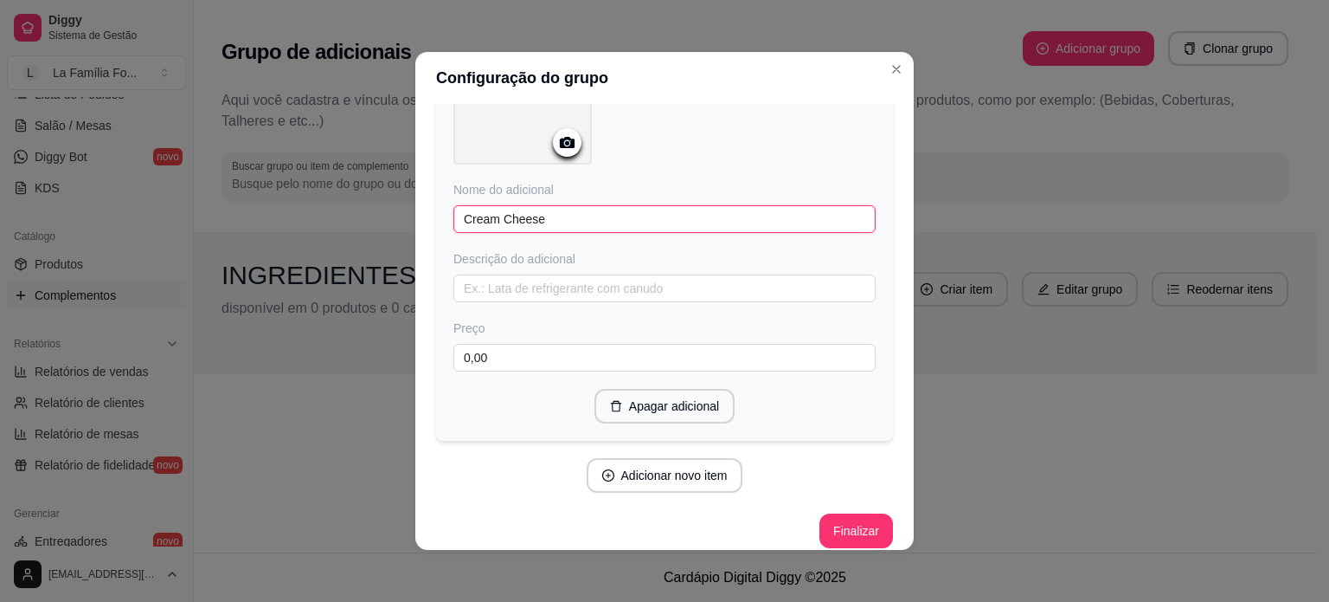
type input "Cream Cheese"
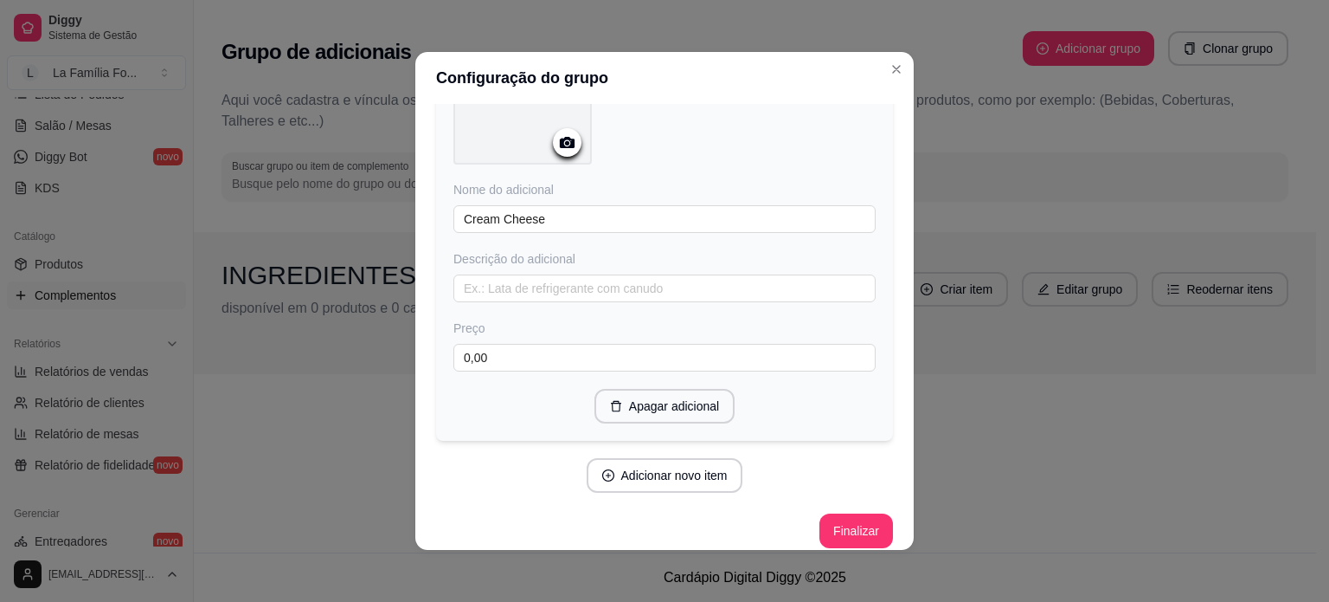
click at [605, 470] on button "Adicionar novo item" at bounding box center [665, 475] width 157 height 35
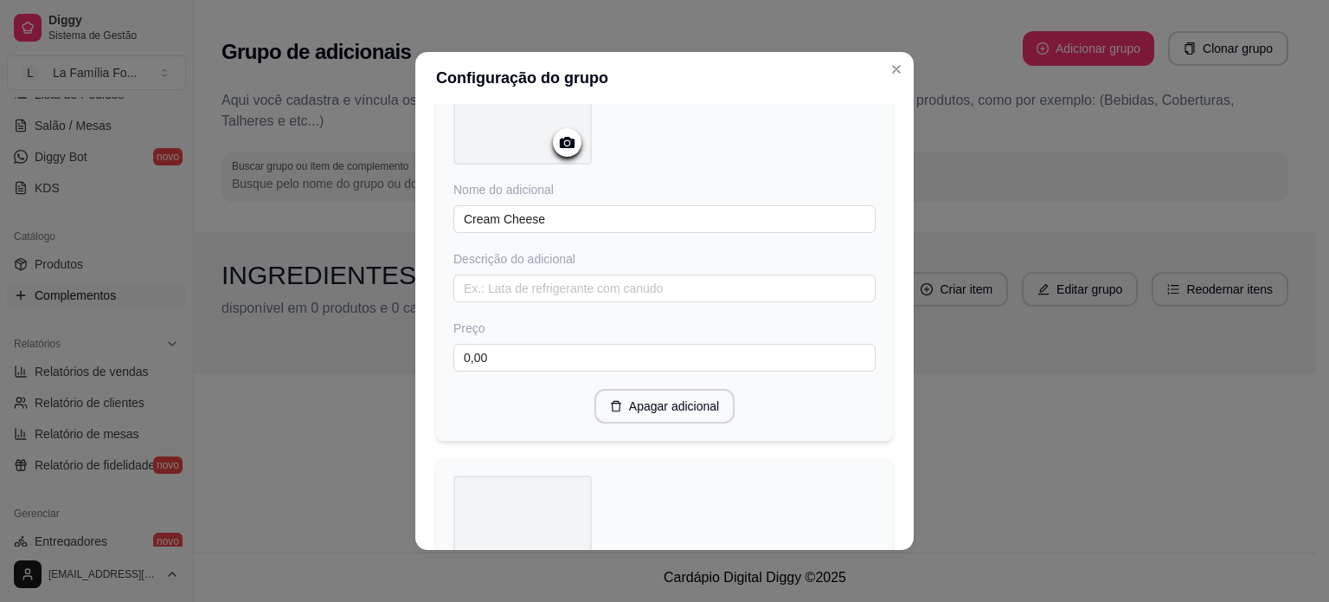
scroll to position [3320, 0]
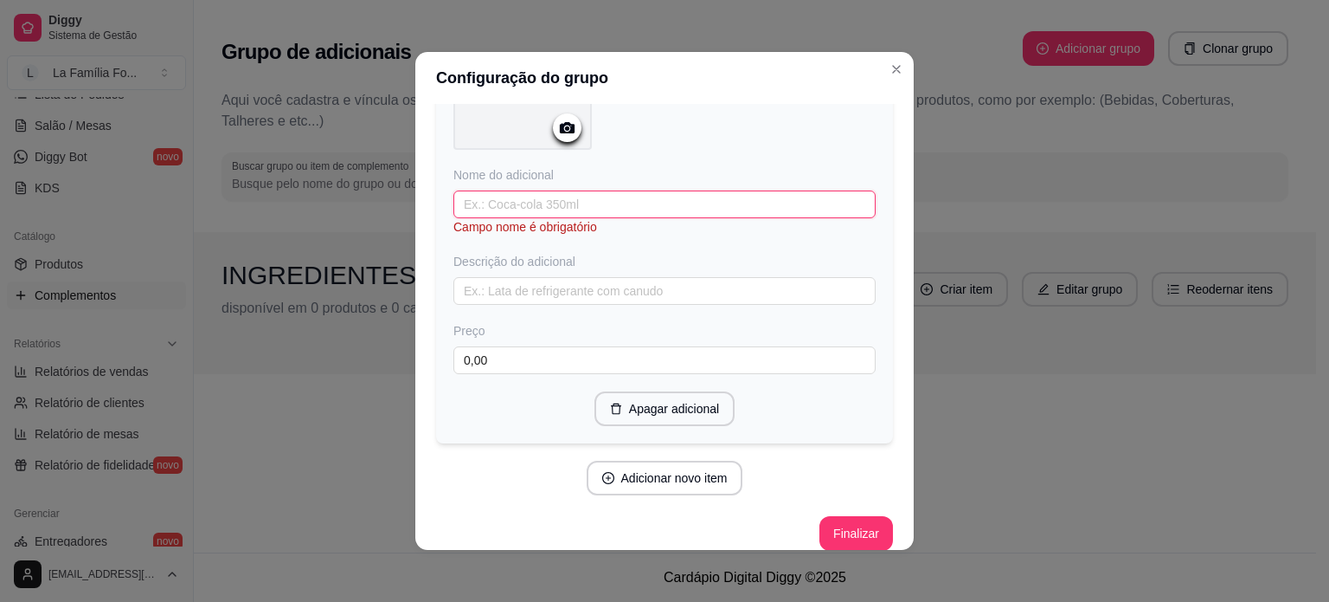
click at [613, 191] on input "text" at bounding box center [665, 204] width 422 height 28
click at [907, 512] on div "Adicione os itens que irão compor este grupo, depois você poderá configurá-los …" at bounding box center [664, 327] width 499 height 446
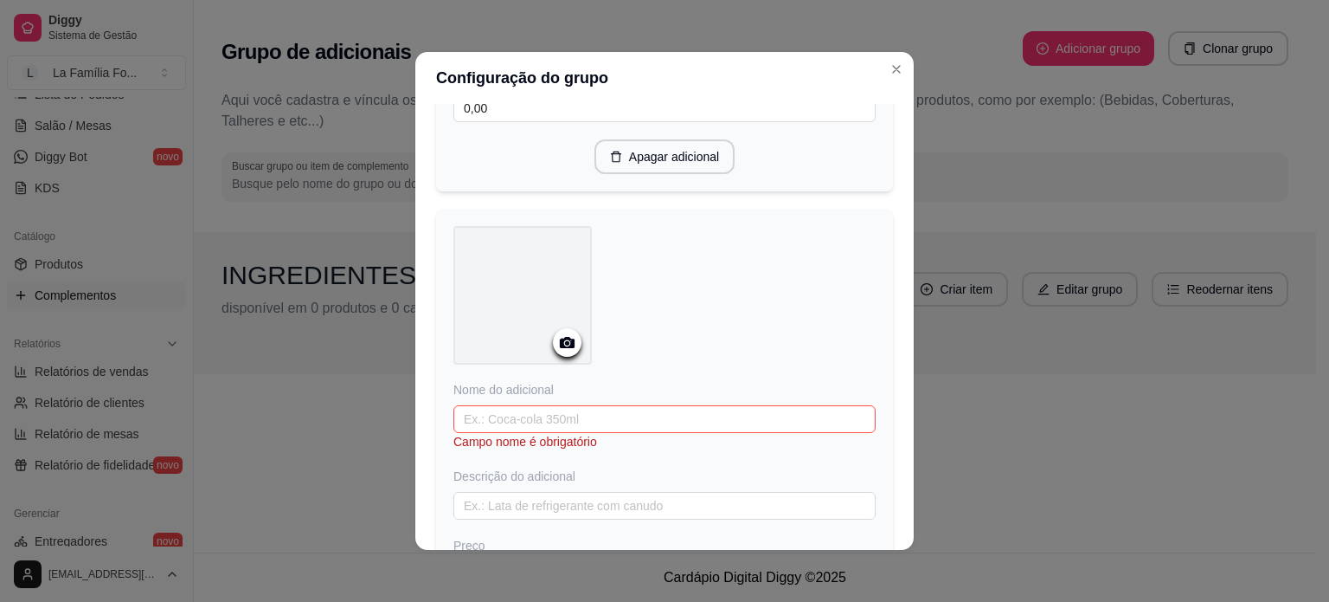
scroll to position [3124, 0]
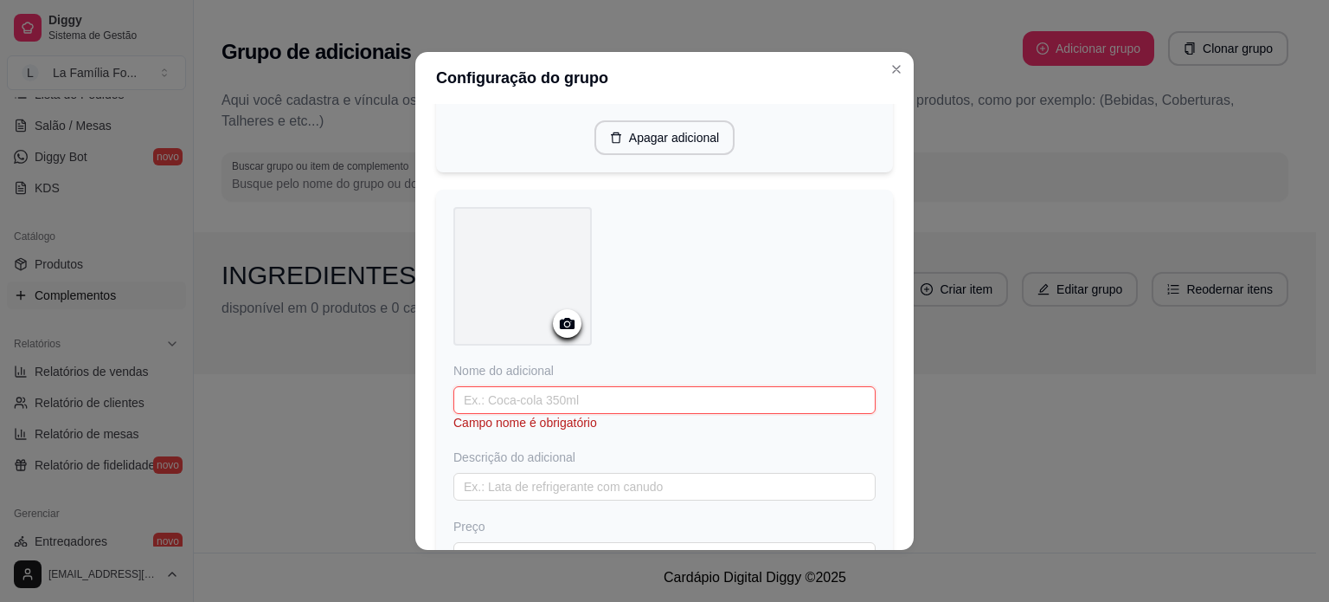
click at [672, 386] on input "text" at bounding box center [665, 400] width 422 height 28
type input "Lombo"
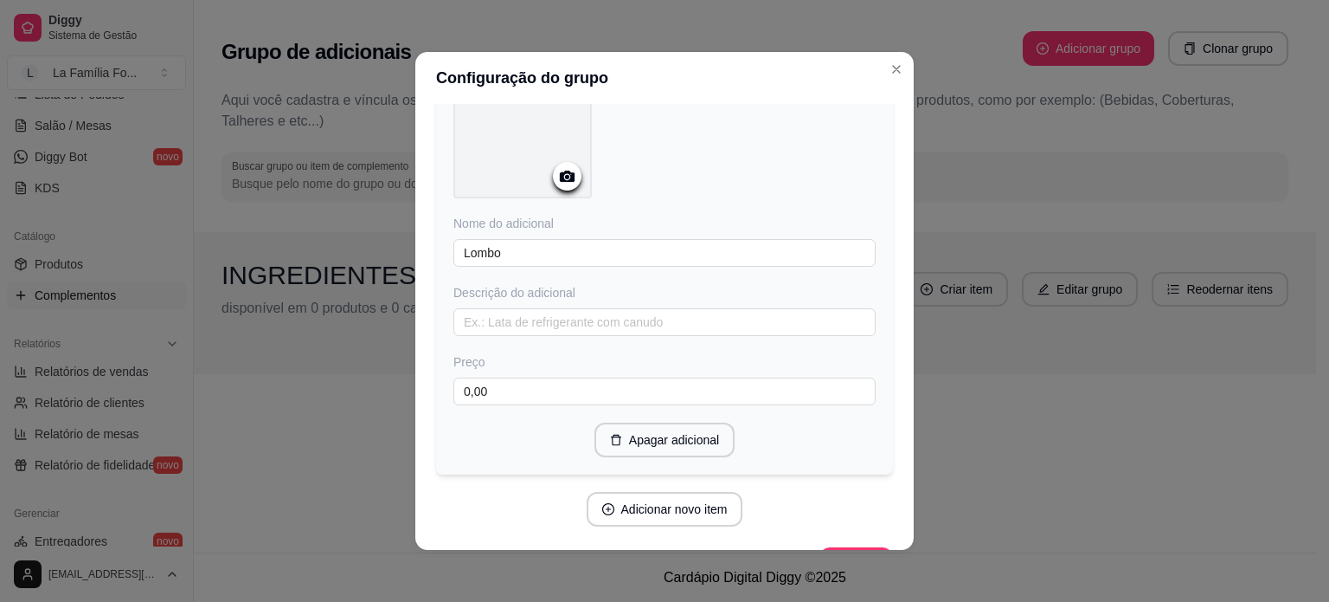
scroll to position [3303, 0]
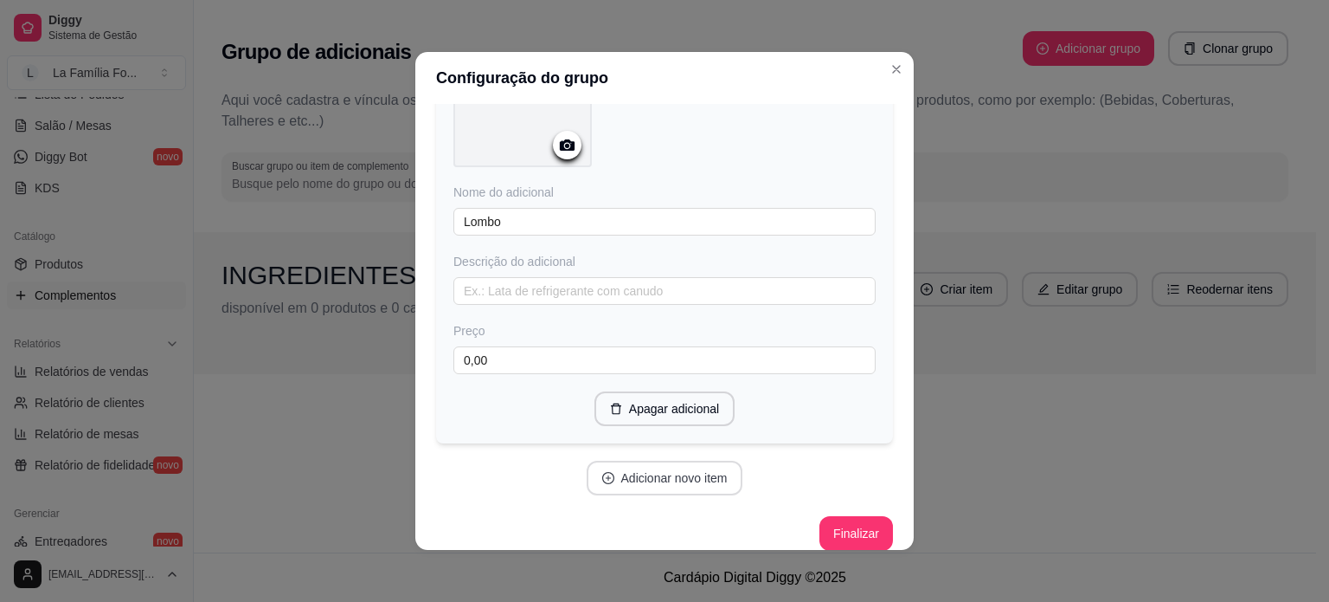
click at [679, 475] on button "Adicionar novo item" at bounding box center [665, 477] width 157 height 35
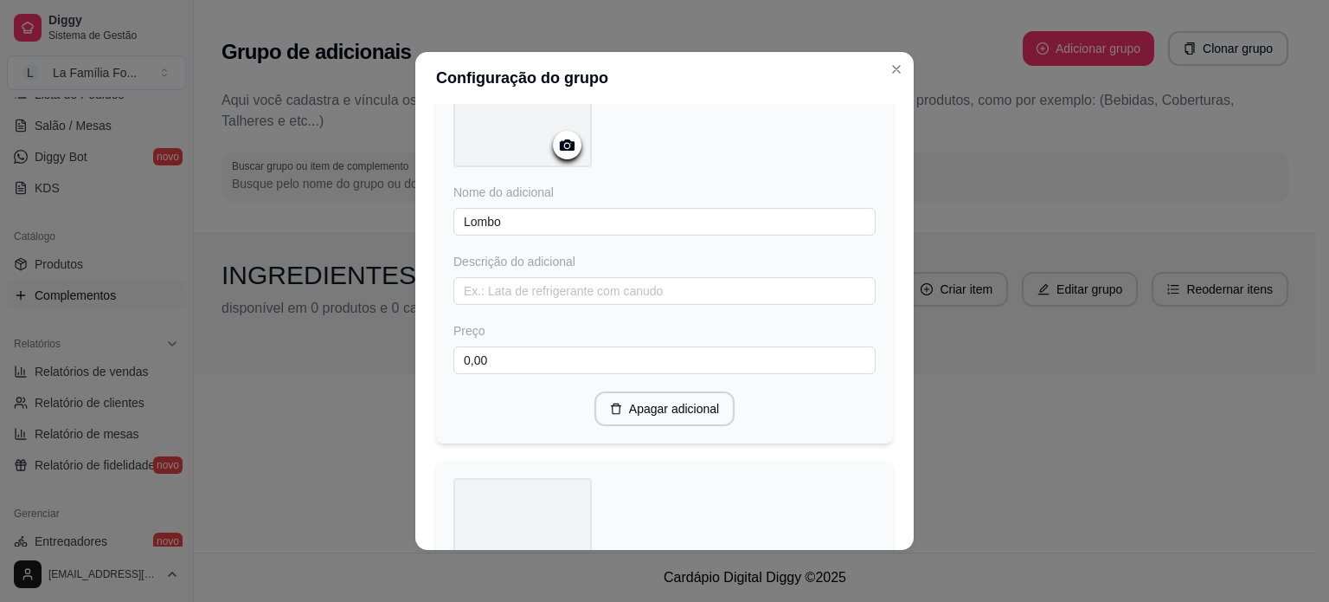
click at [909, 456] on div "Configuração do grupo Adicione os itens que irão compor este grupo, depois você…" at bounding box center [664, 301] width 1329 height 602
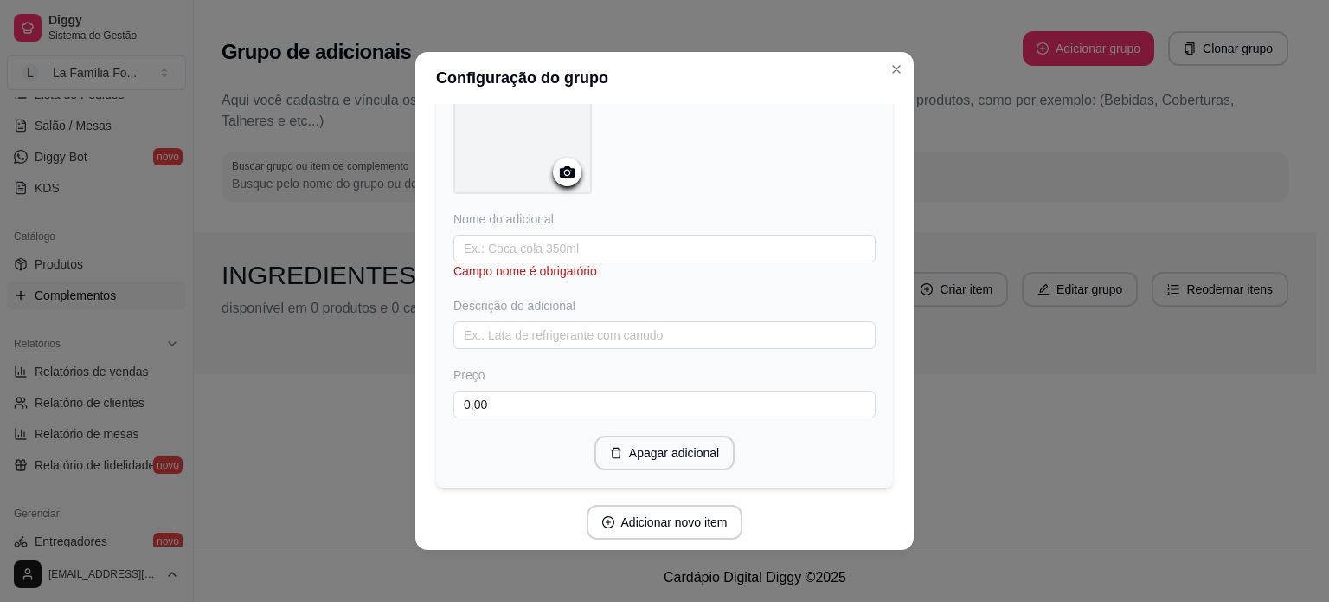
scroll to position [3746, 0]
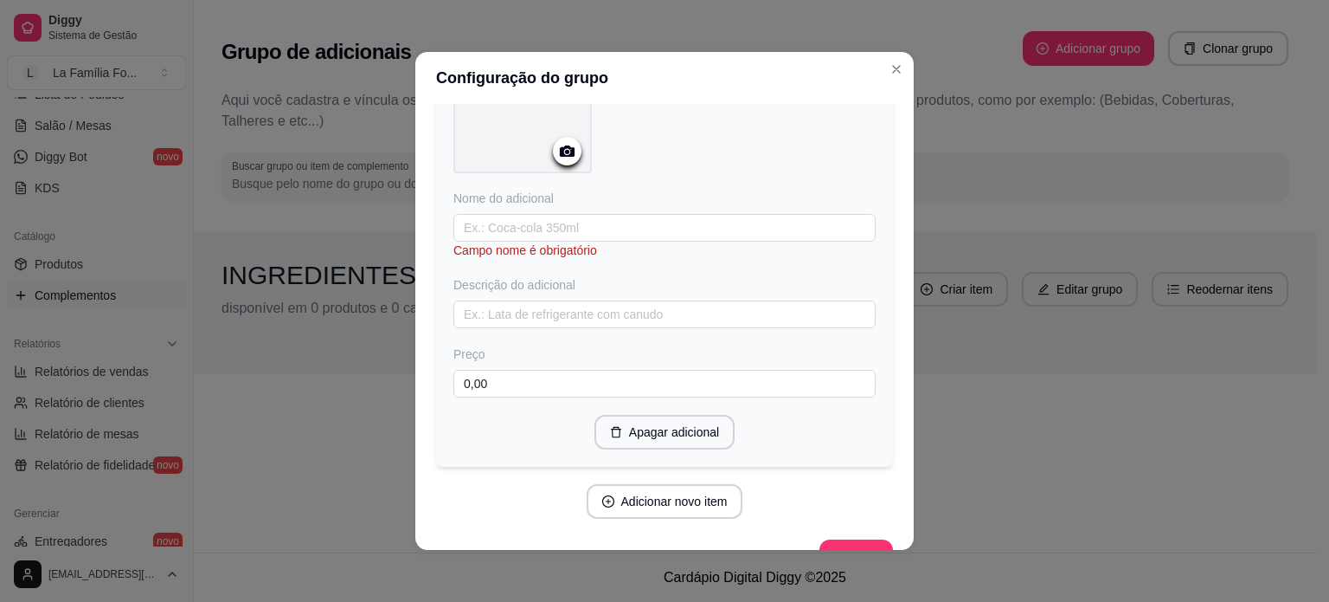
click at [570, 241] on div "Campo nome é obrigatório" at bounding box center [665, 249] width 422 height 17
click at [561, 214] on input "text" at bounding box center [665, 228] width 422 height 28
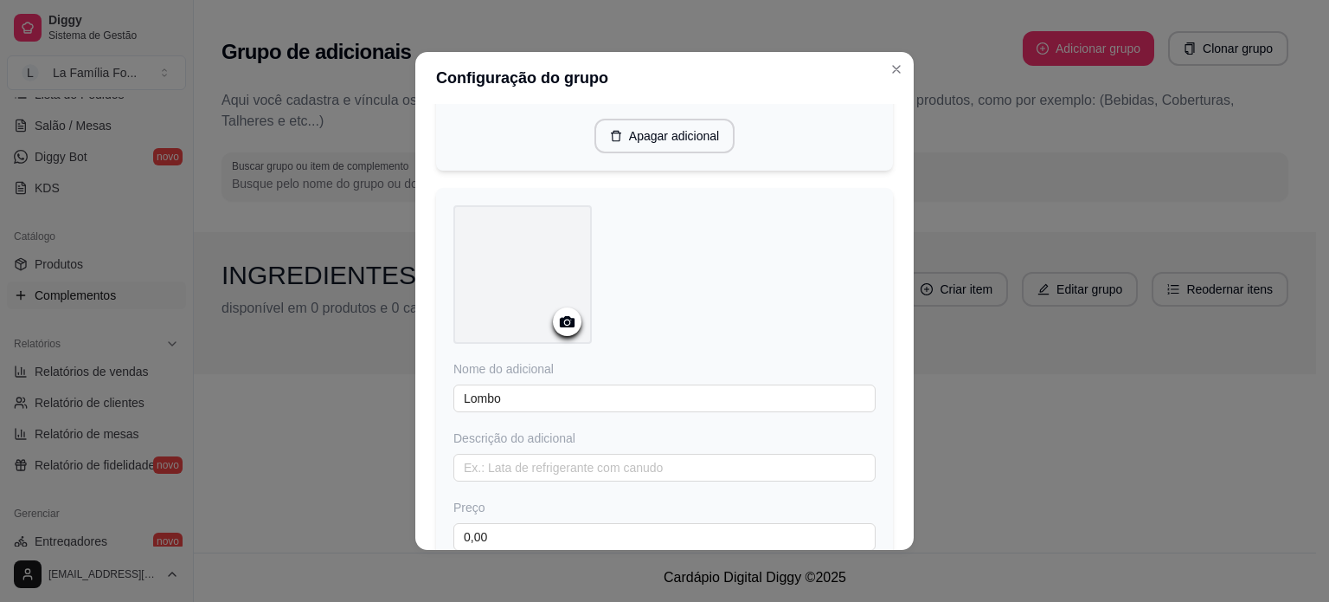
scroll to position [3161, 0]
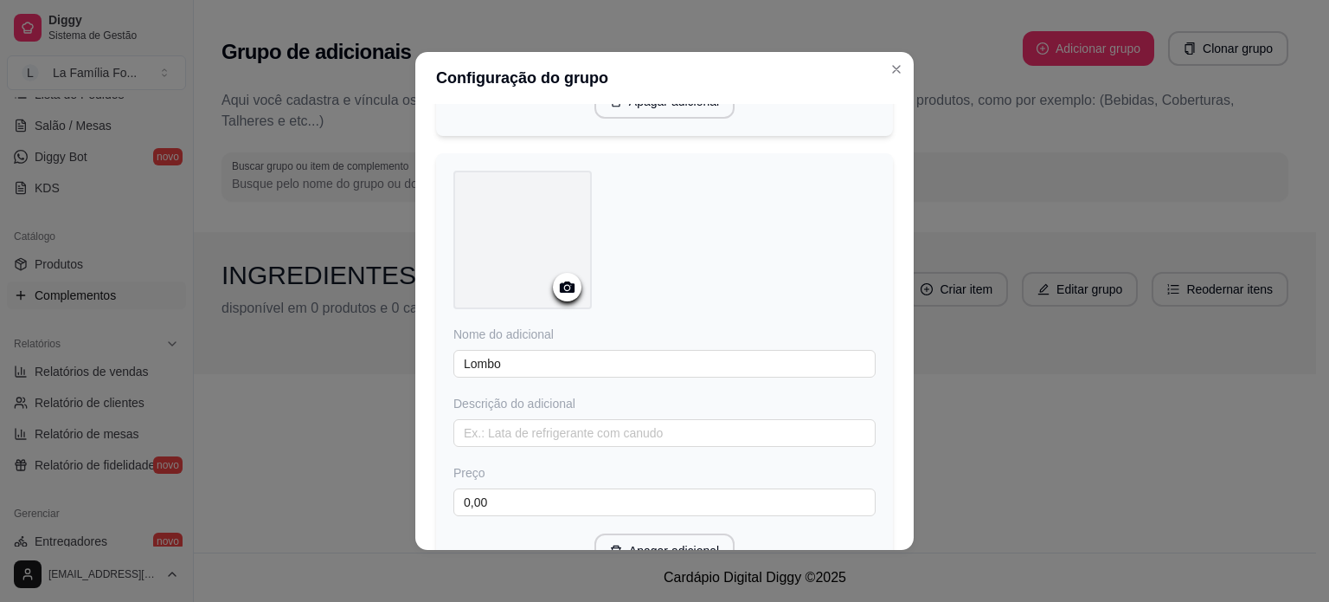
click at [883, 460] on div "Adicione os itens que irão compor este grupo, depois você poderá configurá-los …" at bounding box center [664, 327] width 499 height 446
click at [891, 446] on div "Adicione os itens que irão compor este grupo, depois você poderá configurá-los …" at bounding box center [664, 327] width 499 height 446
drag, startPoint x: 891, startPoint y: 446, endPoint x: 890, endPoint y: 460, distance: 14.0
click at [890, 460] on div "Adicione os itens que irão compor este grupo, depois você poderá configurá-los …" at bounding box center [664, 327] width 499 height 446
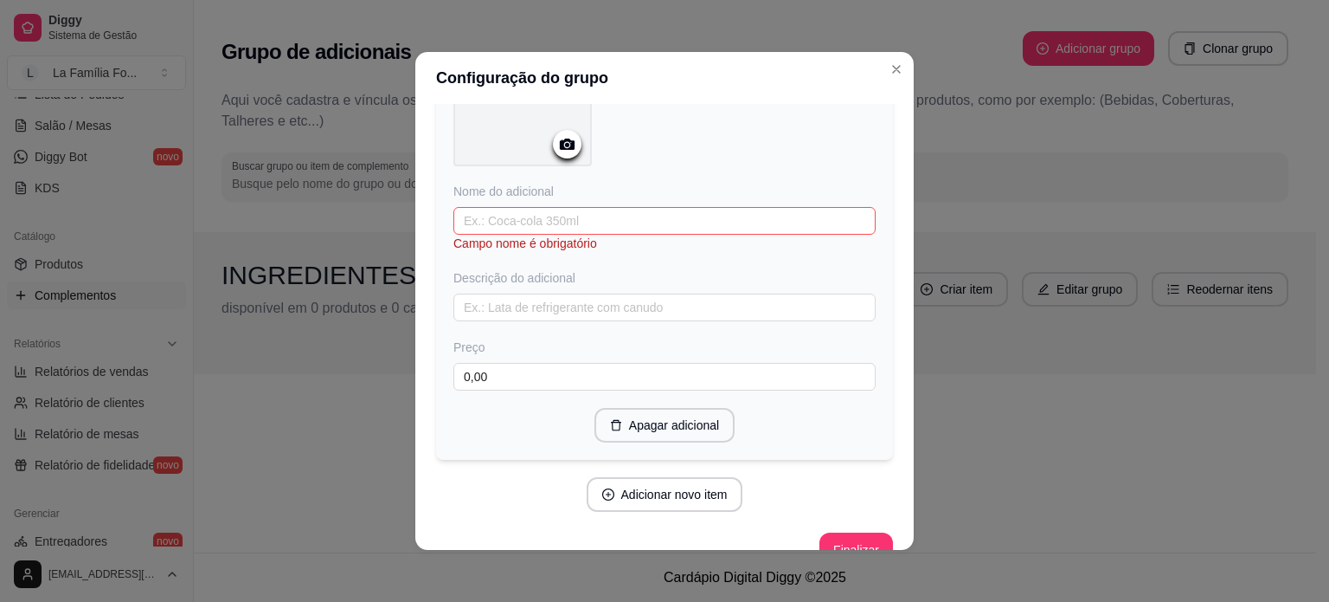
scroll to position [3767, 0]
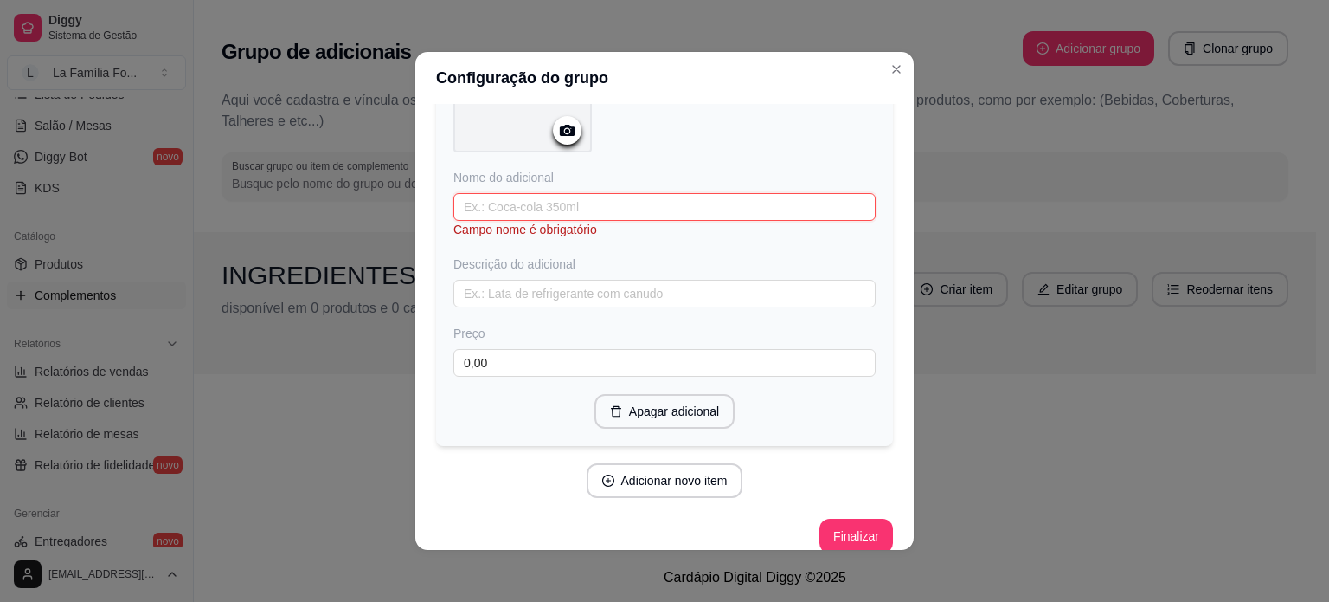
click at [565, 196] on input "text" at bounding box center [665, 207] width 422 height 28
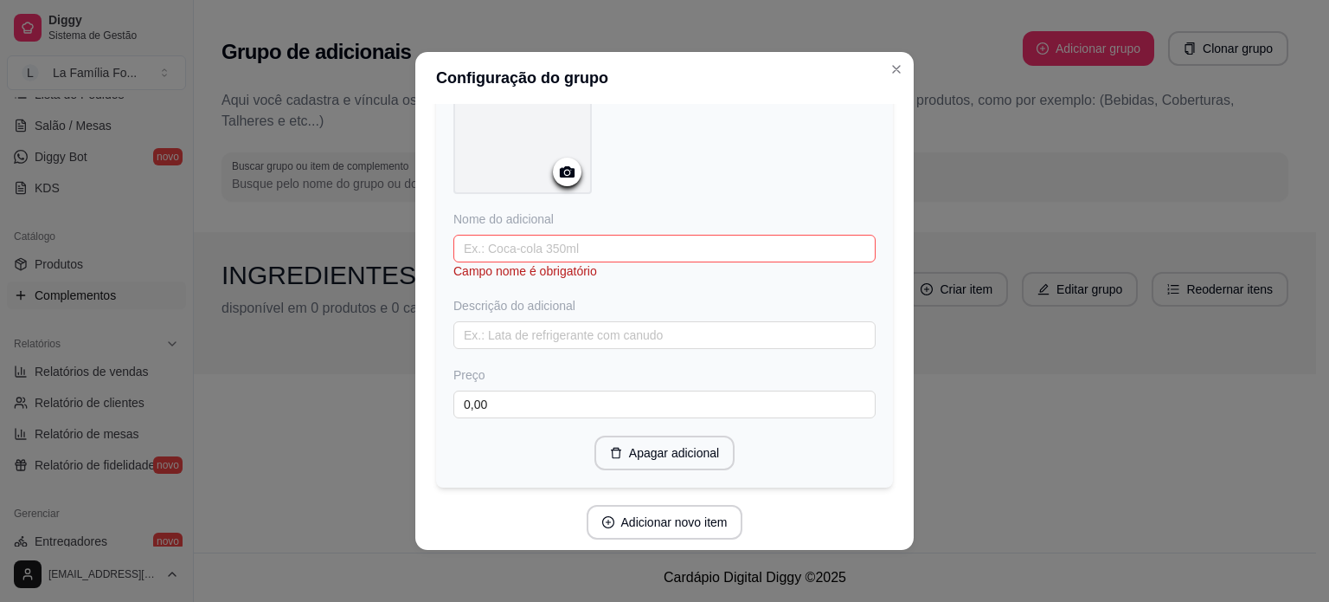
scroll to position [3718, 0]
click at [604, 241] on input "text" at bounding box center [665, 255] width 422 height 28
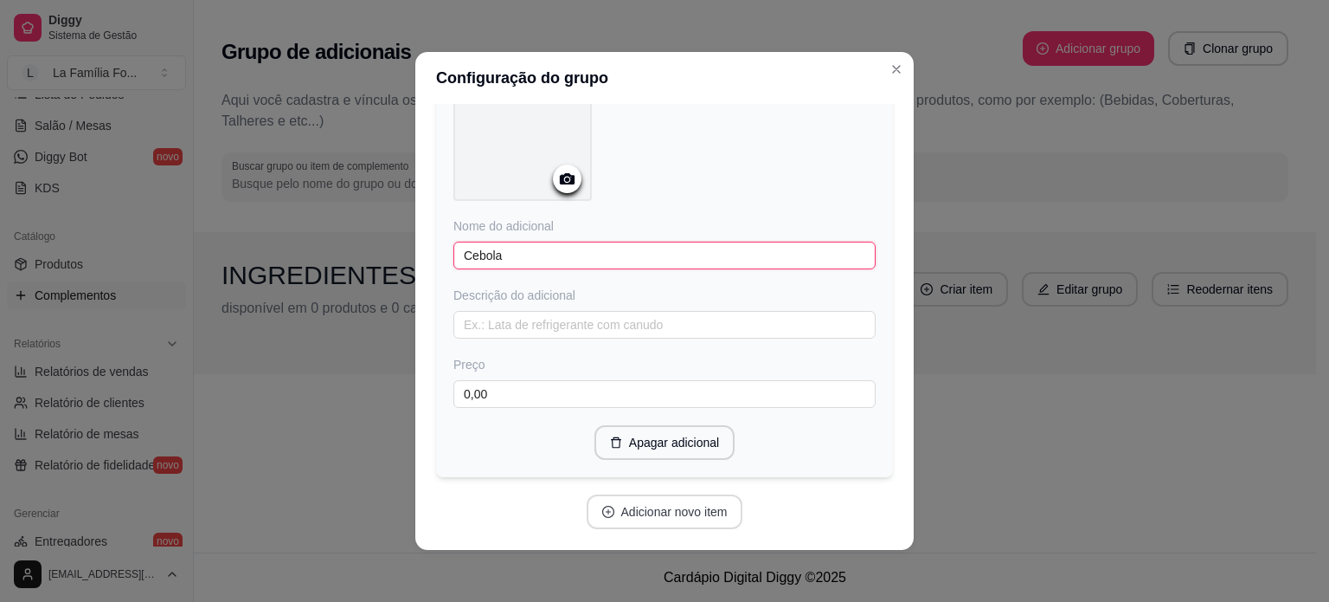
type input "Cebola"
click at [627, 495] on button "Adicionar novo item" at bounding box center [665, 512] width 152 height 34
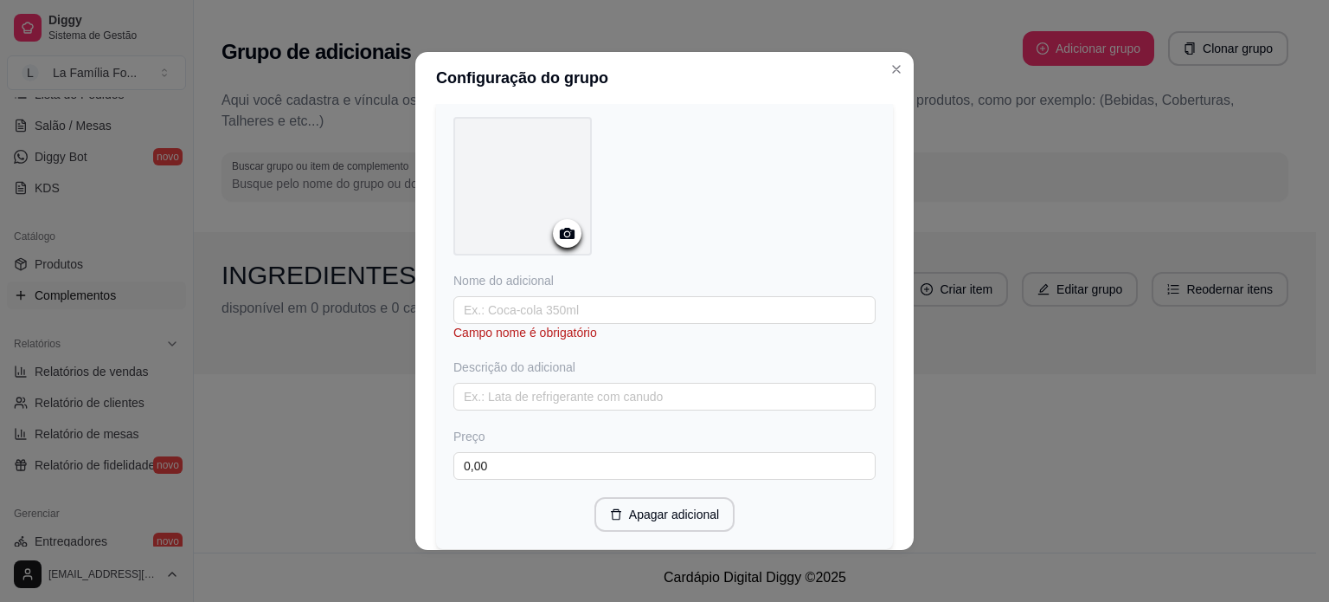
scroll to position [4151, 0]
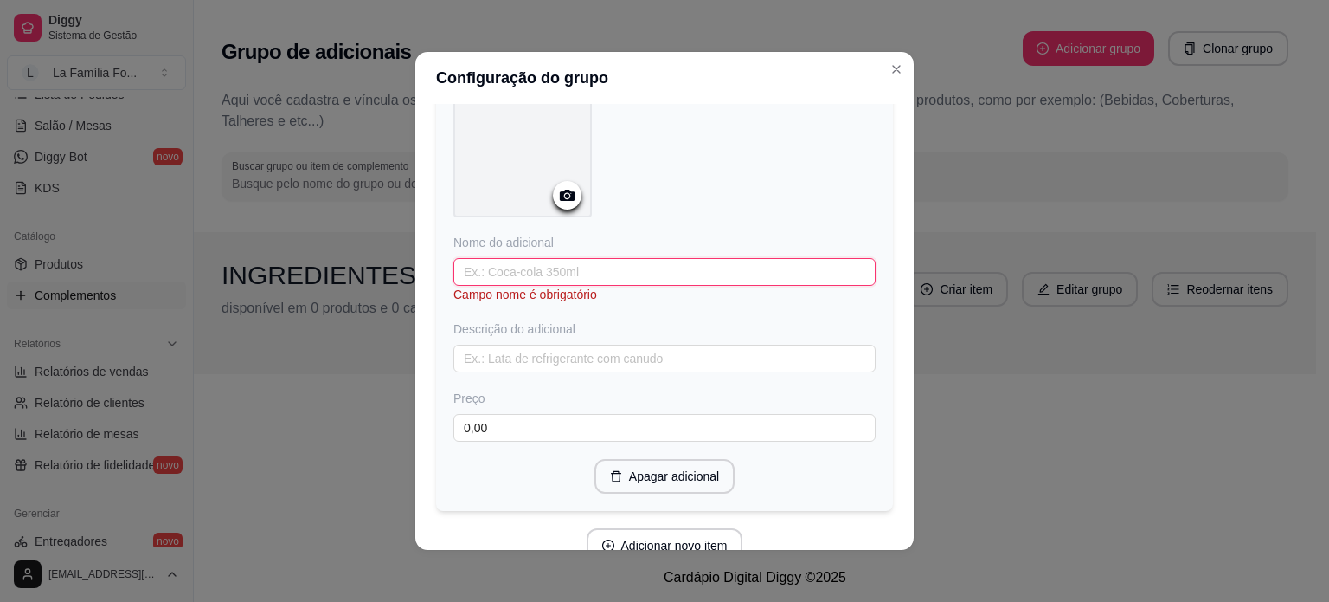
click at [617, 258] on input "text" at bounding box center [665, 272] width 422 height 28
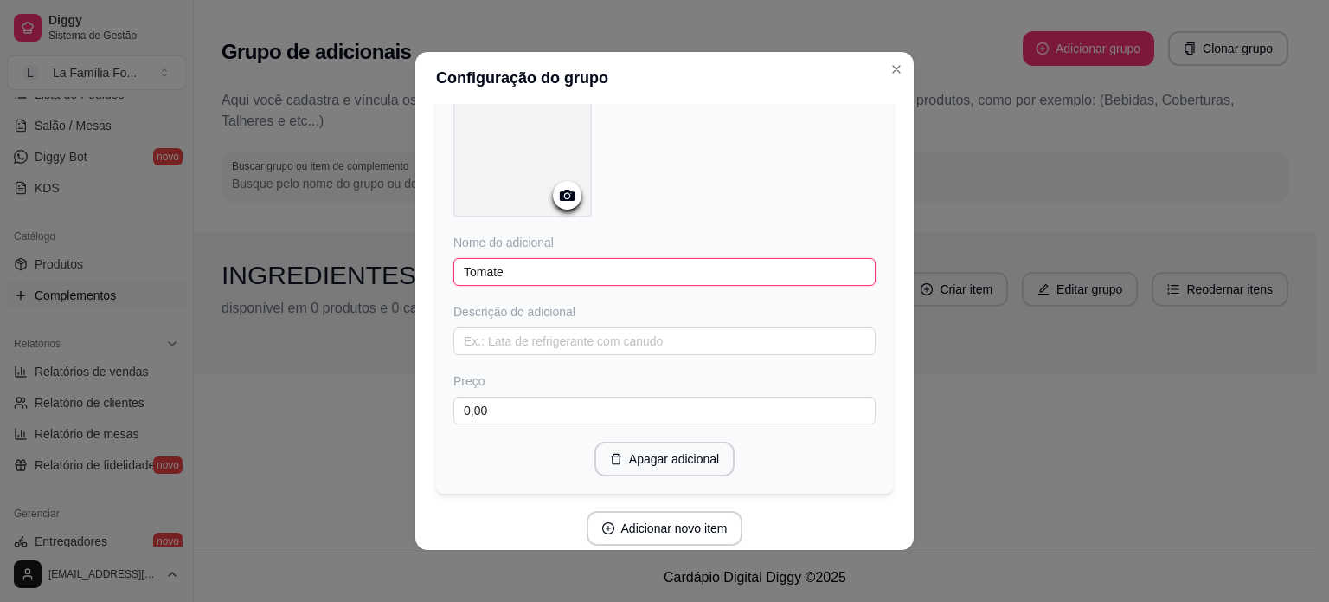
type input "Tomate"
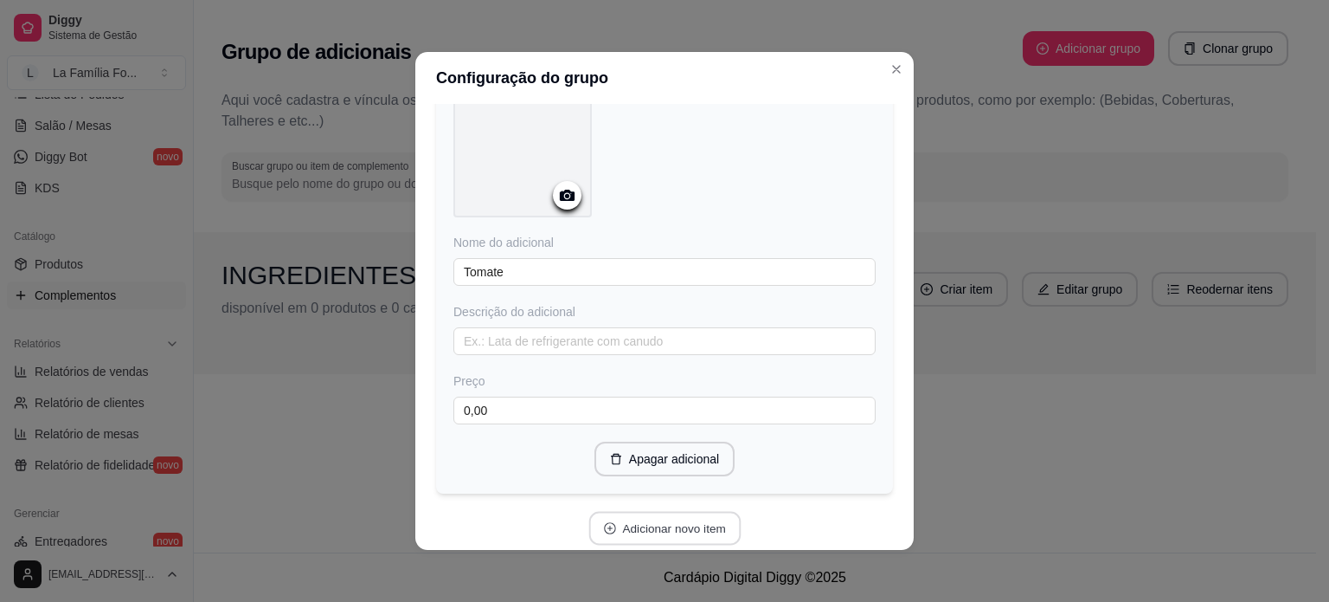
click at [640, 515] on button "Adicionar novo item" at bounding box center [665, 528] width 152 height 34
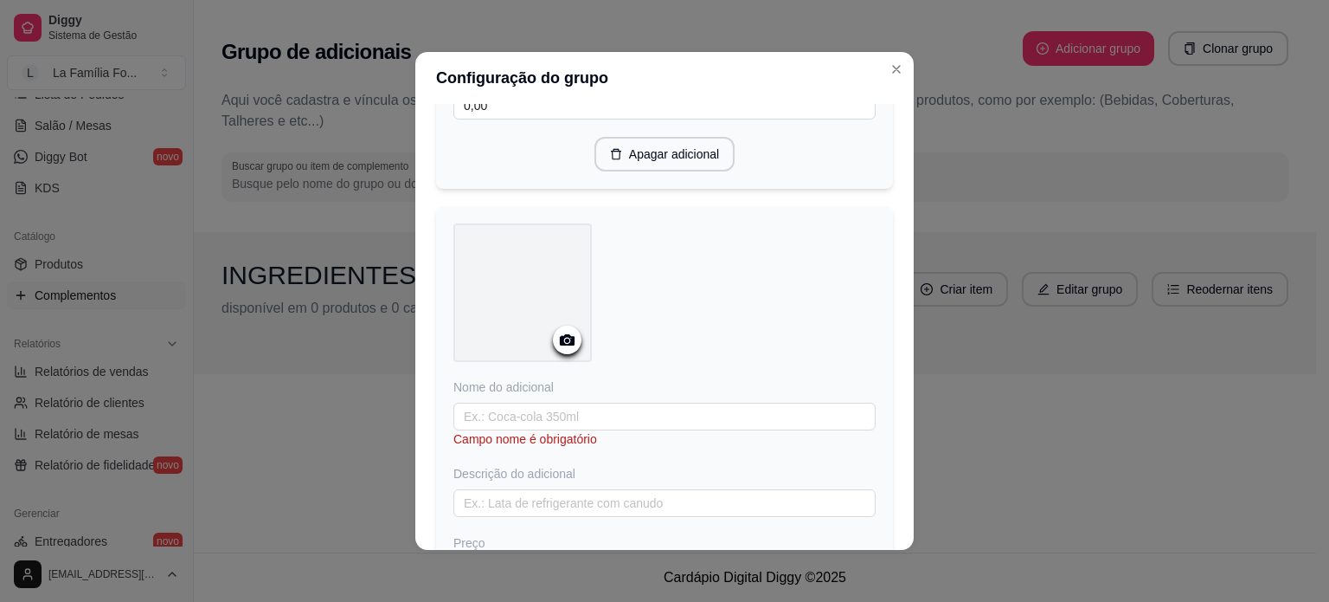
scroll to position [4507, 0]
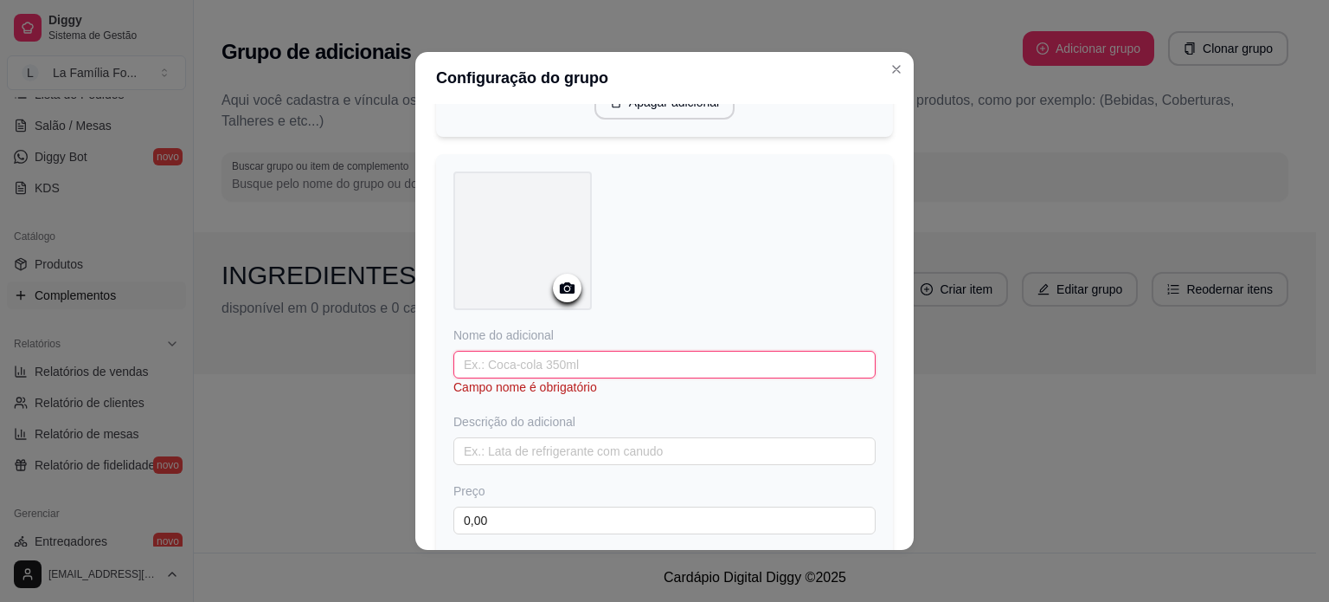
click at [685, 351] on input "text" at bounding box center [665, 365] width 422 height 28
type input "Palmito"
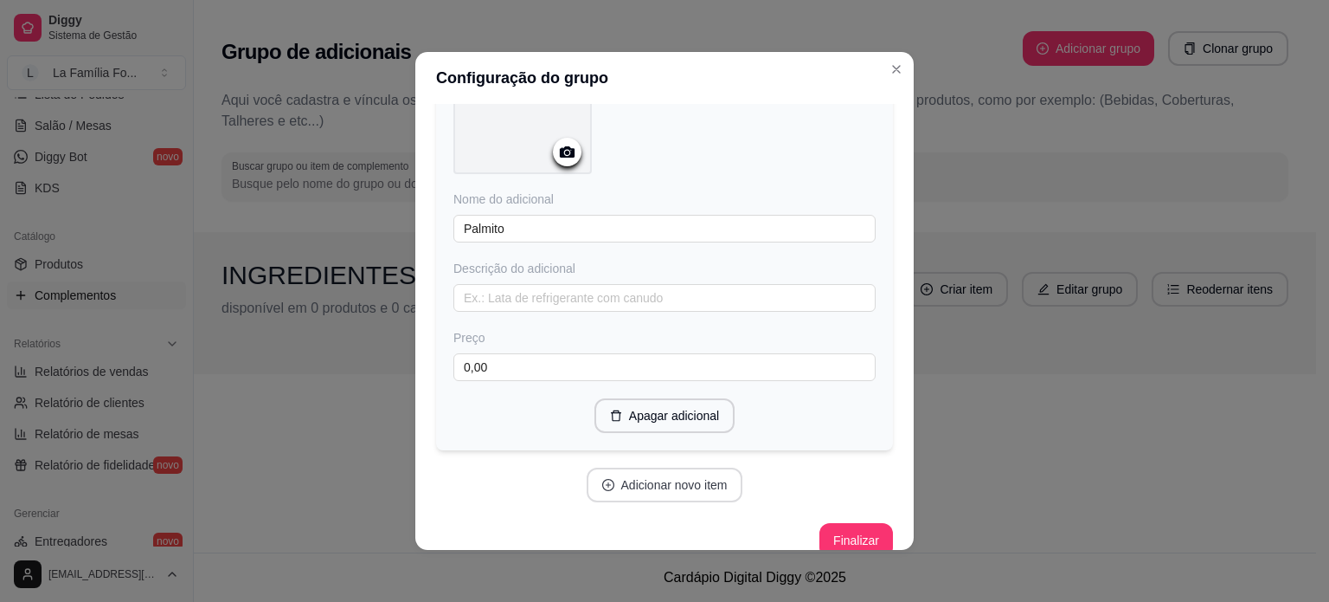
click at [706, 467] on button "Adicionar novo item" at bounding box center [665, 484] width 157 height 35
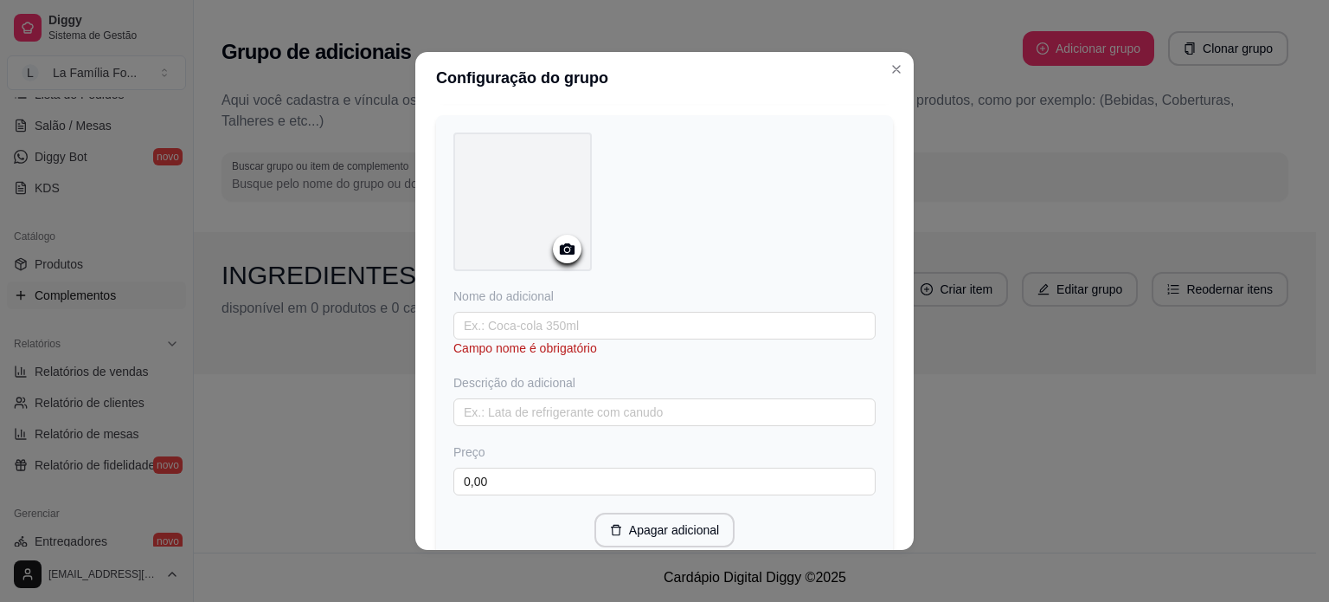
scroll to position [5006, 0]
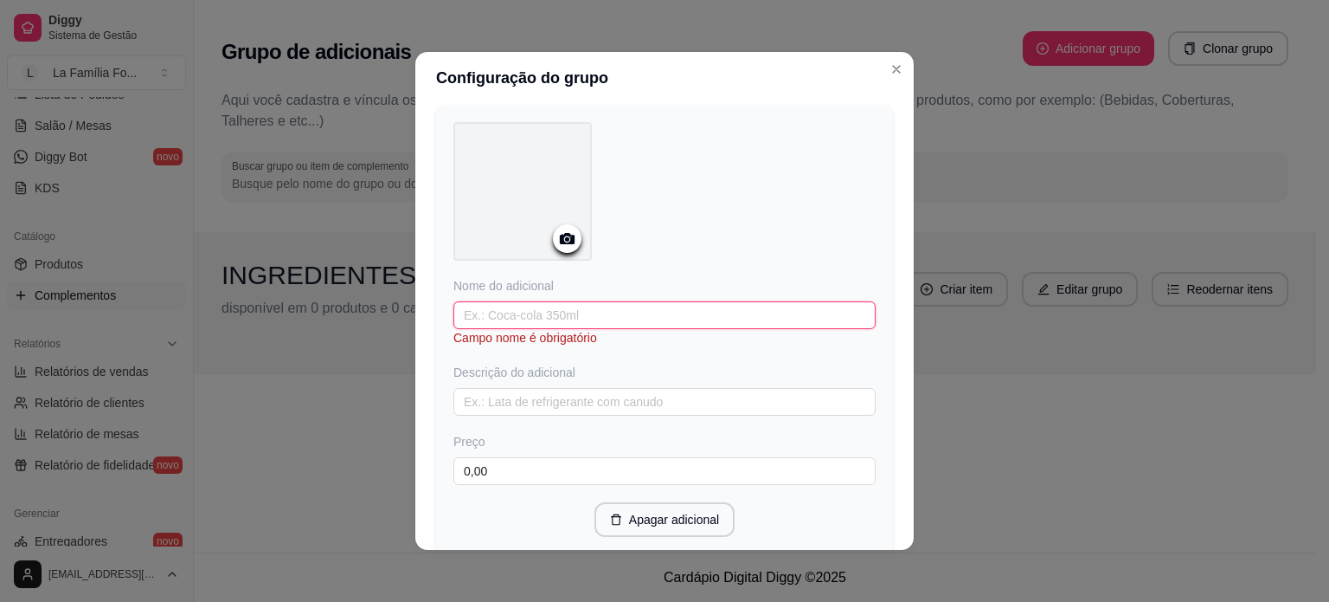
click at [716, 301] on input "text" at bounding box center [665, 315] width 422 height 28
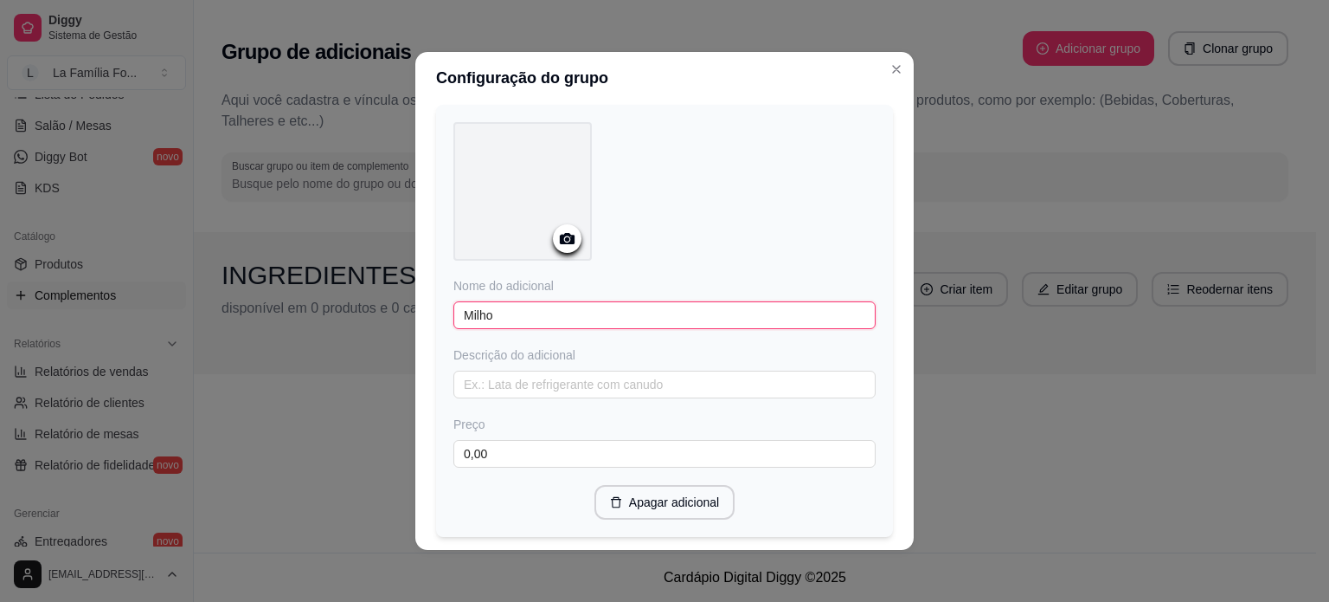
type input "Milho"
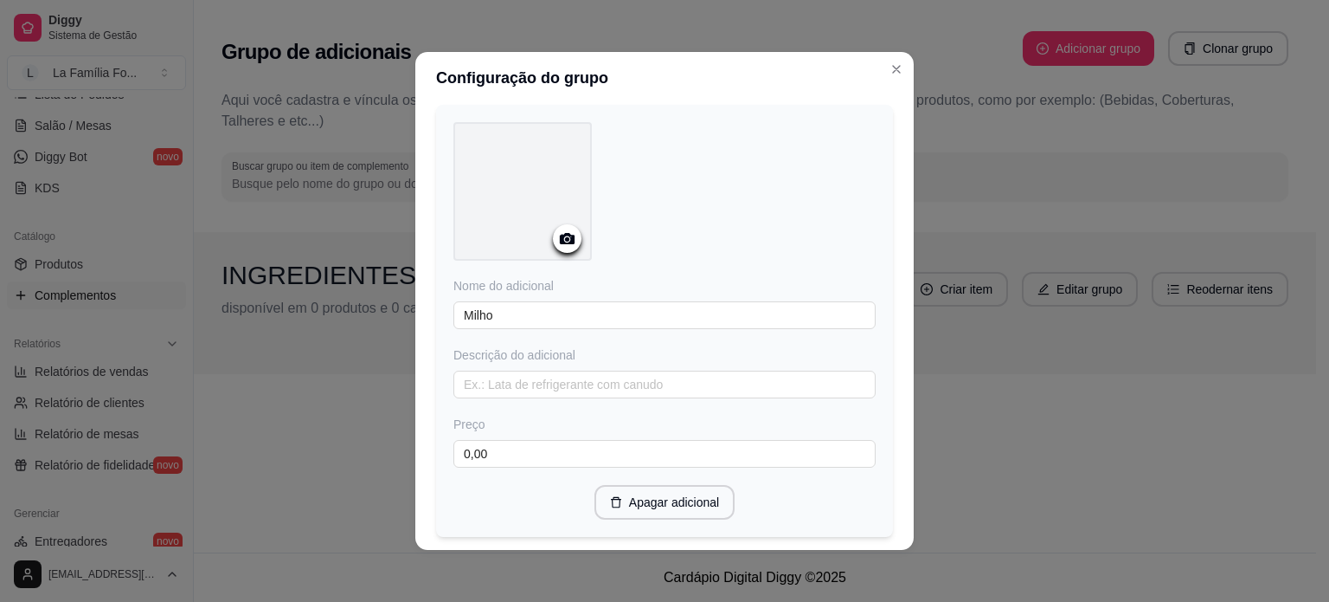
scroll to position [5090, 0]
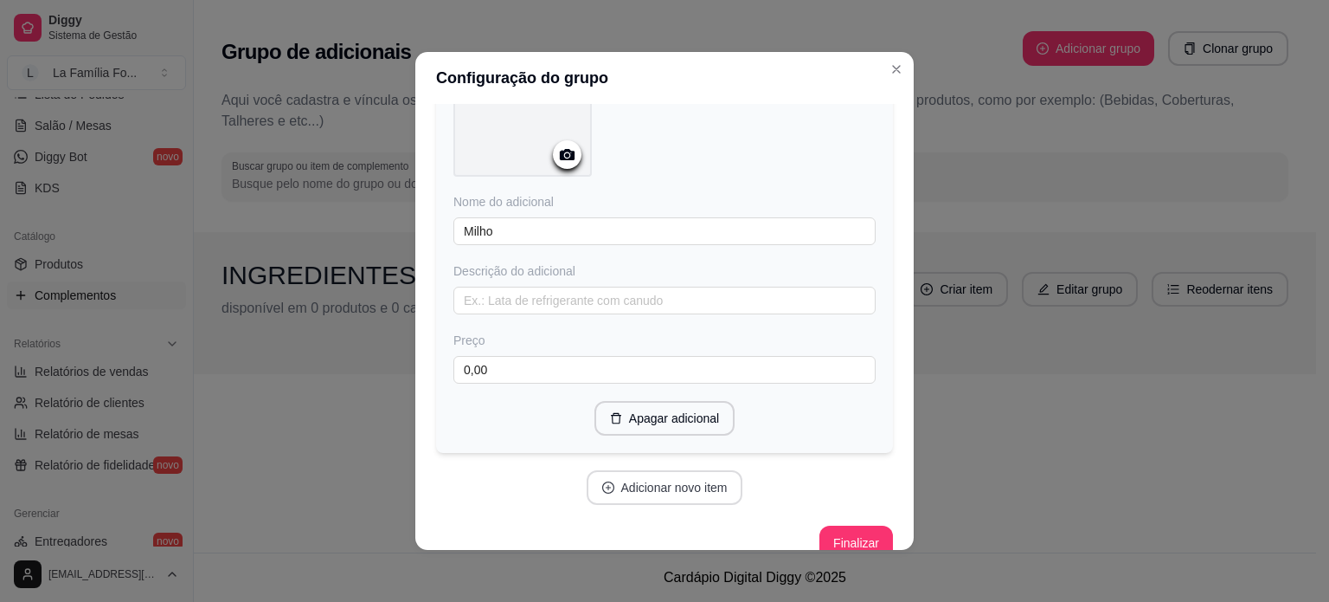
click at [636, 470] on button "Adicionar novo item" at bounding box center [665, 487] width 157 height 35
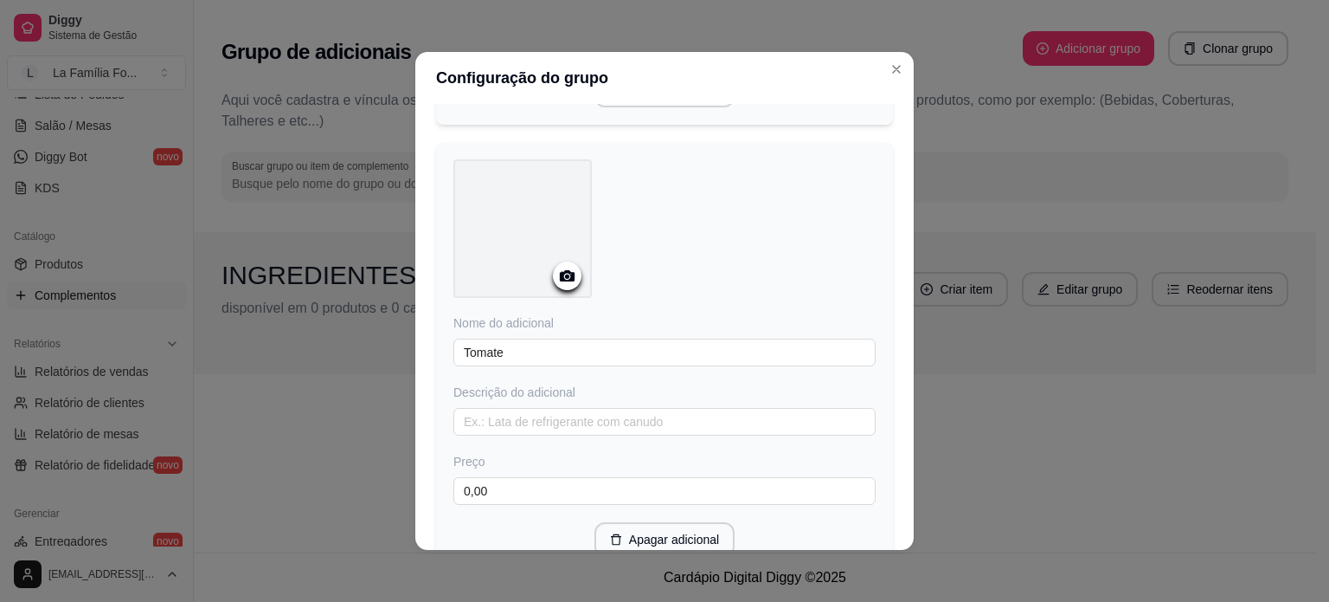
scroll to position [5555, 0]
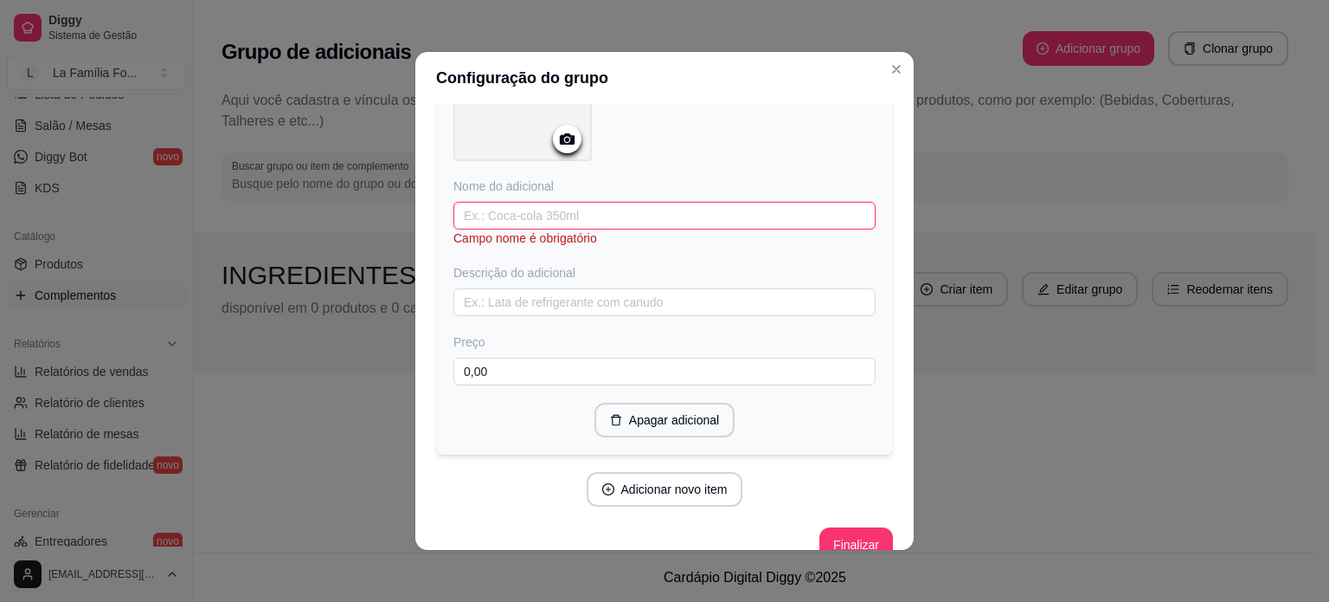
click at [553, 202] on input "text" at bounding box center [665, 216] width 422 height 28
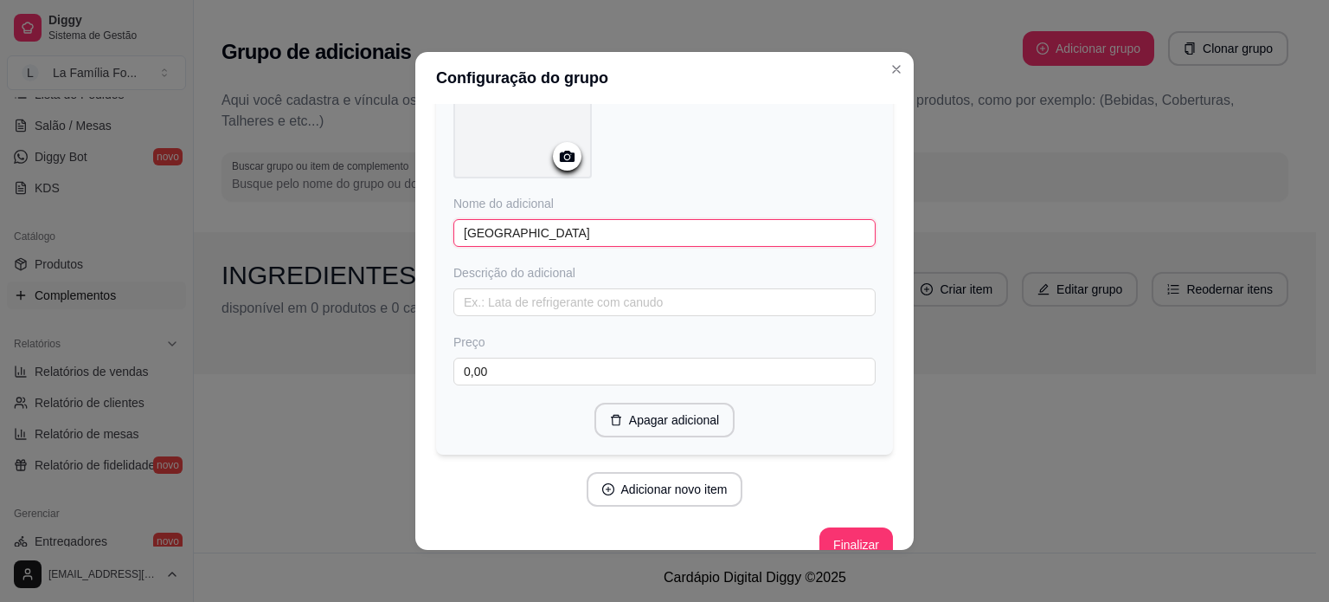
type input "[GEOGRAPHIC_DATA]"
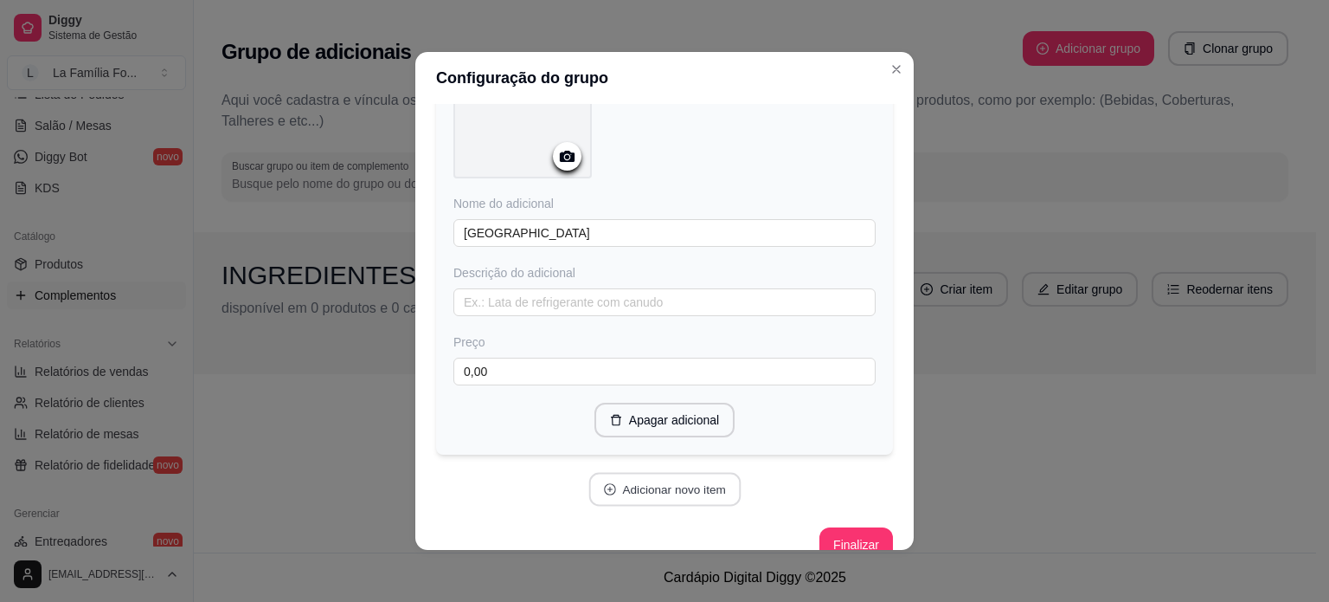
click at [647, 473] on button "Adicionar novo item" at bounding box center [665, 490] width 152 height 34
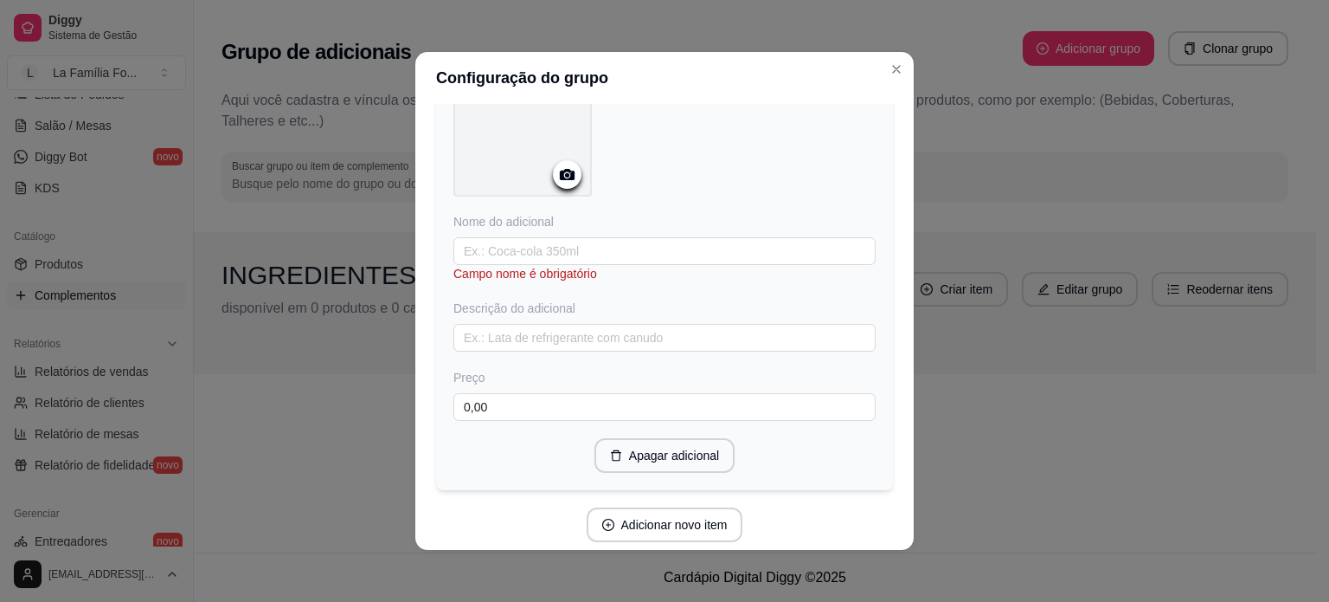
scroll to position [5979, 0]
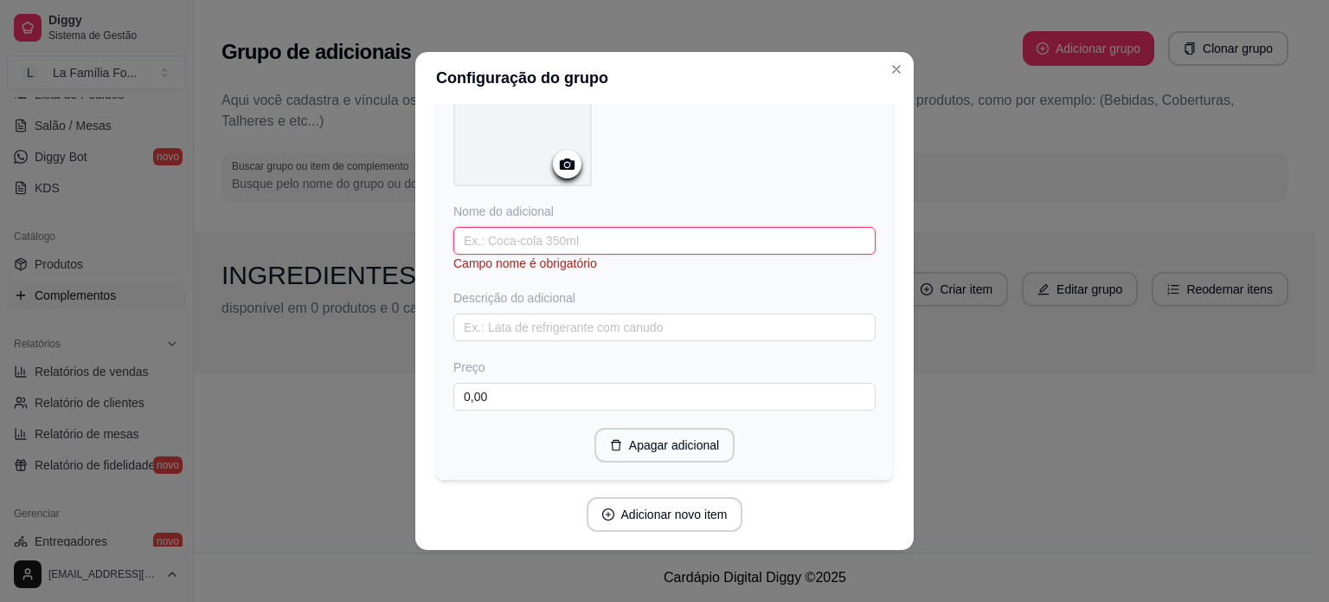
click at [651, 227] on input "text" at bounding box center [665, 241] width 422 height 28
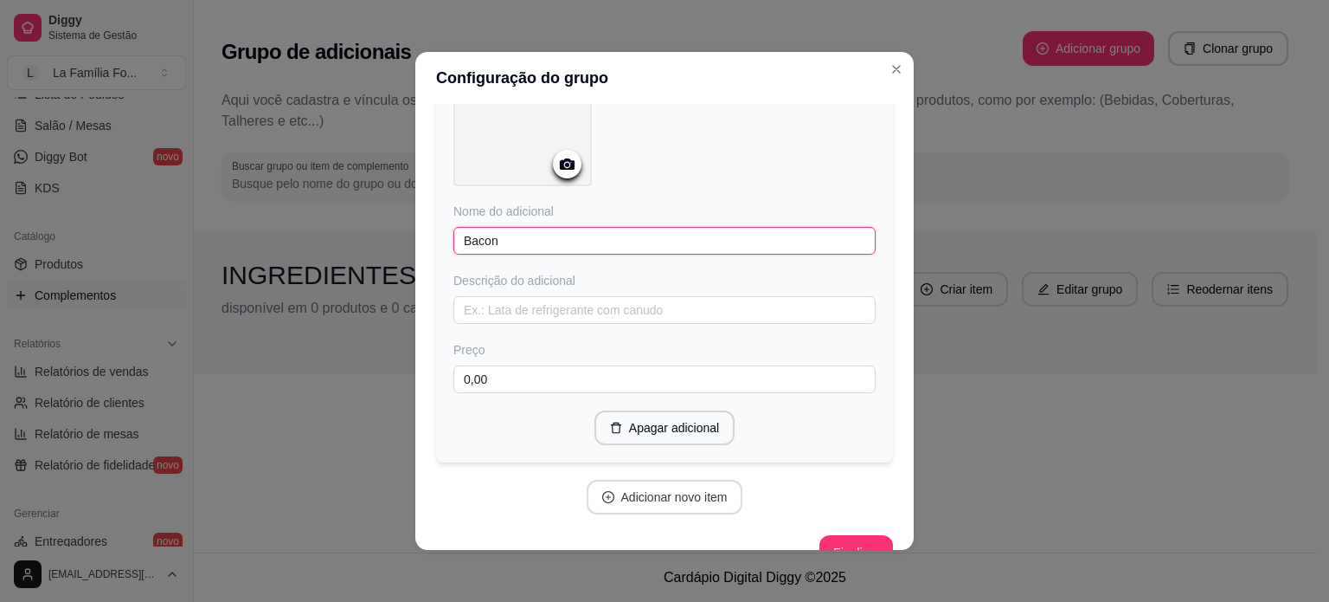
type input "Bacon"
click at [640, 479] on button "Adicionar novo item" at bounding box center [665, 496] width 157 height 35
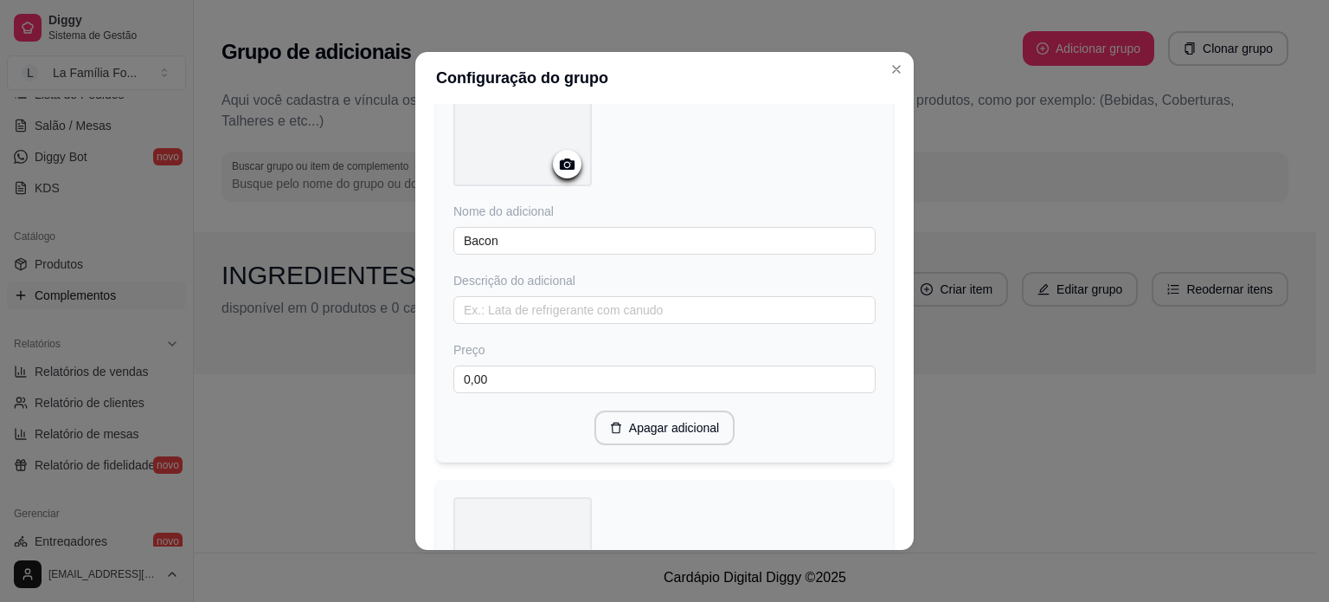
scroll to position [6370, 0]
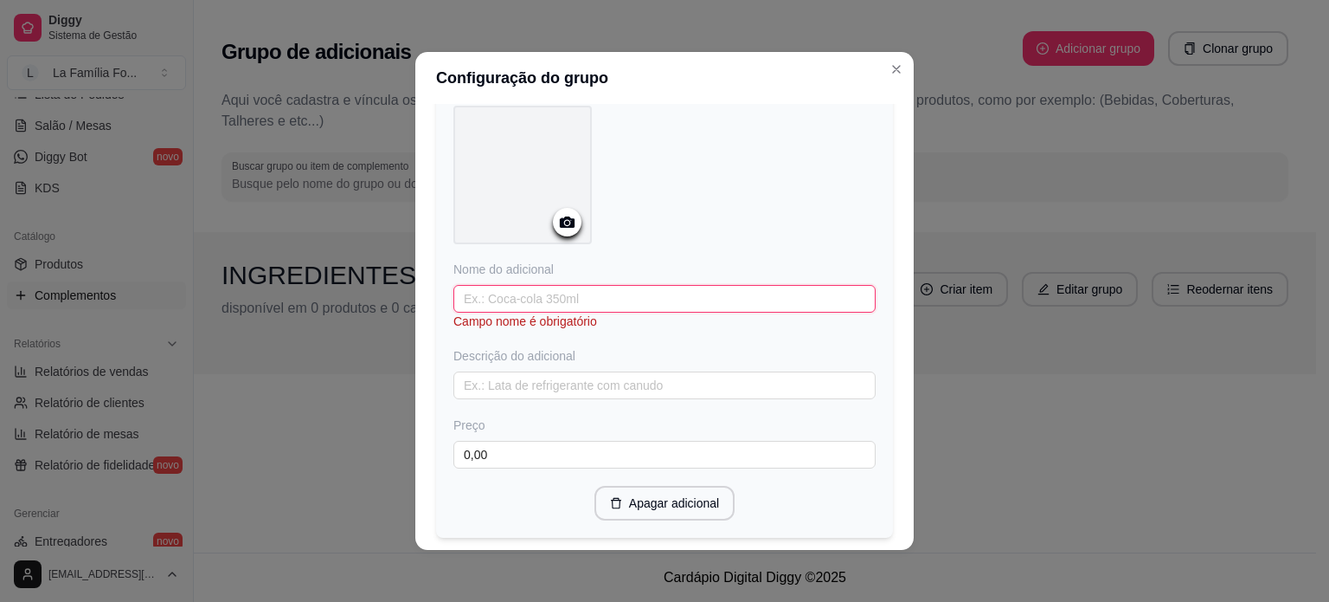
click at [461, 285] on input "text" at bounding box center [665, 299] width 422 height 28
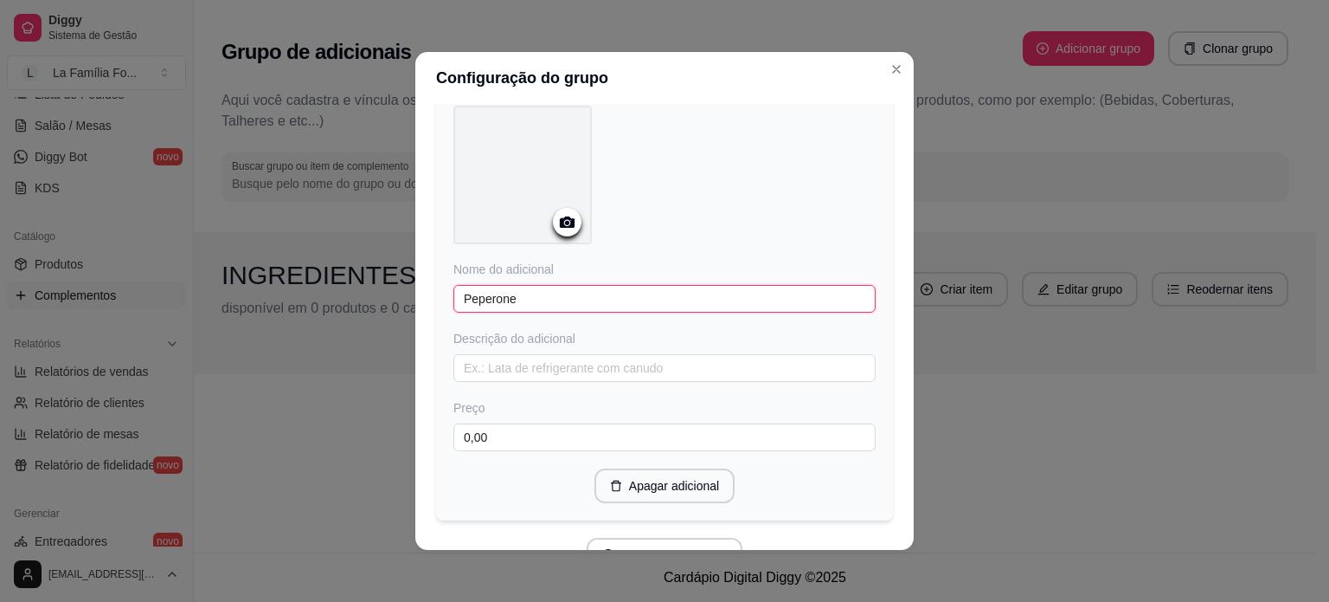
type input "Peperone"
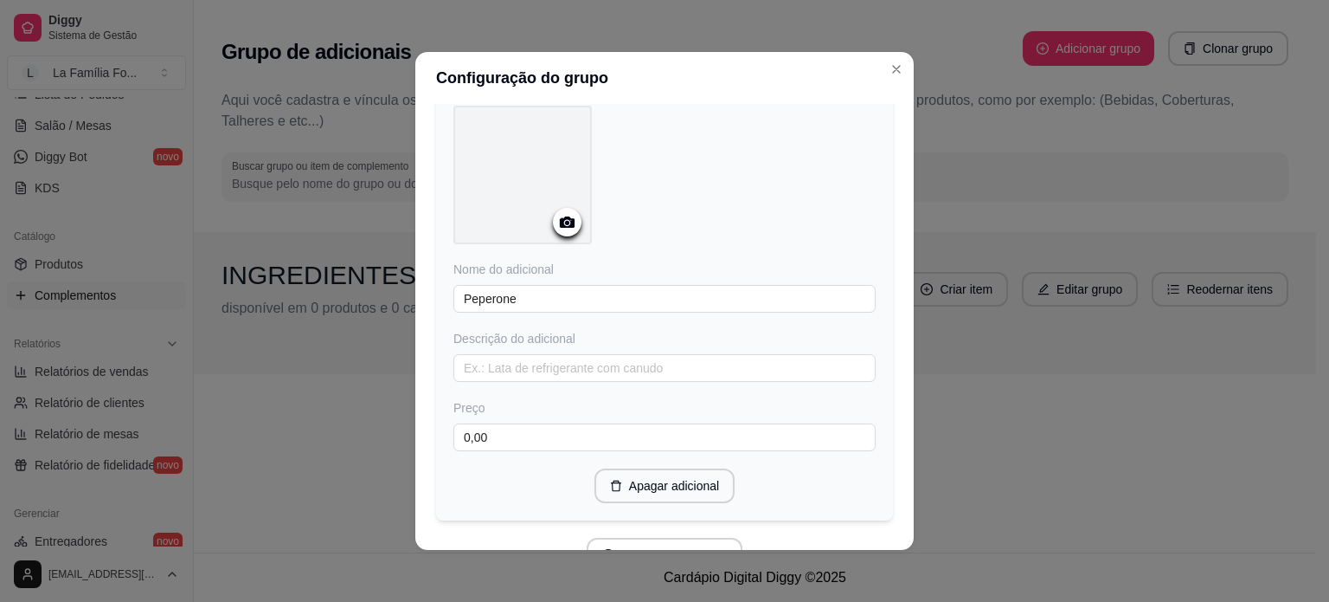
scroll to position [6431, 0]
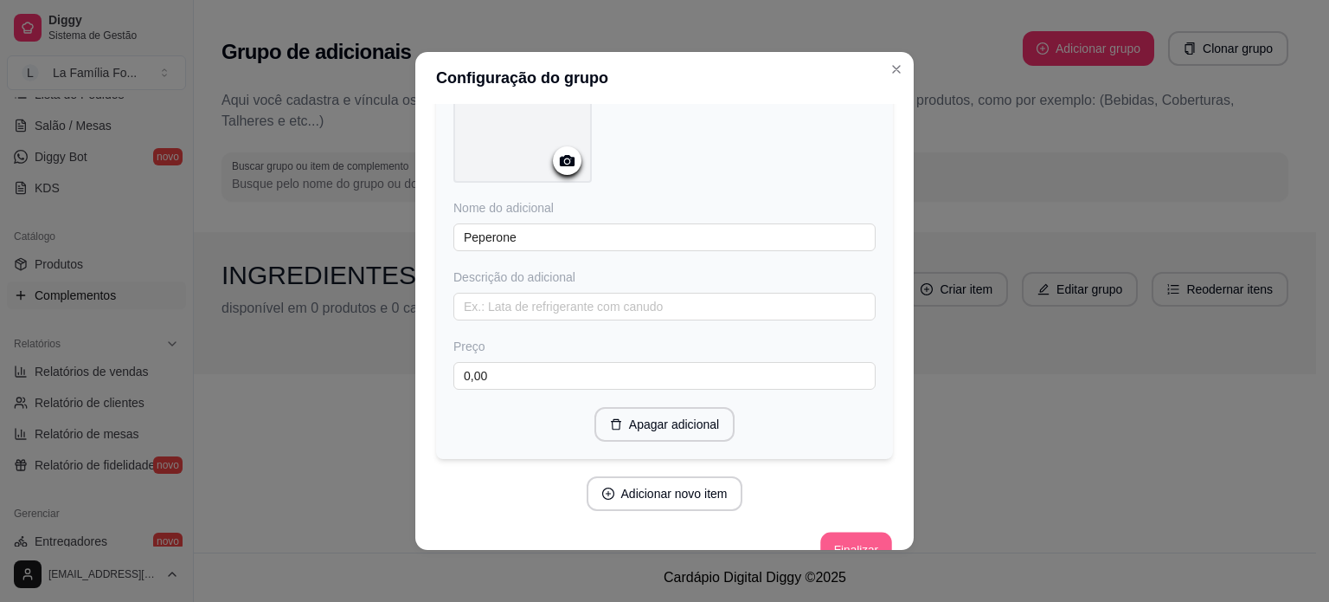
click at [827, 532] on button "Finalizar" at bounding box center [855, 549] width 71 height 34
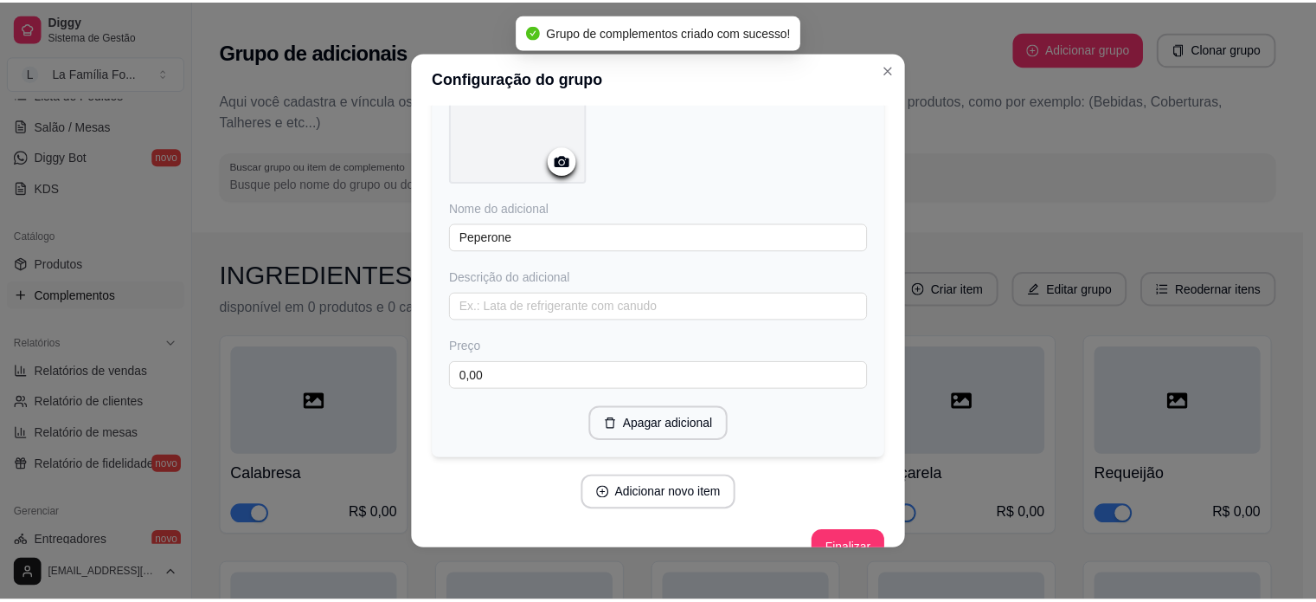
scroll to position [3, 0]
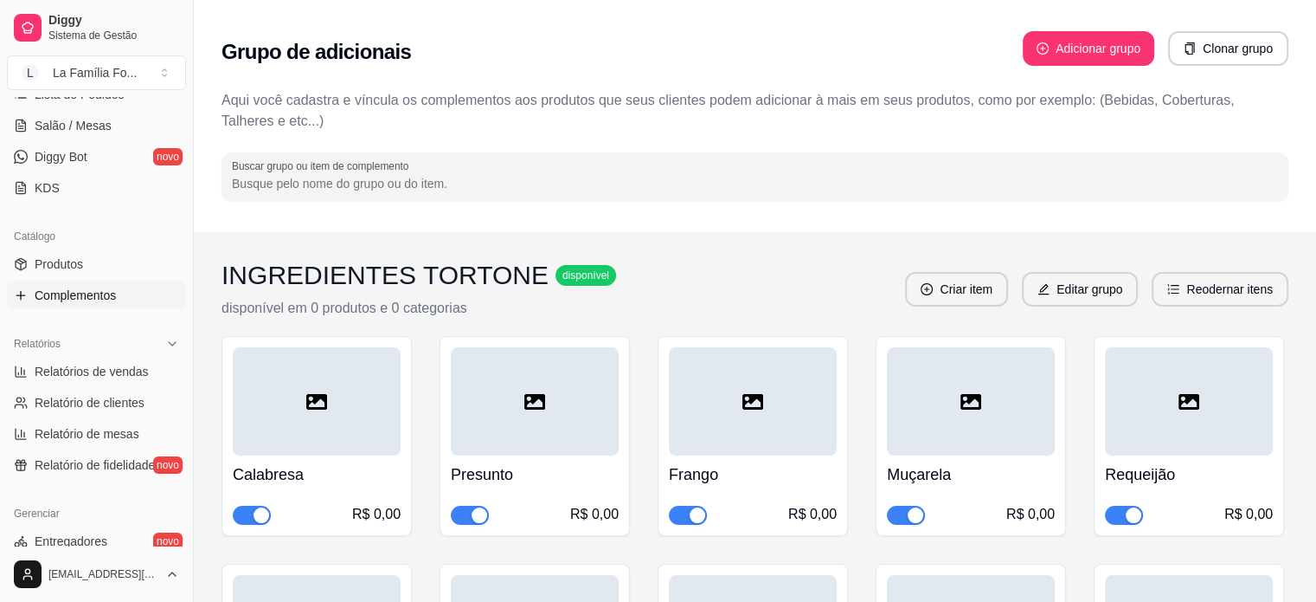
click at [886, 57] on div "Grupo de adicionais Adicionar grupo Clonar grupo" at bounding box center [755, 52] width 1067 height 62
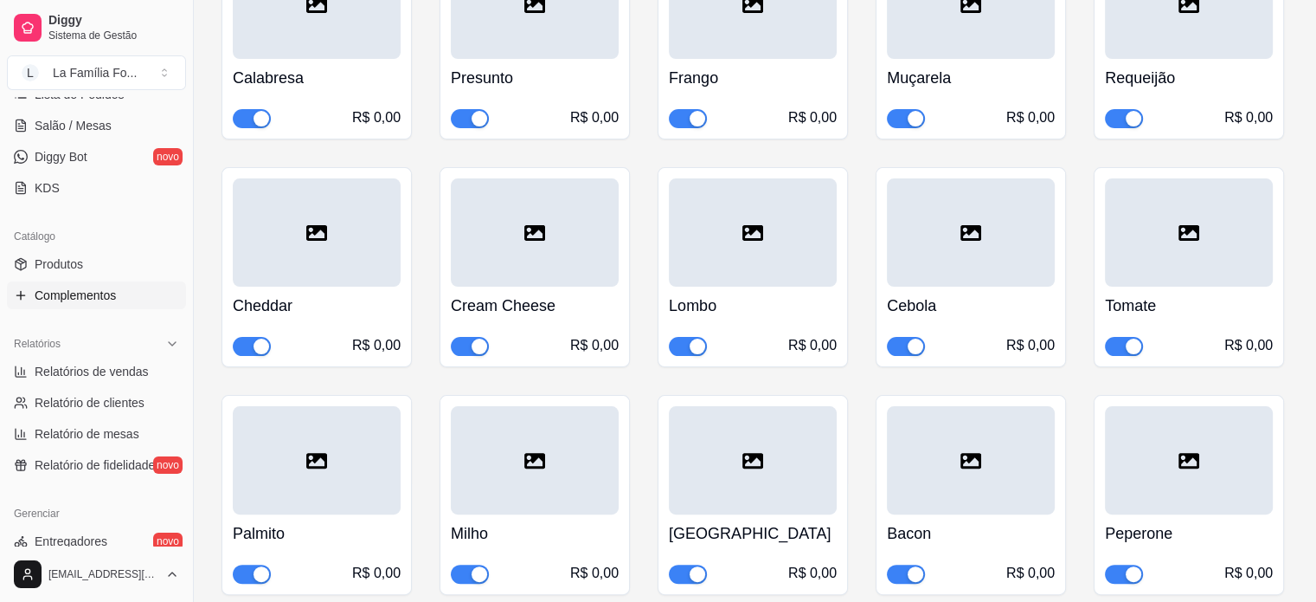
scroll to position [395, 0]
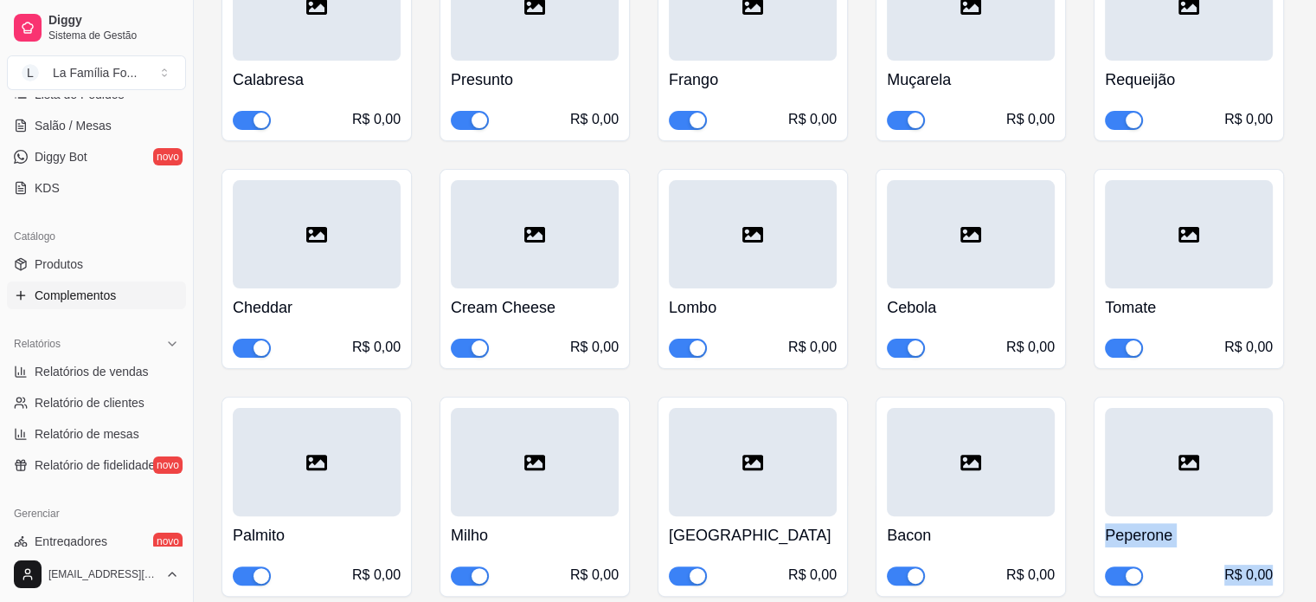
drag, startPoint x: 1323, startPoint y: 456, endPoint x: 1329, endPoint y: 565, distance: 109.2
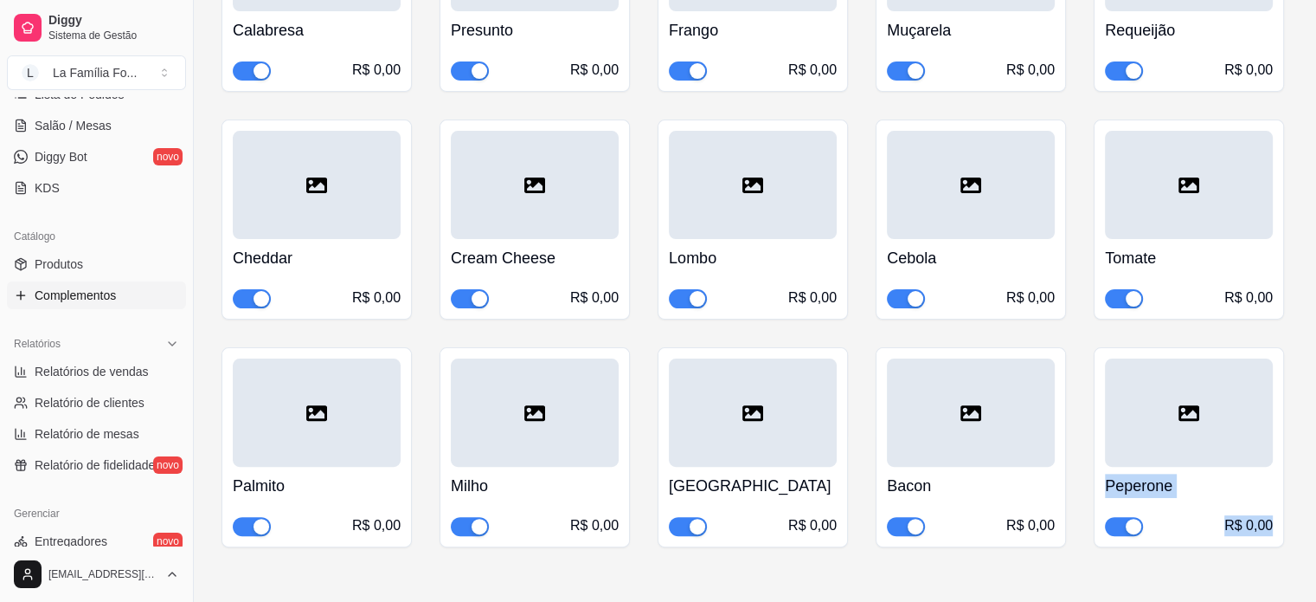
scroll to position [496, 0]
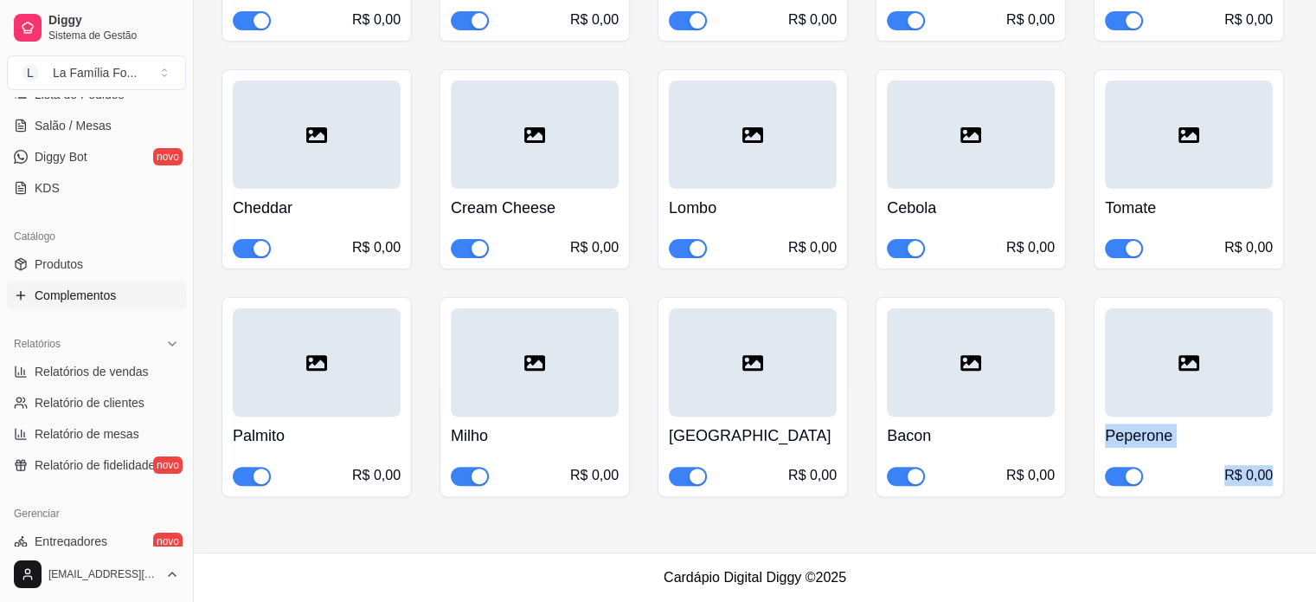
click at [1314, 437] on div "INGREDIENTES TORTONE disponível disponível em 0 produtos e 0 categorias Criar i…" at bounding box center [755, 145] width 1123 height 814
